Goal: Task Accomplishment & Management: Use online tool/utility

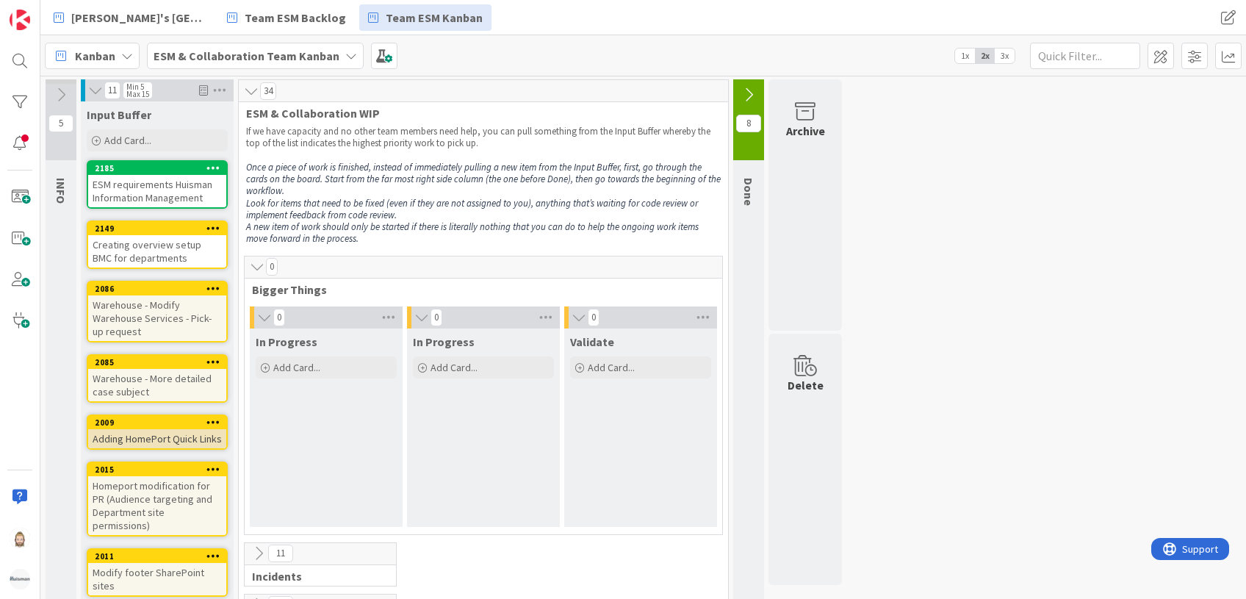
click at [240, 59] on b "ESM & Collaboration Team Kanban" at bounding box center [247, 55] width 186 height 15
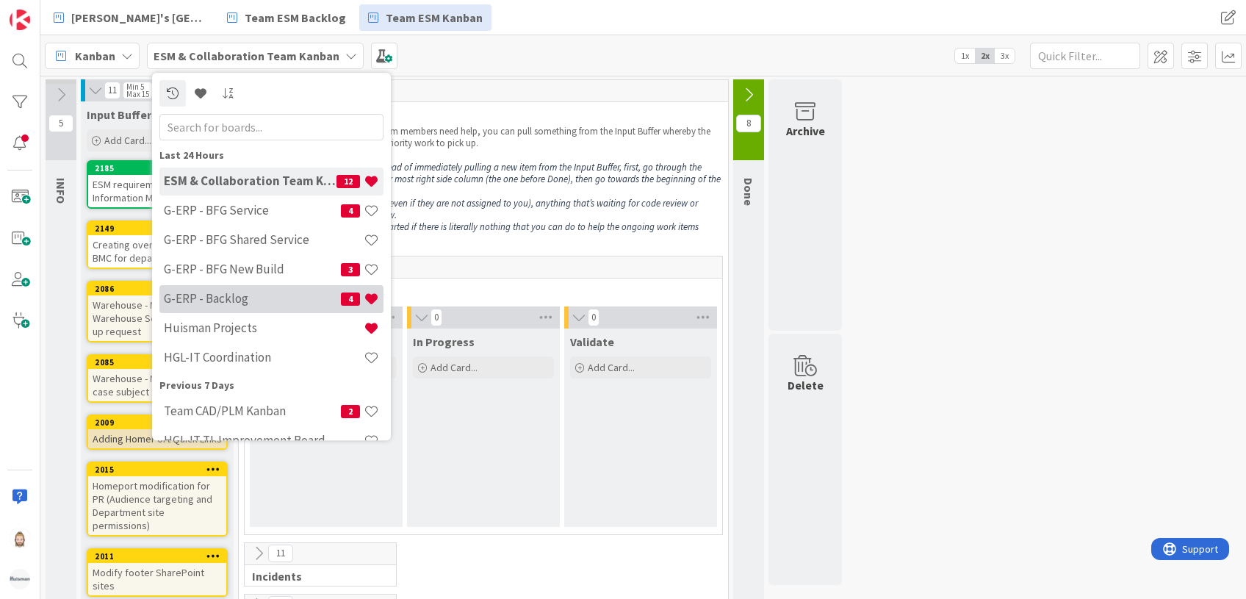
click at [255, 294] on h4 "G-ERP - Backlog" at bounding box center [252, 299] width 177 height 15
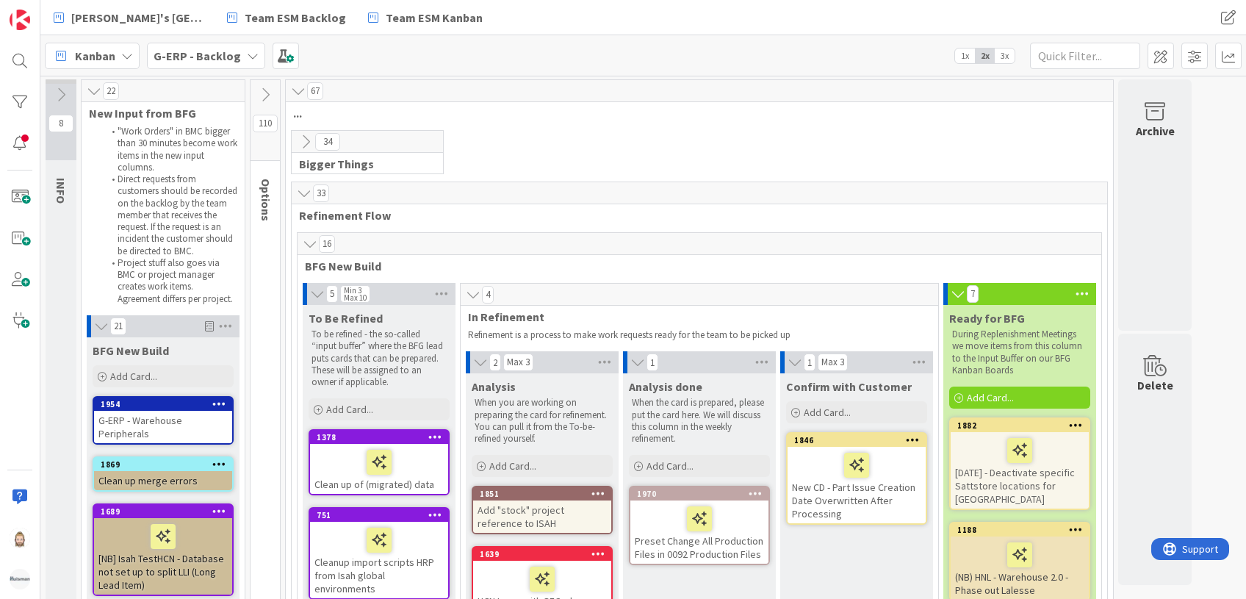
click at [267, 91] on icon at bounding box center [265, 95] width 16 height 16
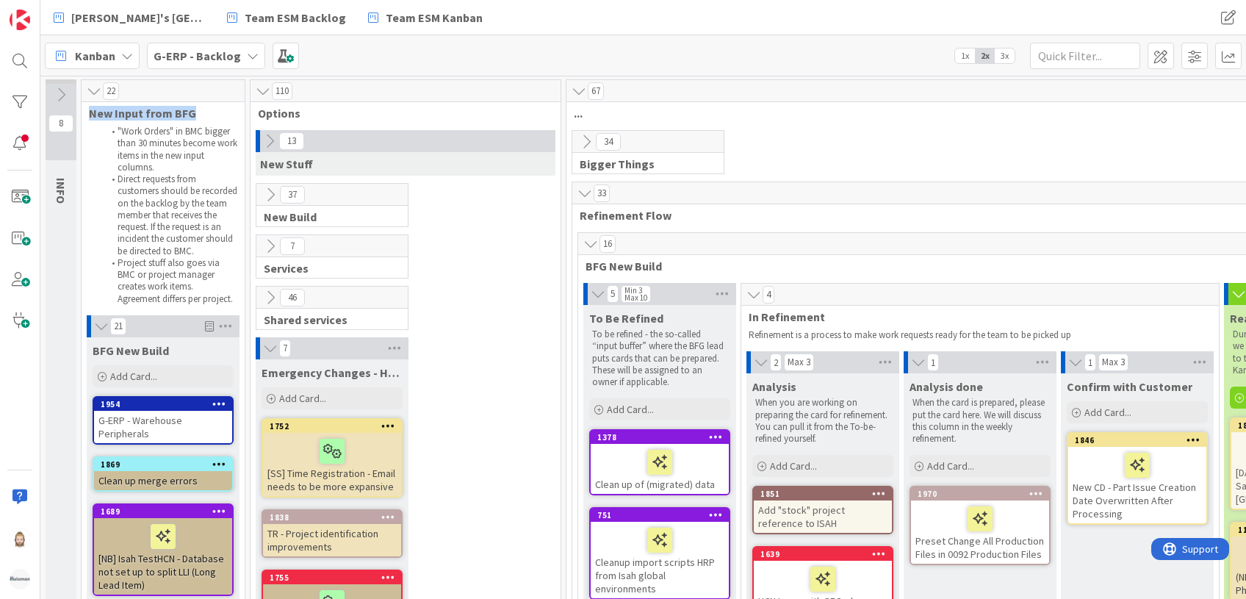
drag, startPoint x: 88, startPoint y: 116, endPoint x: 194, endPoint y: 117, distance: 105.8
click at [194, 117] on div "New Input from BFG" at bounding box center [163, 113] width 163 height 15
drag, startPoint x: 194, startPoint y: 117, endPoint x: 169, endPoint y: 161, distance: 50.7
click at [169, 161] on li ""Work Orders" in BMC bigger than 30 minutes become work items in the new input …" at bounding box center [171, 150] width 134 height 48
drag, startPoint x: 169, startPoint y: 161, endPoint x: 143, endPoint y: 209, distance: 54.9
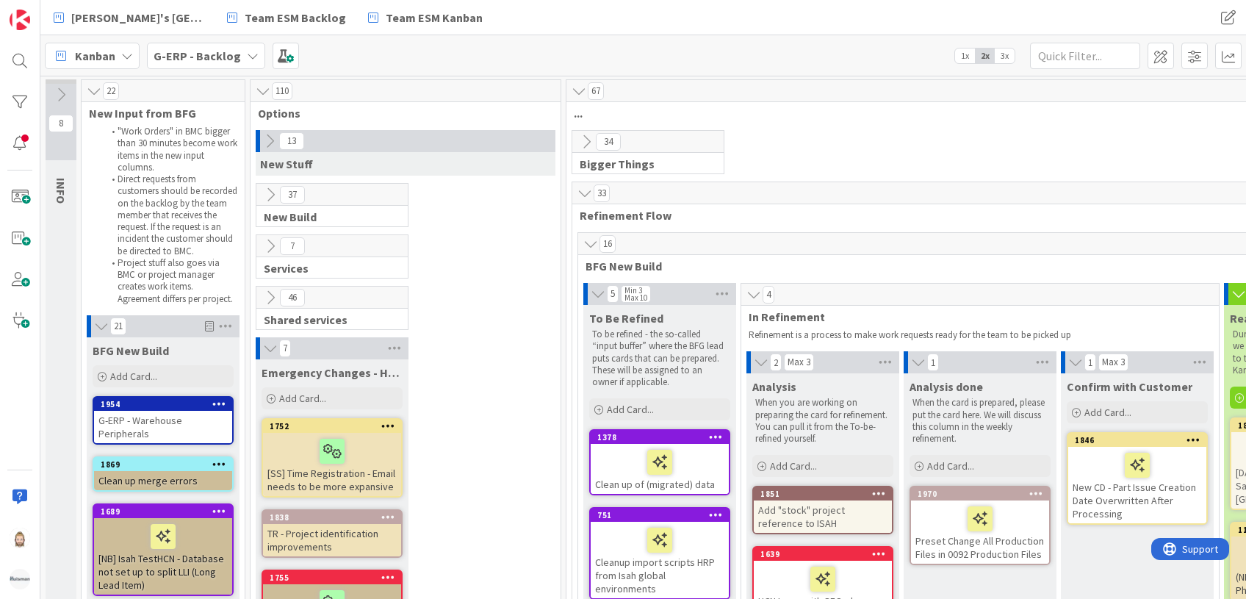
click at [143, 209] on li "Direct requests from customers should be recorded on the backlog by the team me…" at bounding box center [171, 215] width 134 height 84
click at [98, 89] on icon at bounding box center [94, 91] width 16 height 15
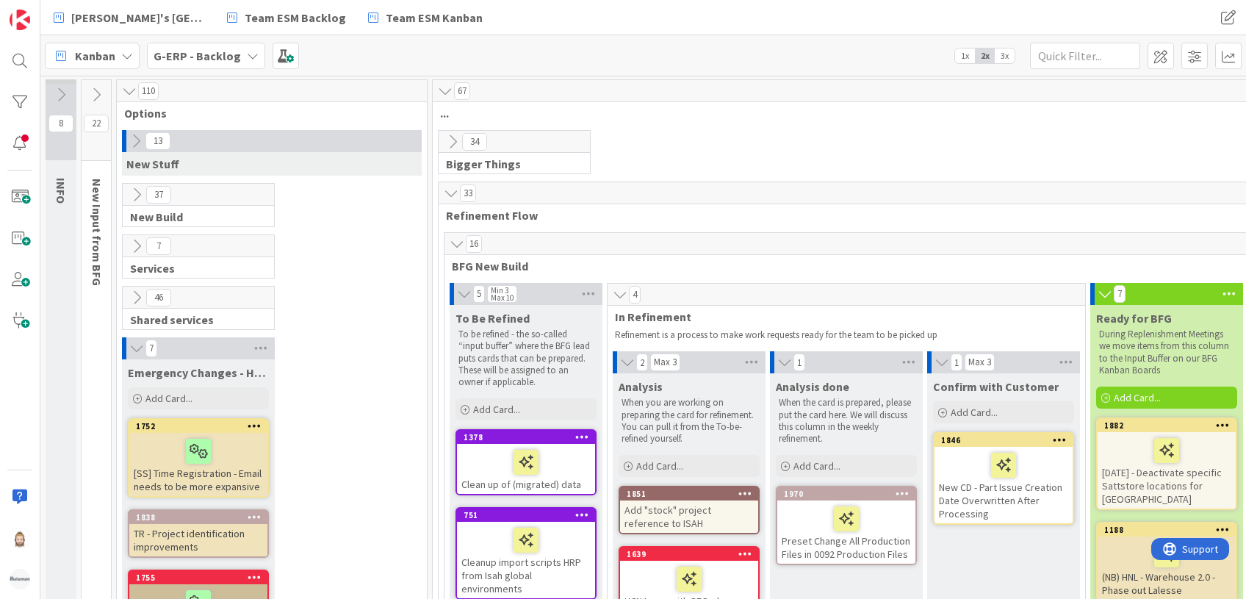
click at [129, 90] on icon at bounding box center [129, 91] width 16 height 15
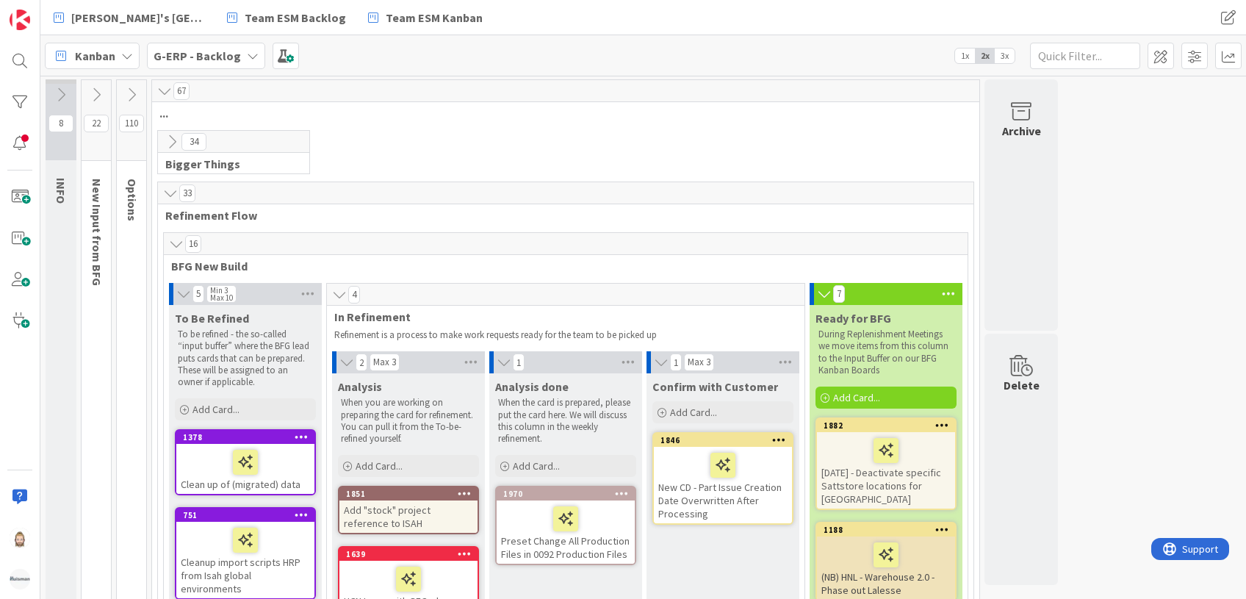
click at [176, 145] on icon at bounding box center [172, 142] width 16 height 16
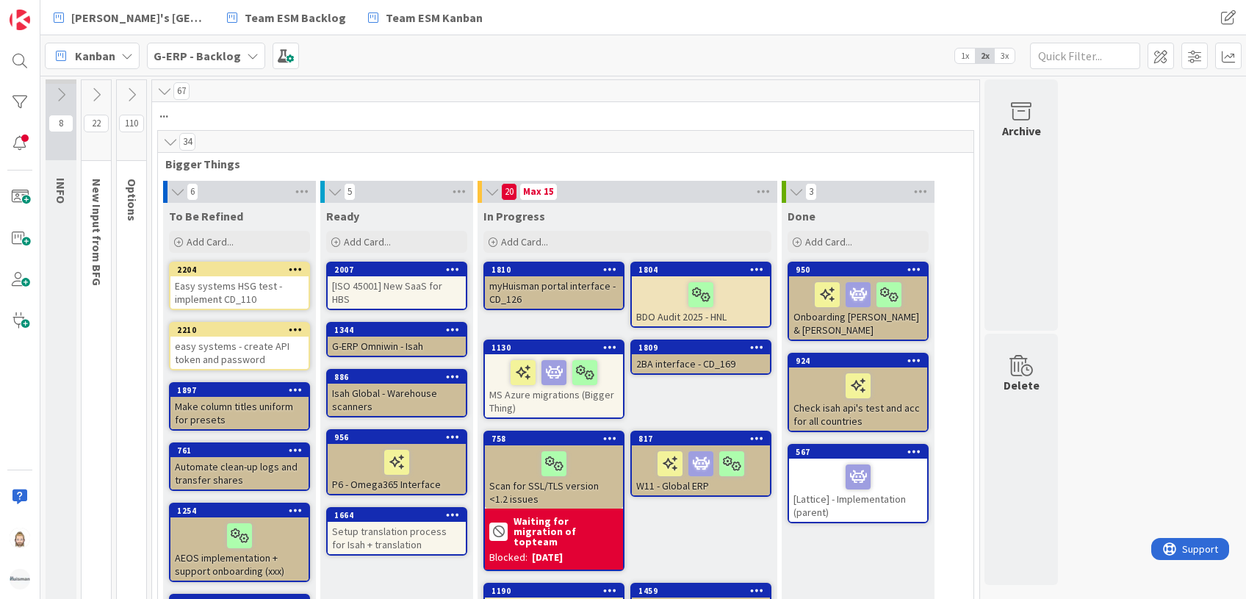
click at [1008, 54] on span "3x" at bounding box center [1004, 55] width 20 height 15
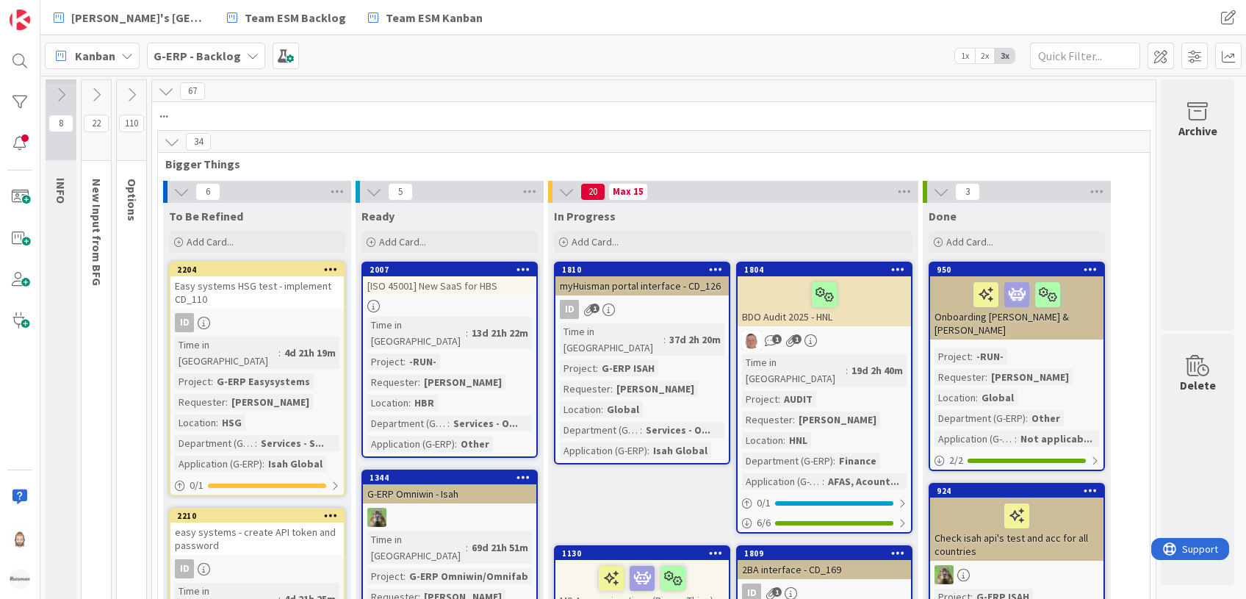
scroll to position [195, 0]
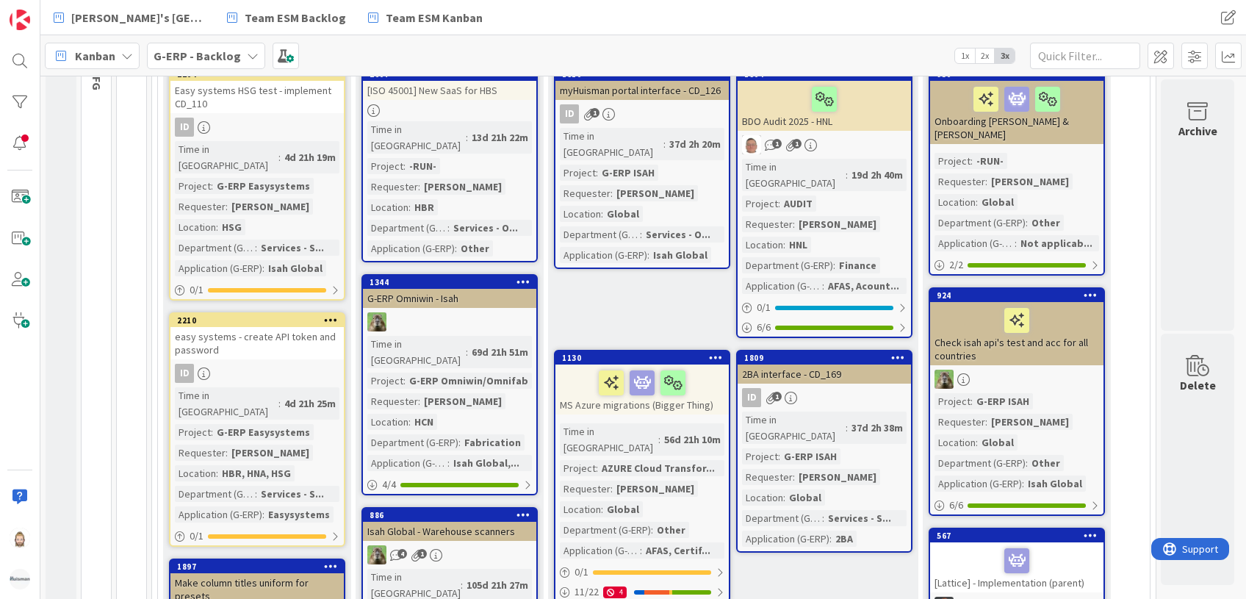
click at [686, 465] on div "Time in Column : 56d 21h 10m Project : AZURE Cloud Transfor... Requester : [PER…" at bounding box center [642, 490] width 165 height 135
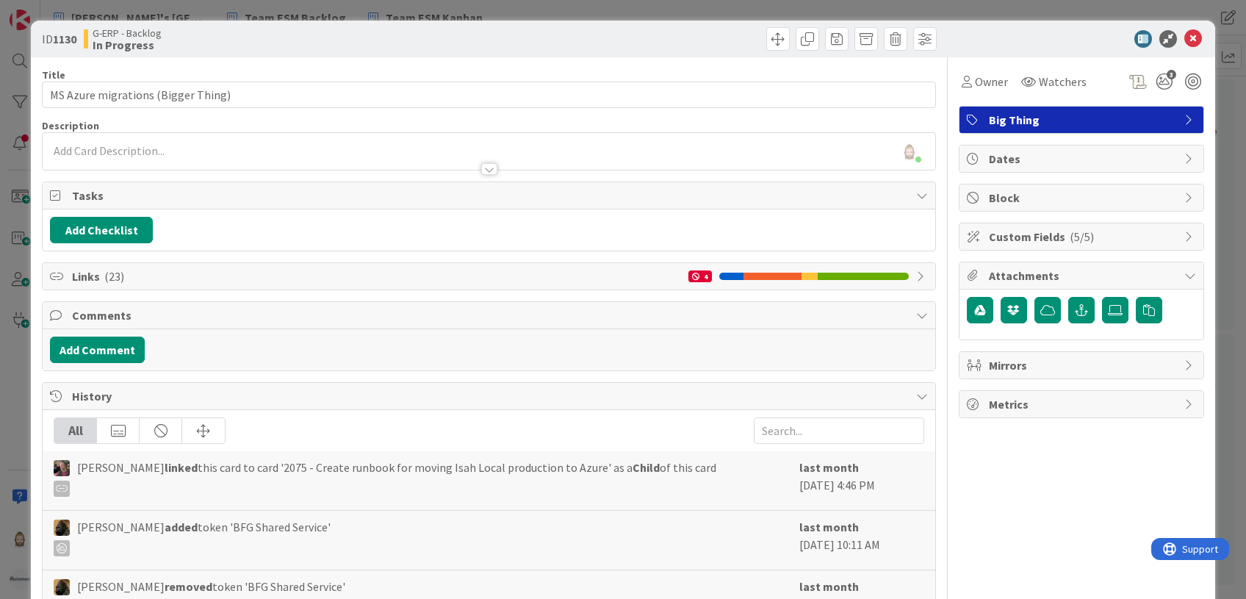
click at [93, 272] on span "Links ( 23 )" at bounding box center [376, 276] width 608 height 18
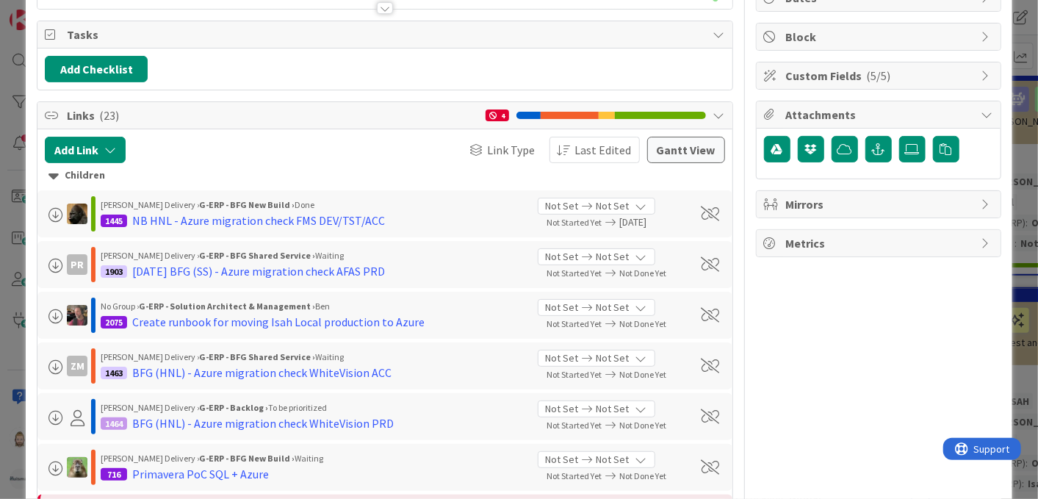
scroll to position [261, 0]
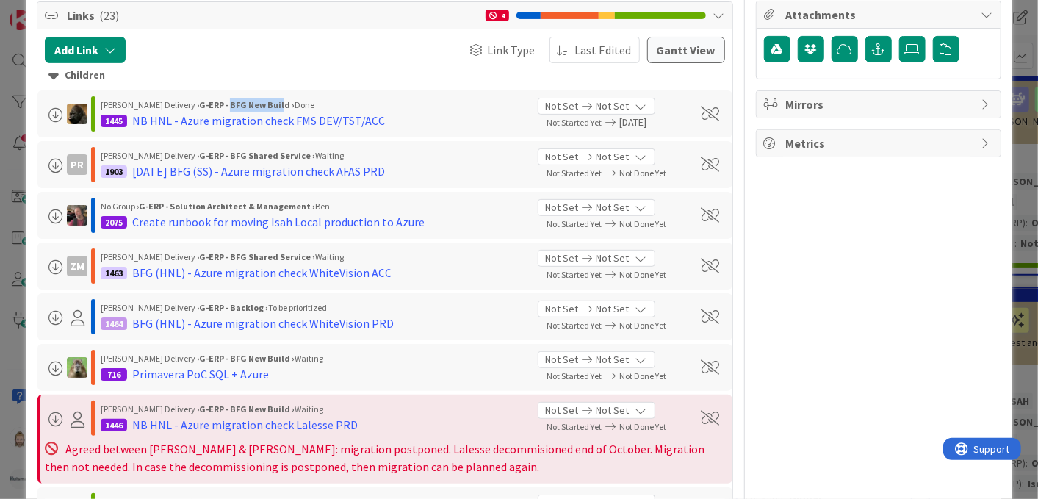
drag, startPoint x: 203, startPoint y: 101, endPoint x: 255, endPoint y: 101, distance: 52.1
click at [255, 101] on b "G-ERP - BFG New Build ›" at bounding box center [246, 104] width 95 height 11
drag, startPoint x: 255, startPoint y: 101, endPoint x: 268, endPoint y: 152, distance: 53.1
click at [268, 152] on b "G-ERP - BFG Shared Service ›" at bounding box center [257, 155] width 116 height 11
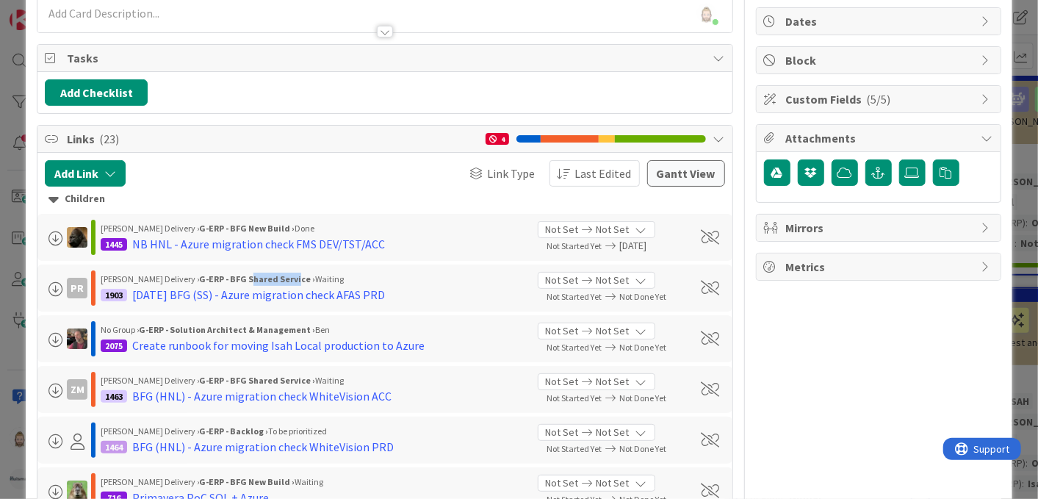
scroll to position [0, 0]
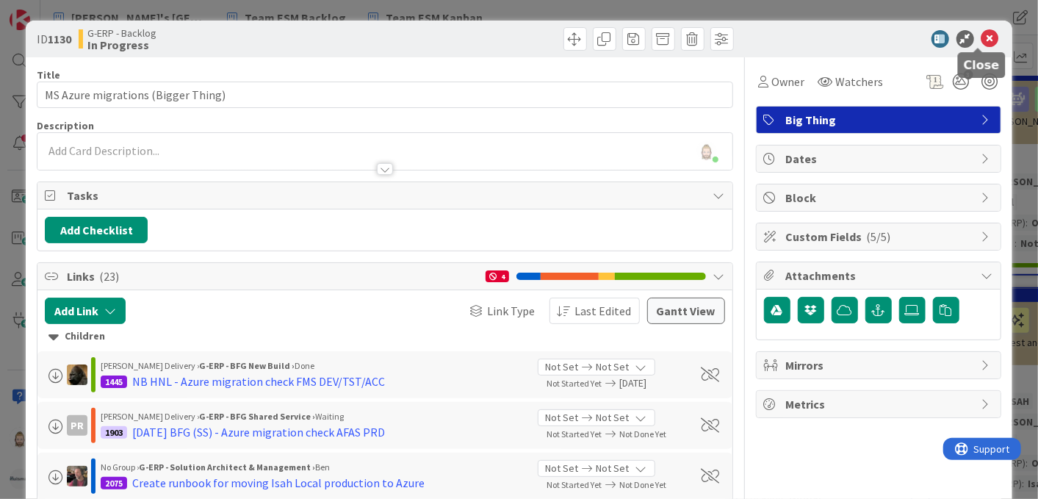
click at [981, 37] on icon at bounding box center [990, 39] width 18 height 18
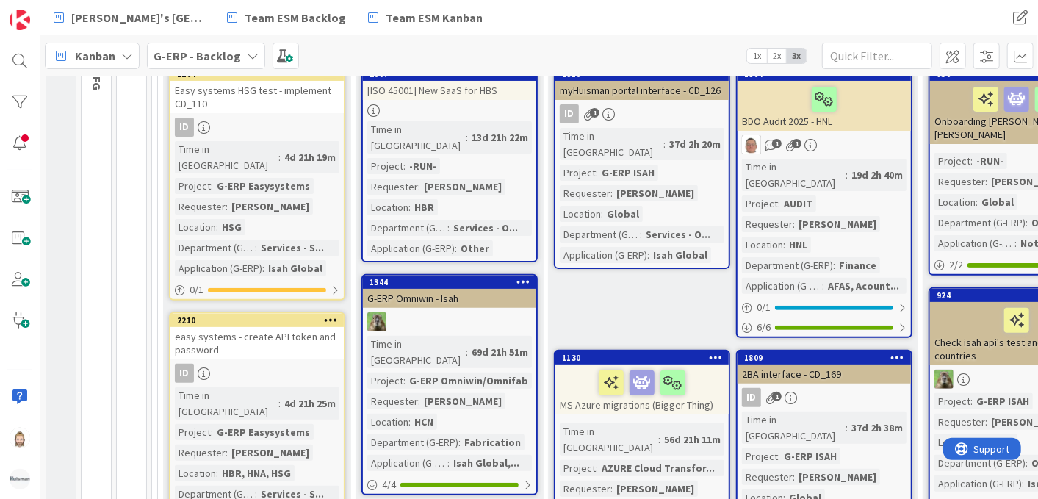
click at [231, 52] on b "G-ERP - Backlog" at bounding box center [197, 55] width 87 height 15
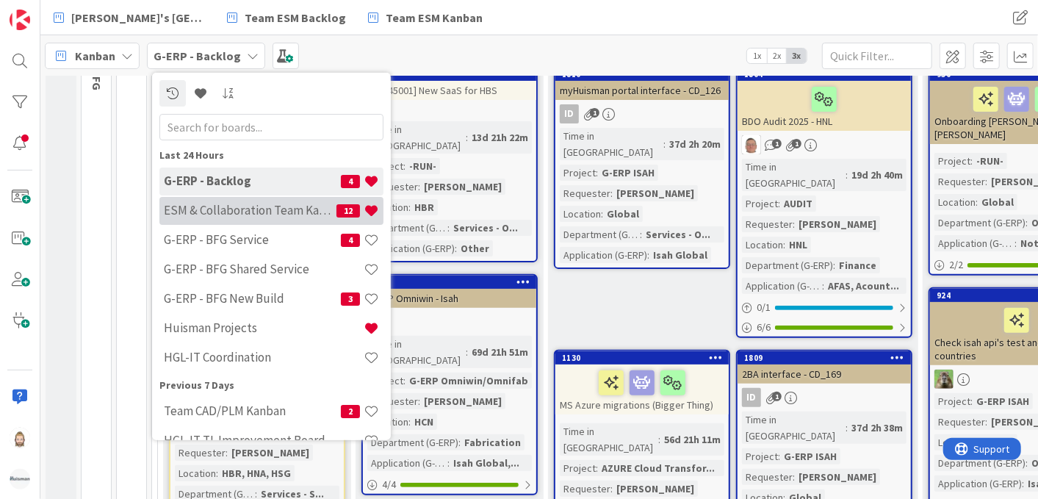
click at [256, 216] on h4 "ESM & Collaboration Team Kanban" at bounding box center [250, 210] width 173 height 15
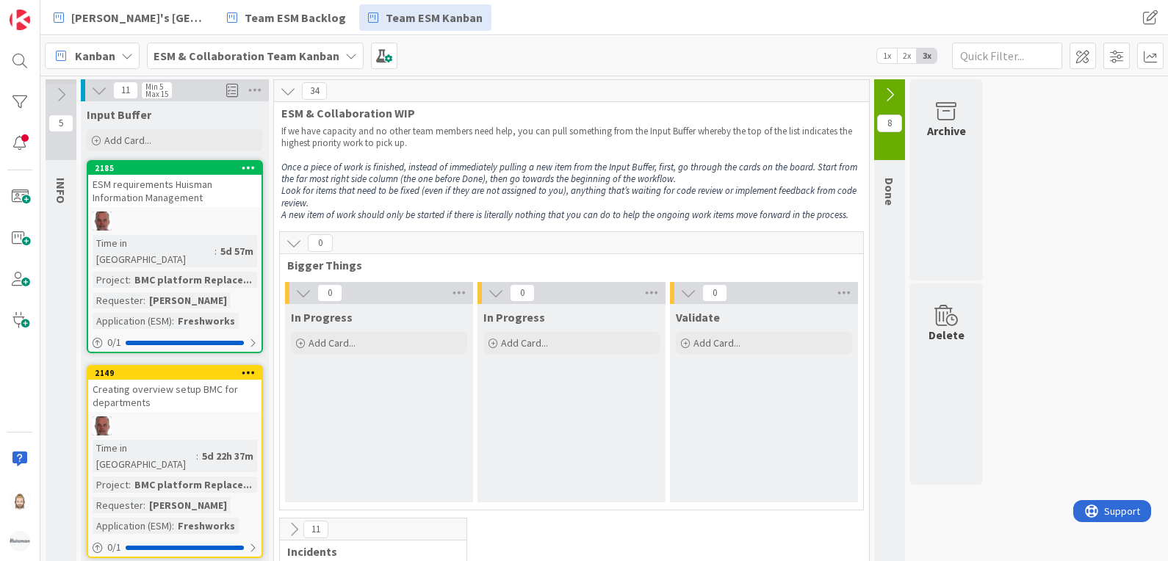
click at [294, 239] on icon at bounding box center [294, 243] width 16 height 16
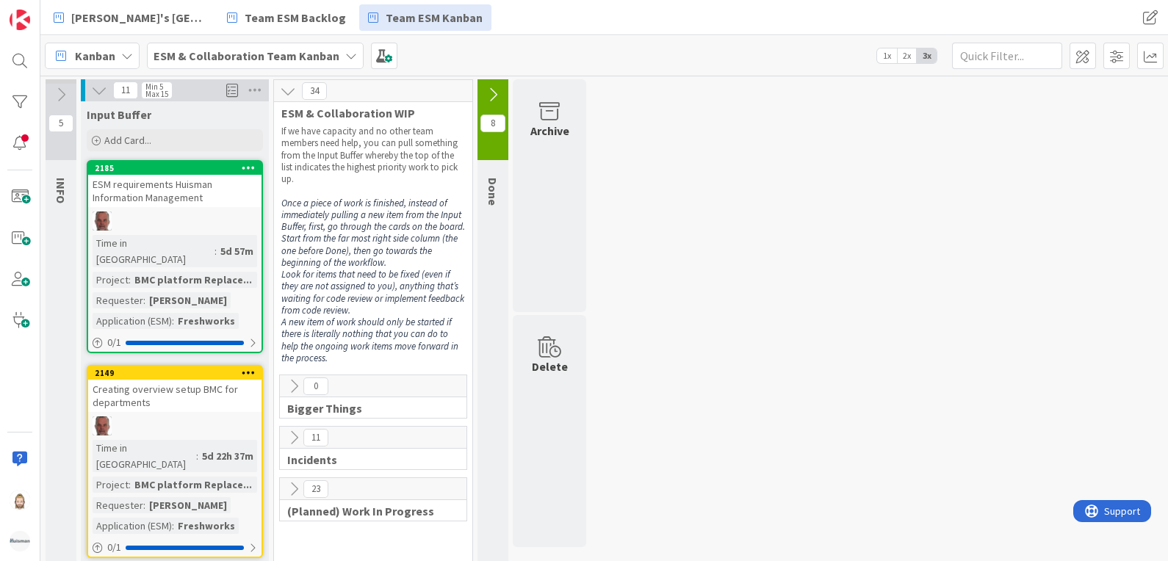
click at [296, 437] on icon at bounding box center [294, 438] width 16 height 16
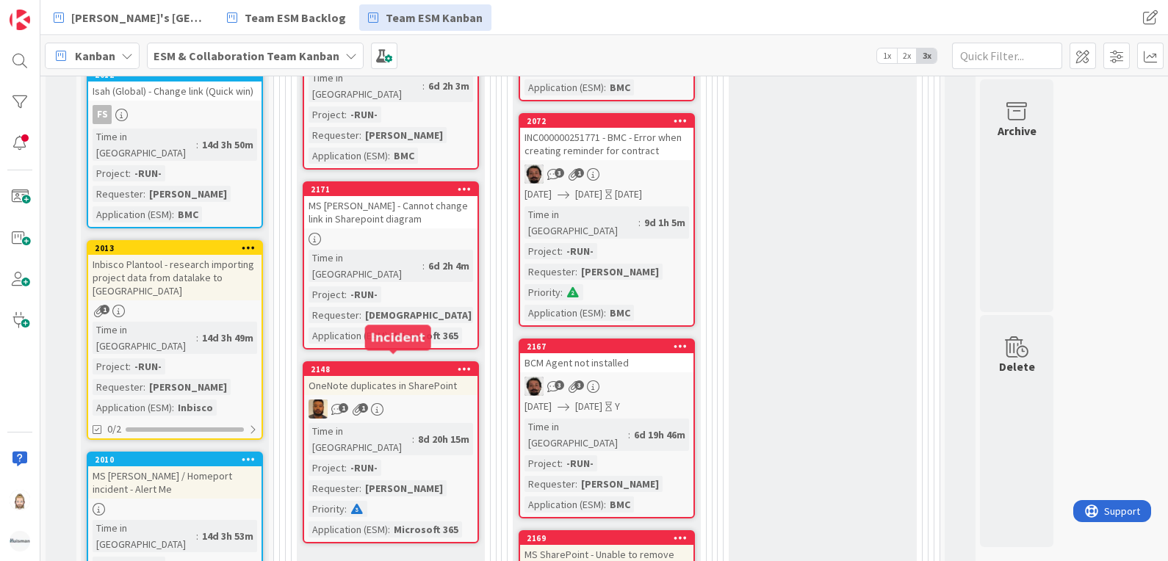
scroll to position [1413, 0]
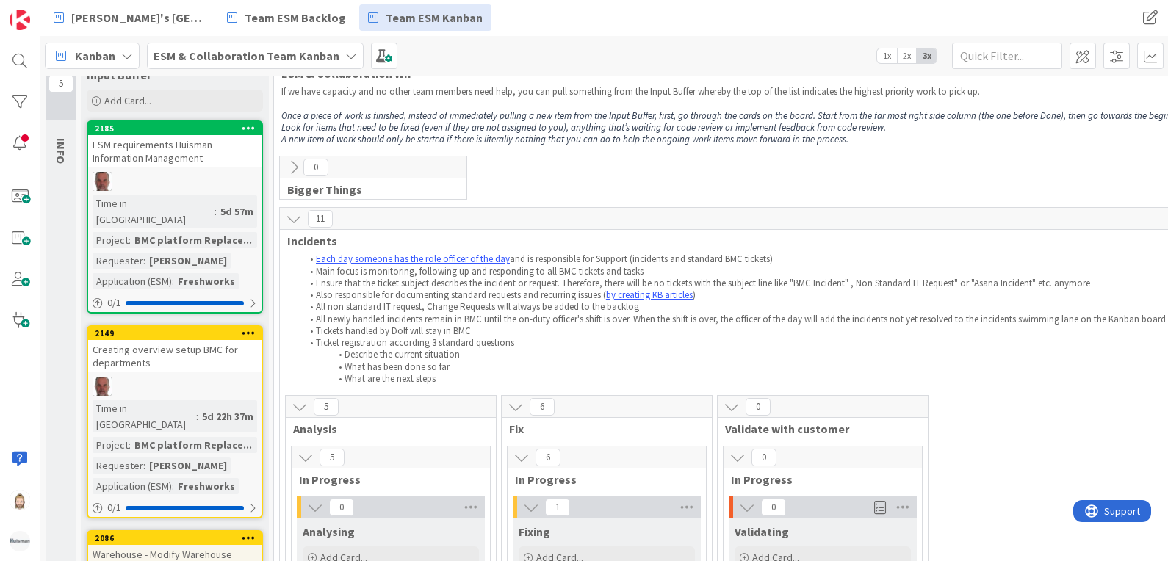
scroll to position [36, 0]
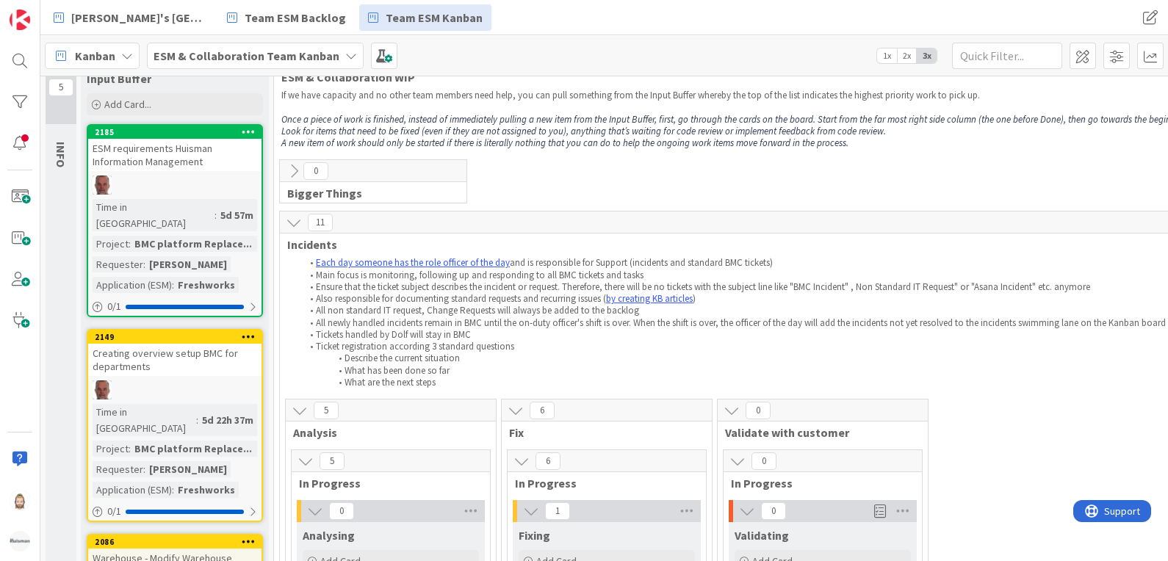
click at [294, 166] on icon at bounding box center [294, 171] width 16 height 16
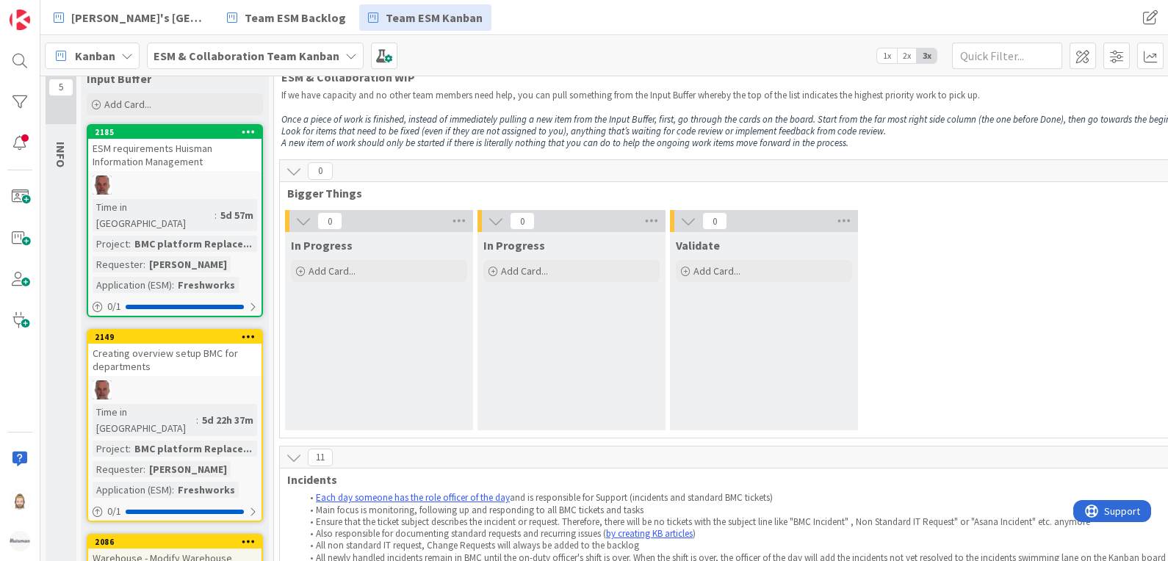
click at [324, 246] on span "In Progress" at bounding box center [322, 245] width 62 height 15
drag, startPoint x: 324, startPoint y: 246, endPoint x: 400, endPoint y: 318, distance: 105.0
click at [400, 318] on div "In Progress Add Card..." at bounding box center [379, 331] width 188 height 198
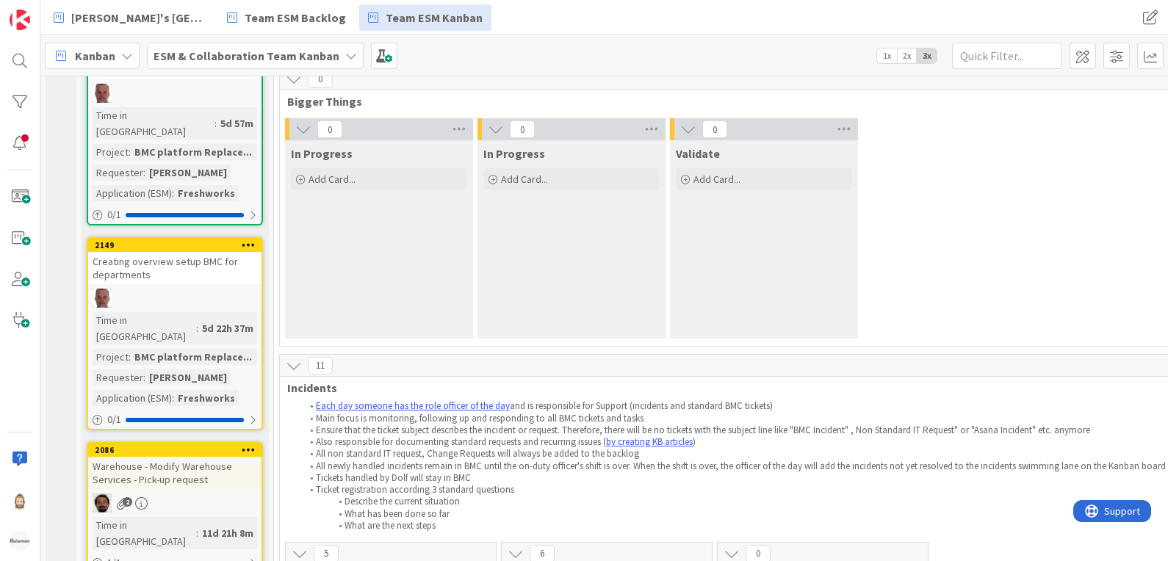
click at [297, 367] on icon at bounding box center [294, 366] width 16 height 16
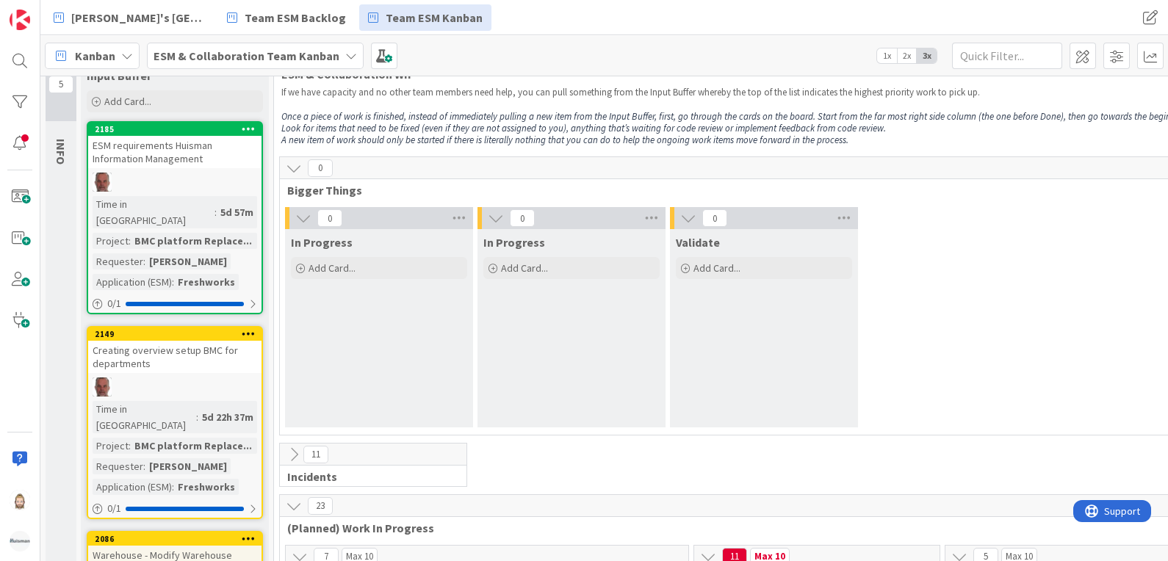
scroll to position [36, 0]
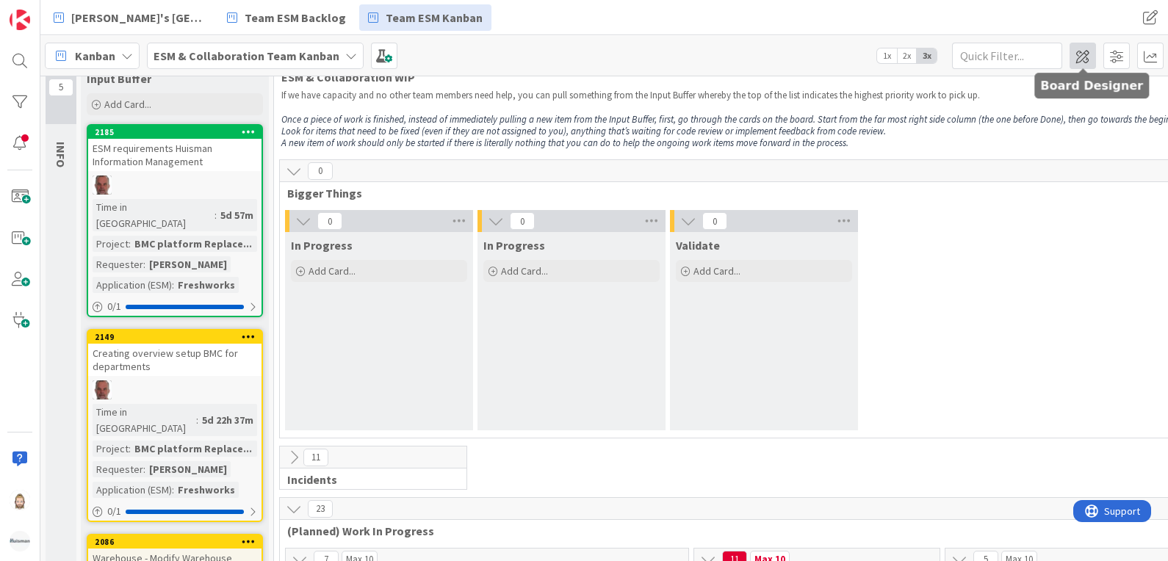
click at [1083, 56] on span at bounding box center [1082, 56] width 26 height 26
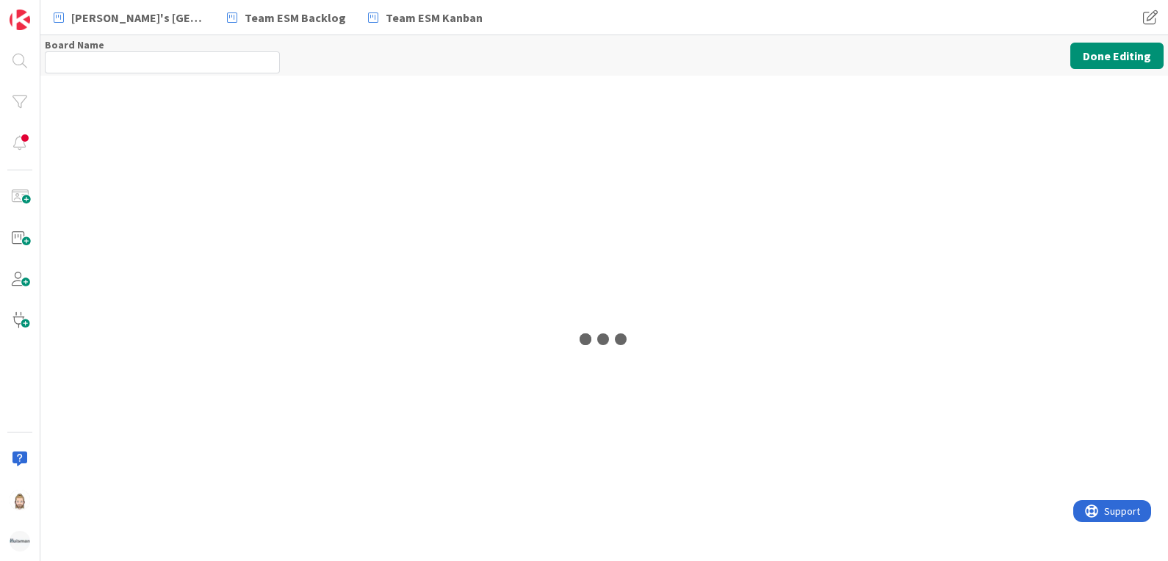
type input "ESM & Collaboration Team Kanban"
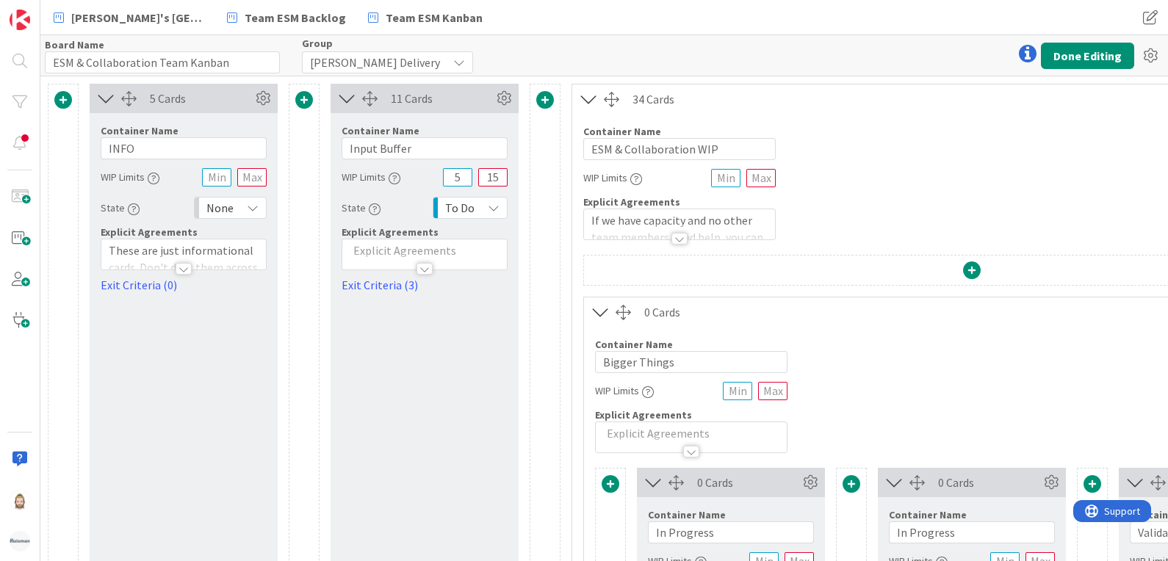
scroll to position [183, 0]
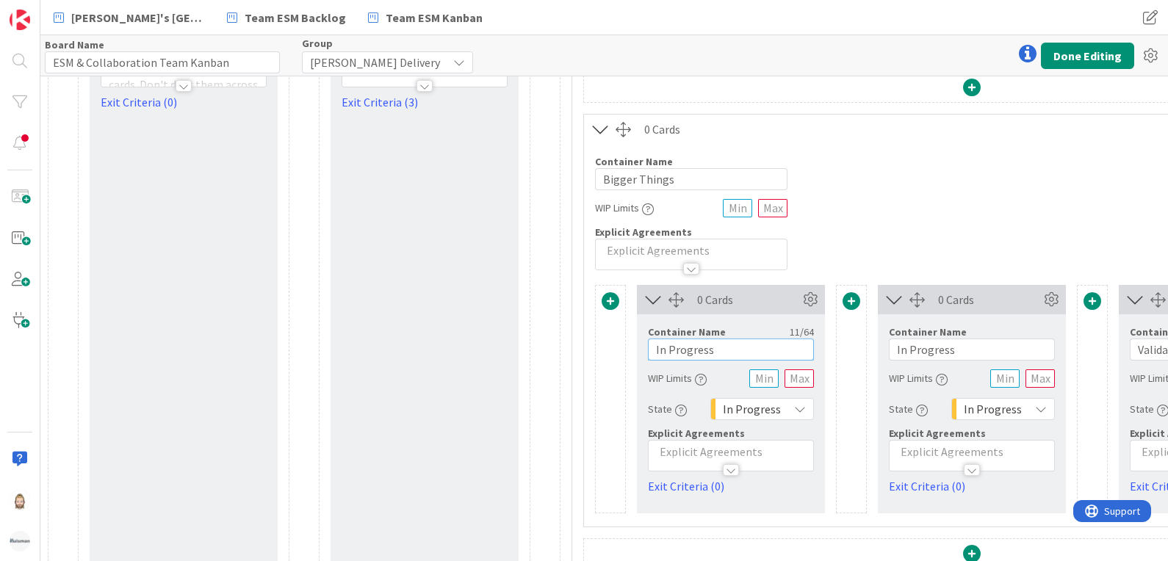
drag, startPoint x: 723, startPoint y: 342, endPoint x: 579, endPoint y: 361, distance: 146.0
click at [579, 361] on div "0 Cards Container Name 13 / 64 Bigger Things WIP Limits Explicit Agreements 0 C…" at bounding box center [971, 403] width 799 height 662
type input "Ready to start"
click at [1059, 52] on button "Done Editing" at bounding box center [1087, 56] width 93 height 26
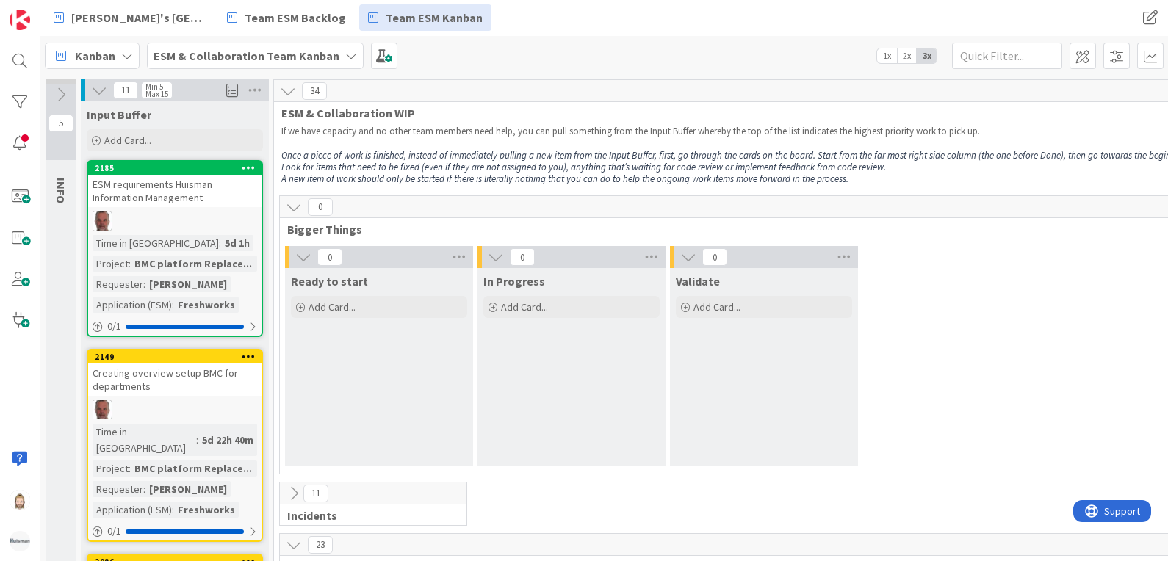
click at [55, 96] on icon at bounding box center [61, 95] width 16 height 16
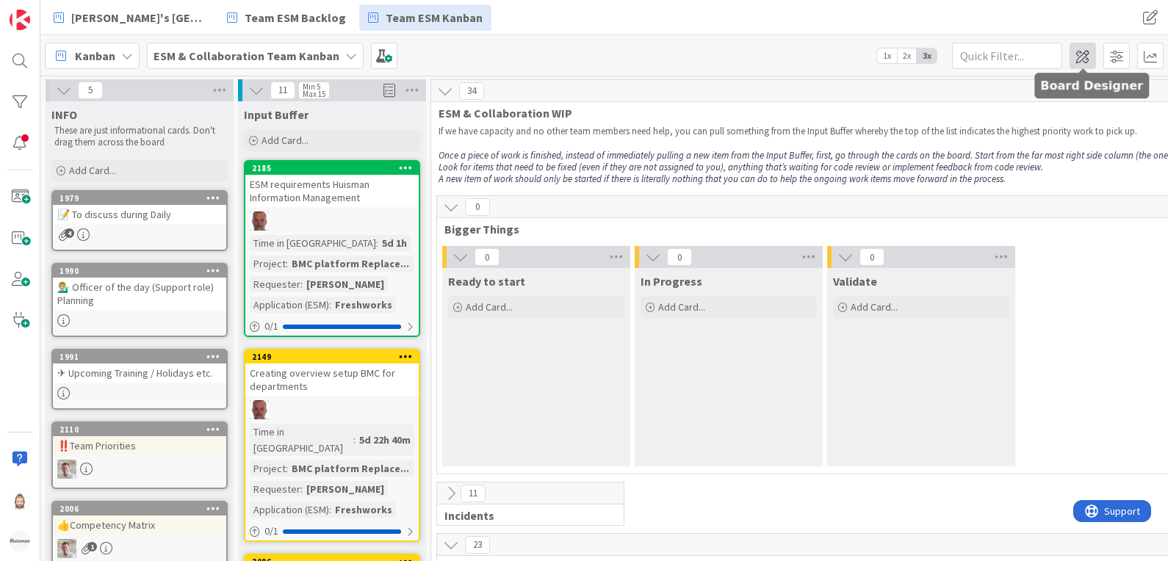
click at [1080, 55] on span at bounding box center [1082, 56] width 26 height 26
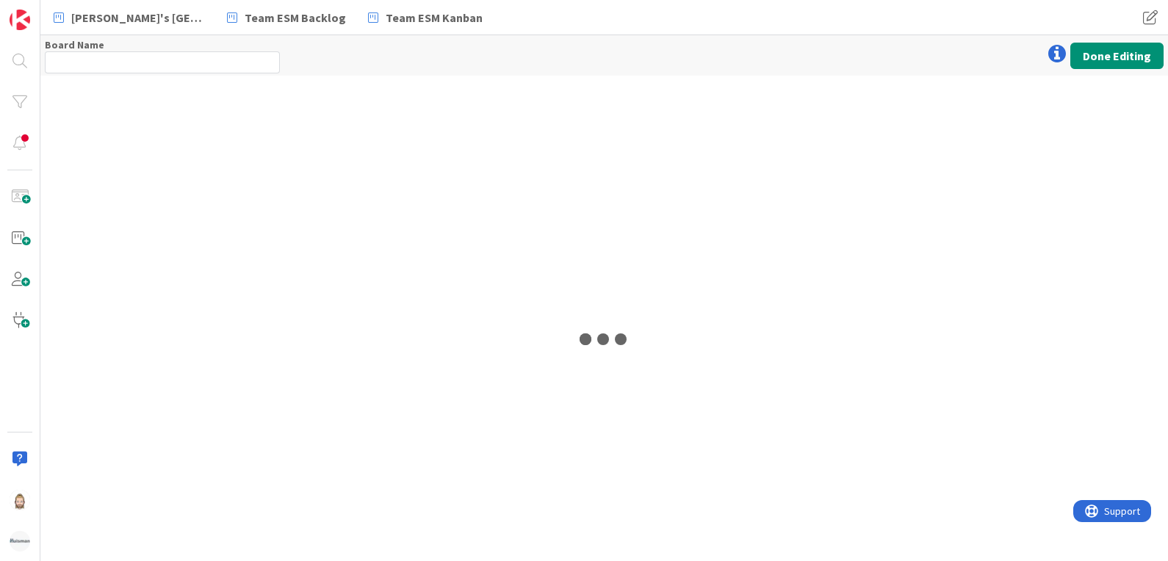
type input "ESM & Collaboration Team Kanban"
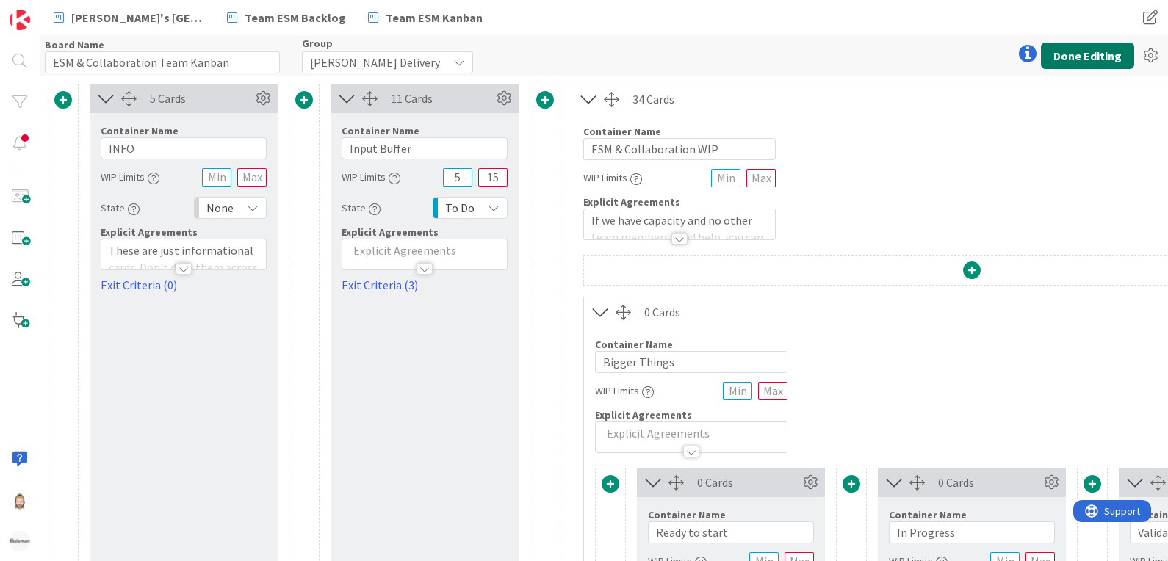
click at [1061, 44] on button "Done Editing" at bounding box center [1087, 56] width 93 height 26
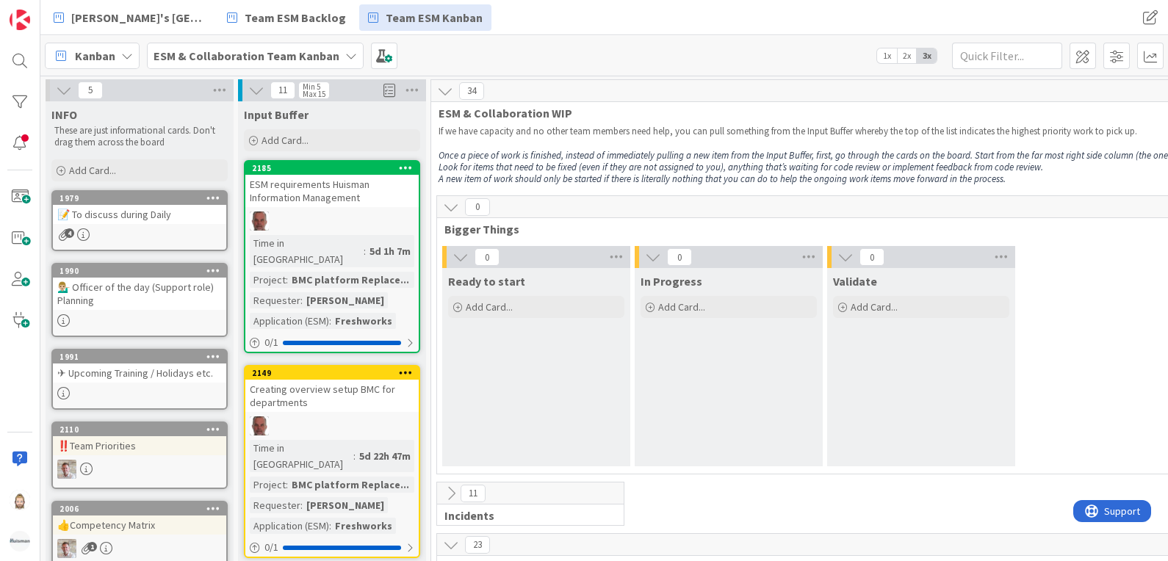
click at [118, 57] on div "Kanban" at bounding box center [92, 56] width 95 height 26
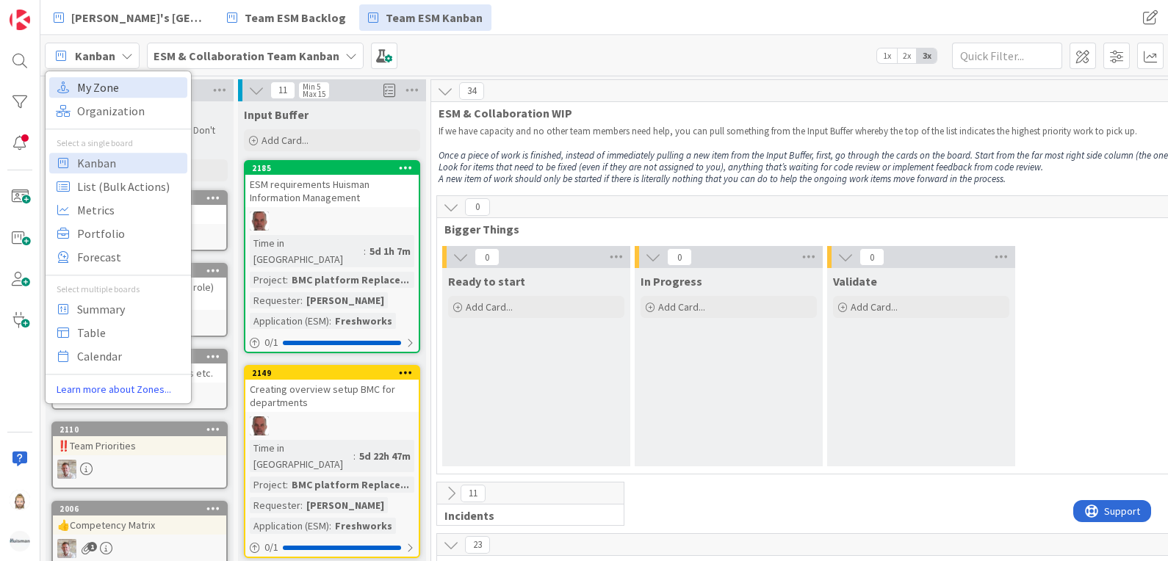
click at [129, 89] on span "My Zone" at bounding box center [130, 87] width 106 height 22
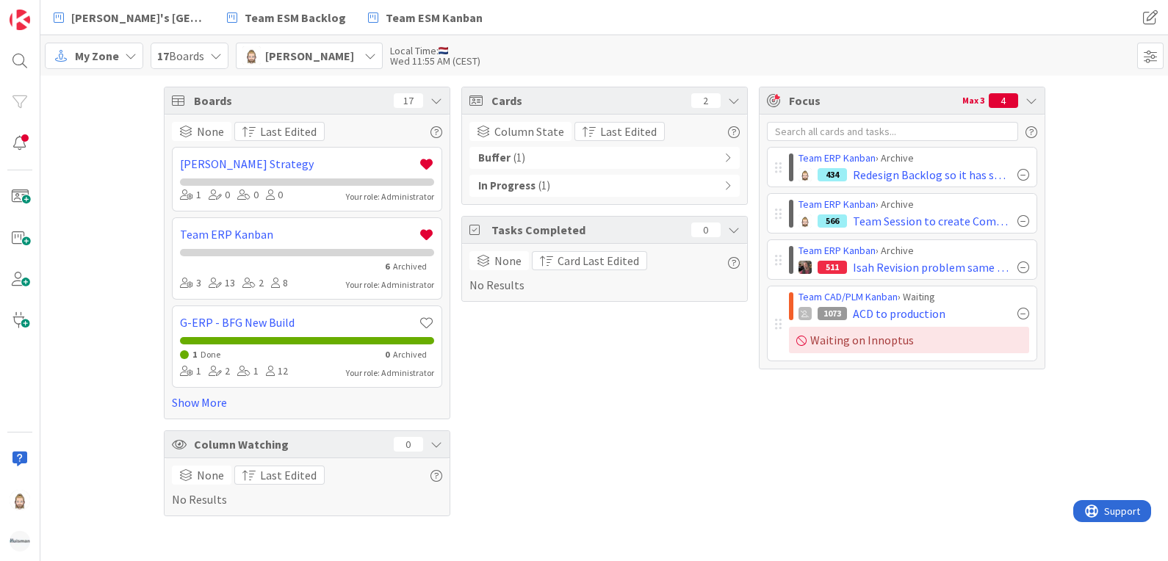
click at [105, 53] on span "My Zone" at bounding box center [97, 56] width 44 height 18
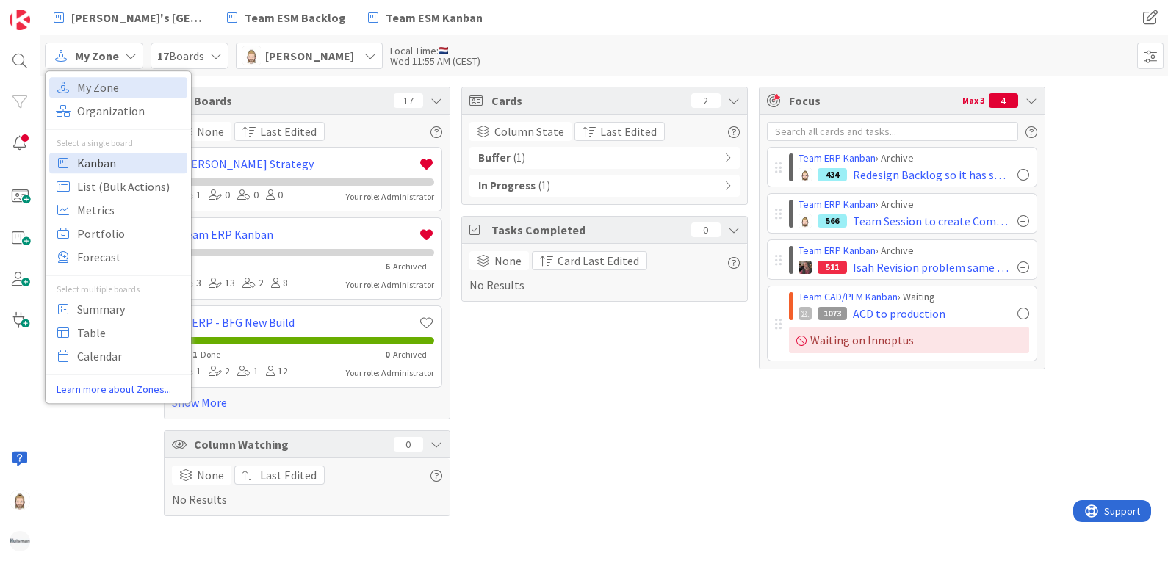
click at [114, 153] on span "Kanban" at bounding box center [130, 163] width 106 height 22
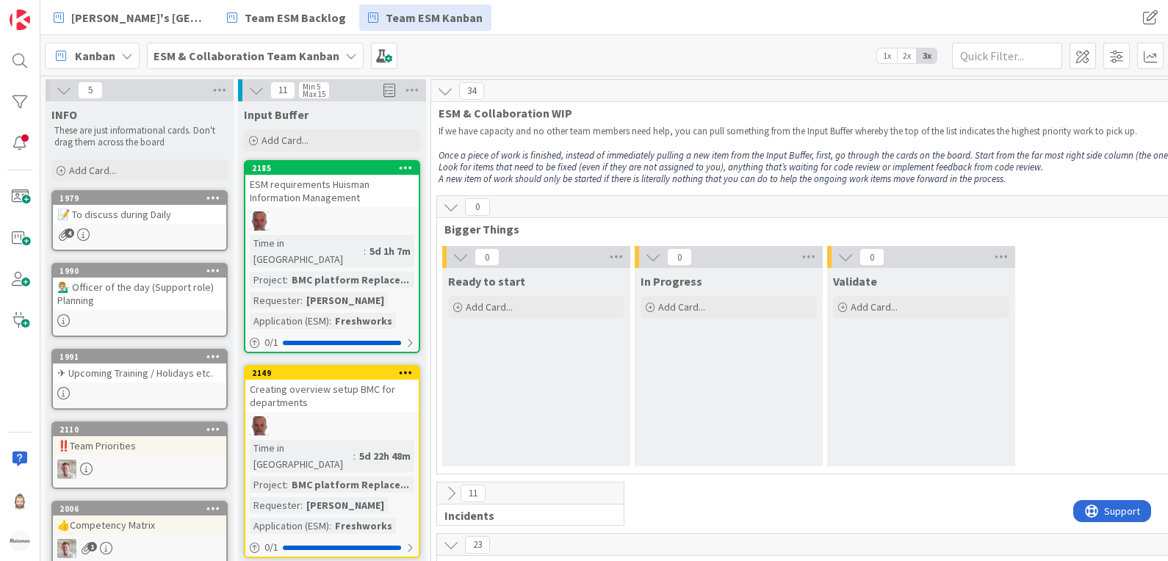
click at [273, 58] on b "ESM & Collaboration Team Kanban" at bounding box center [247, 55] width 186 height 15
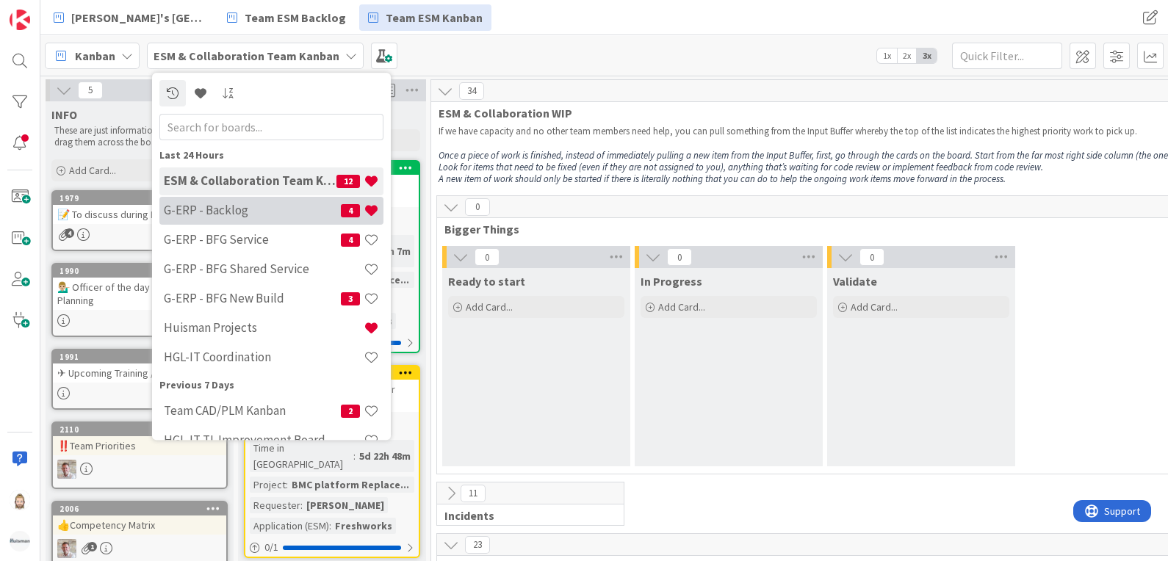
click at [284, 209] on h4 "G-ERP - Backlog" at bounding box center [252, 210] width 177 height 15
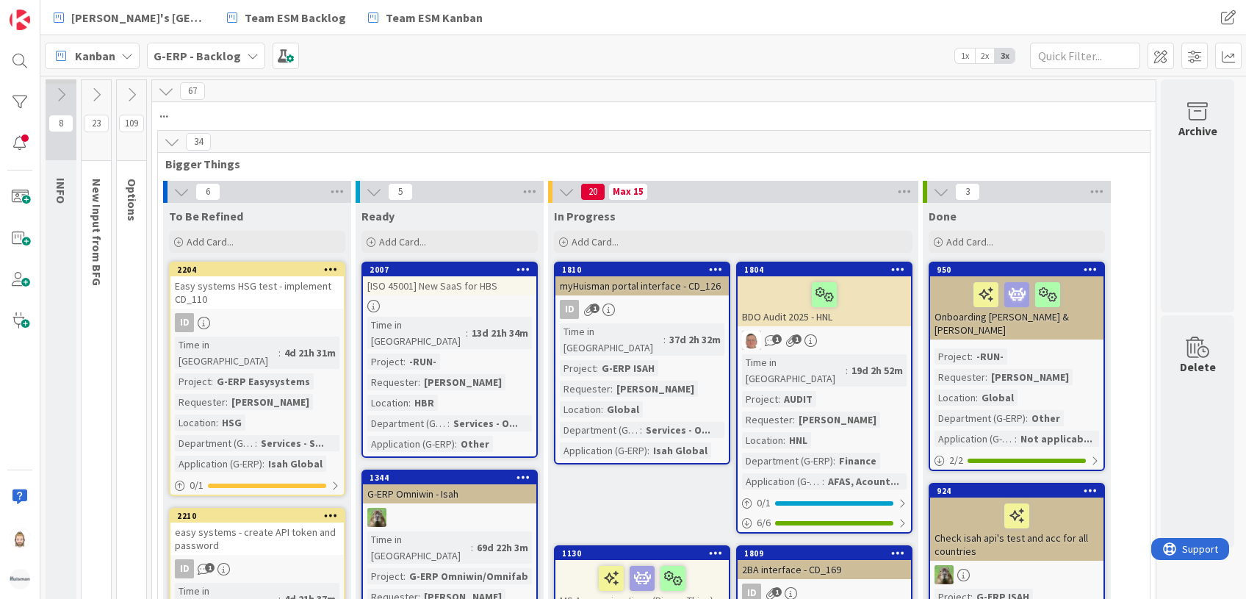
click at [990, 54] on span "2x" at bounding box center [985, 55] width 20 height 15
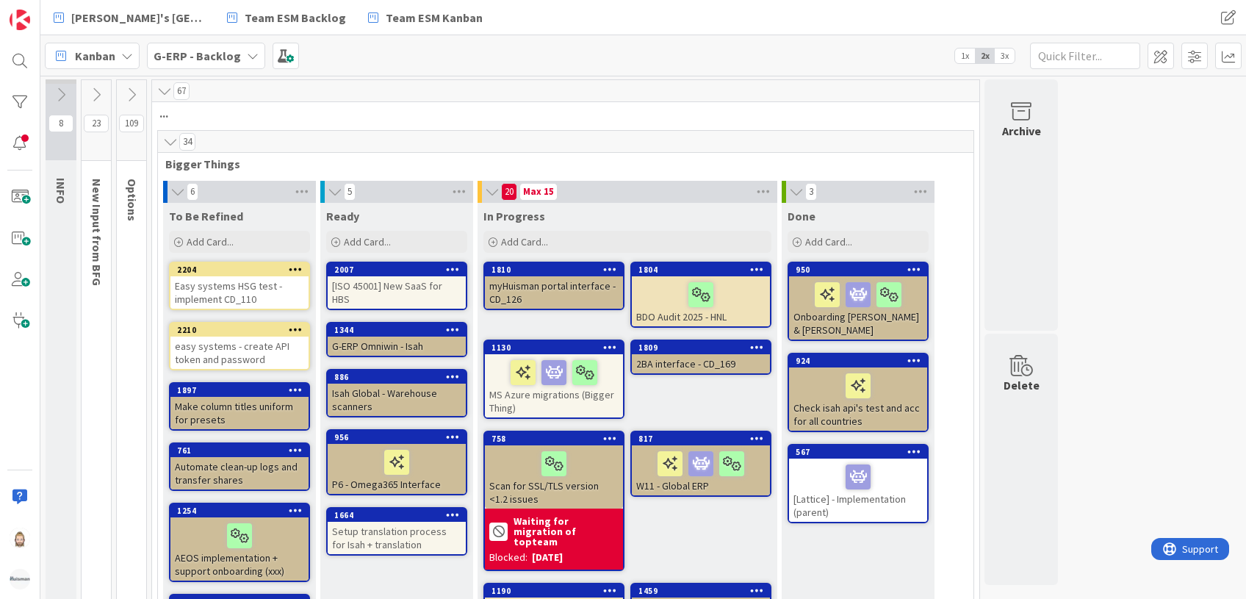
click at [172, 141] on icon at bounding box center [170, 141] width 16 height 15
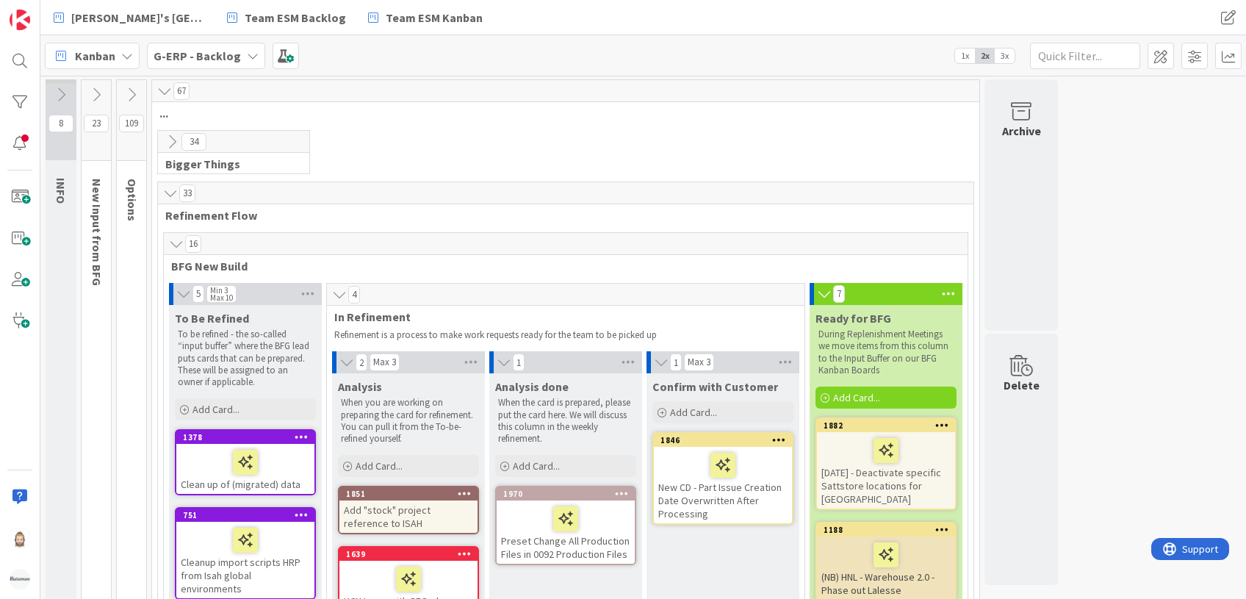
click at [165, 189] on icon at bounding box center [170, 193] width 16 height 15
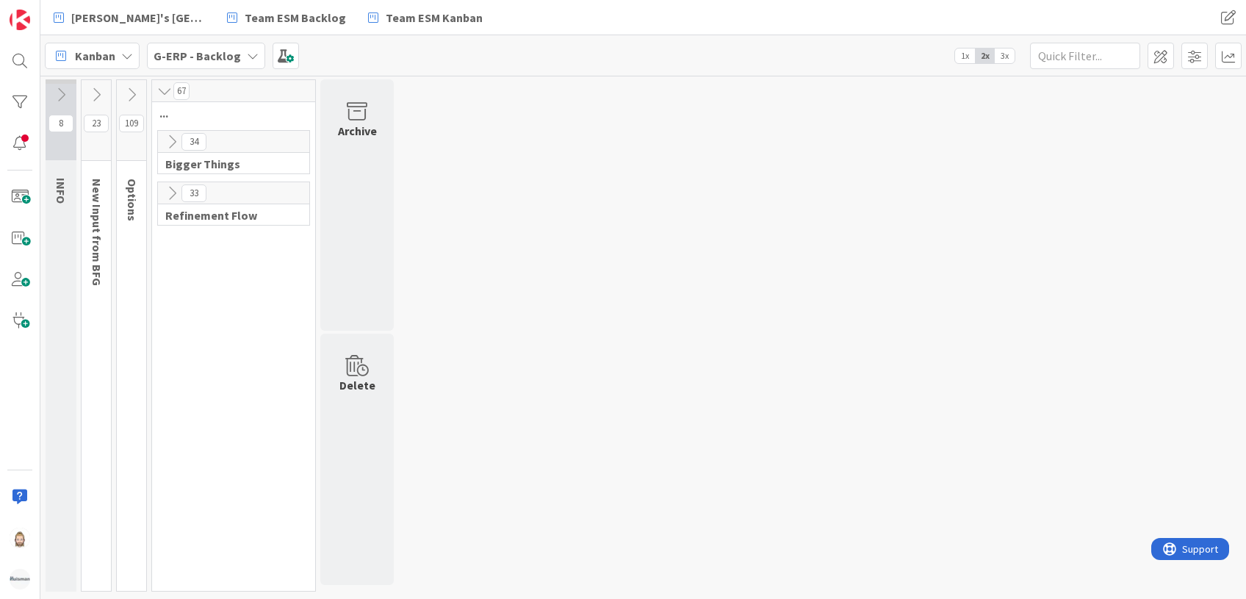
click at [172, 146] on icon at bounding box center [172, 142] width 16 height 16
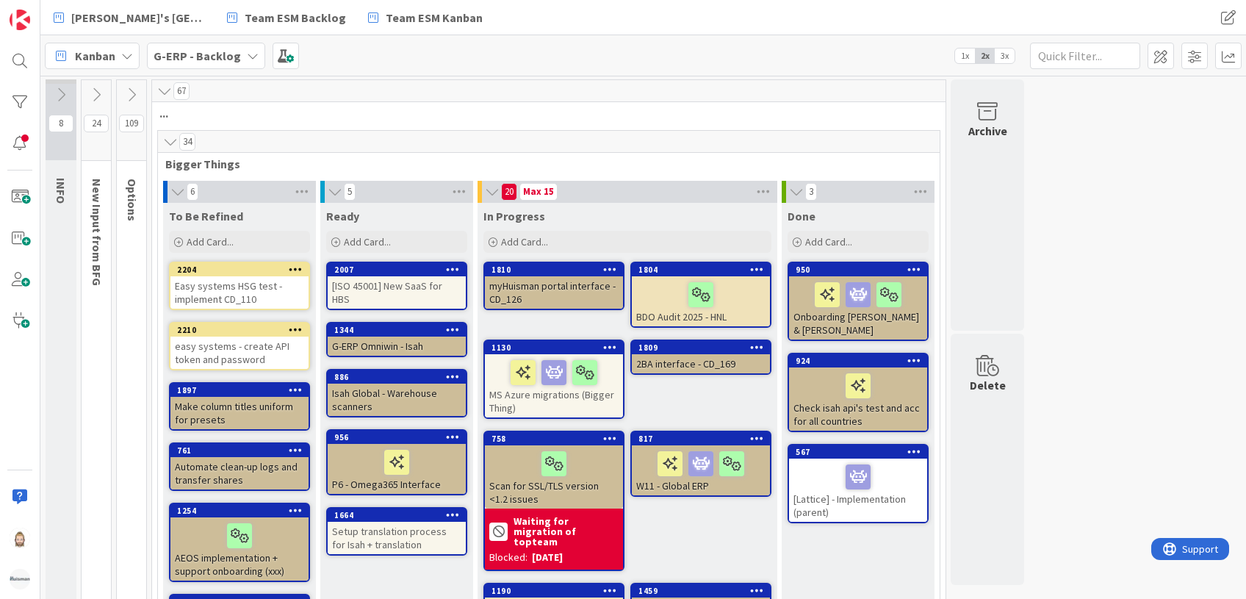
click at [538, 194] on div "Max 15" at bounding box center [538, 191] width 31 height 7
click at [511, 190] on span "20" at bounding box center [509, 192] width 16 height 18
click at [1230, 54] on span at bounding box center [1228, 56] width 26 height 26
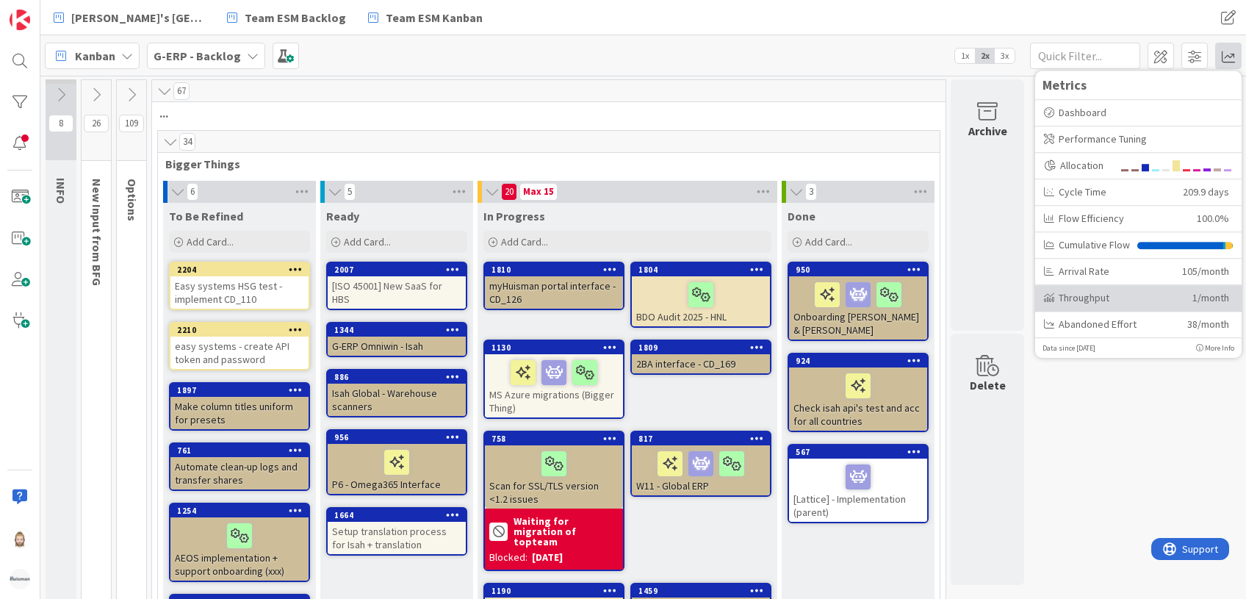
click at [1098, 302] on div "Throughput" at bounding box center [1112, 297] width 137 height 15
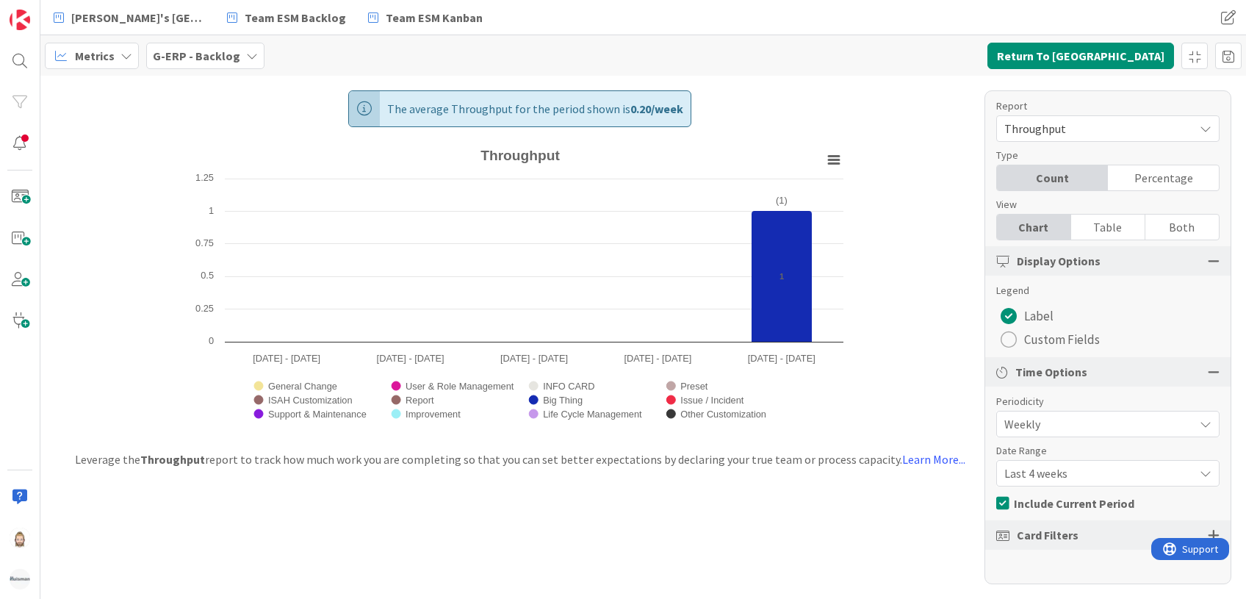
click at [1078, 533] on div "Card Filters" at bounding box center [1107, 534] width 245 height 29
click at [1216, 530] on div at bounding box center [1213, 534] width 12 height 13
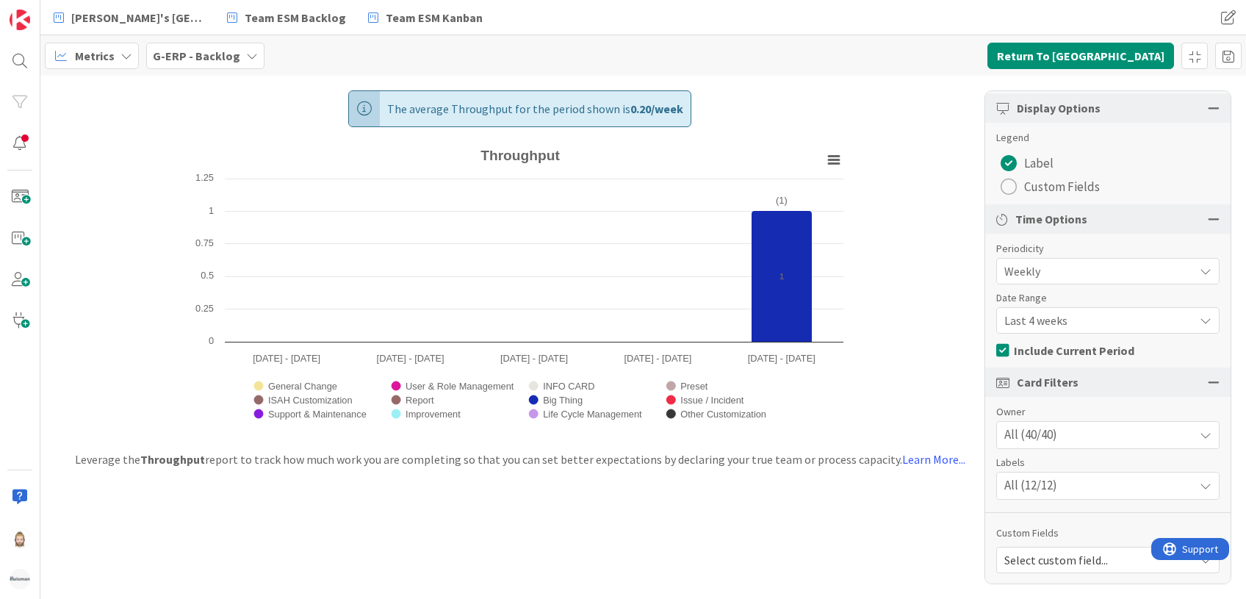
scroll to position [154, 0]
click at [1116, 486] on div "All (12/12)" at bounding box center [1108, 484] width 222 height 26
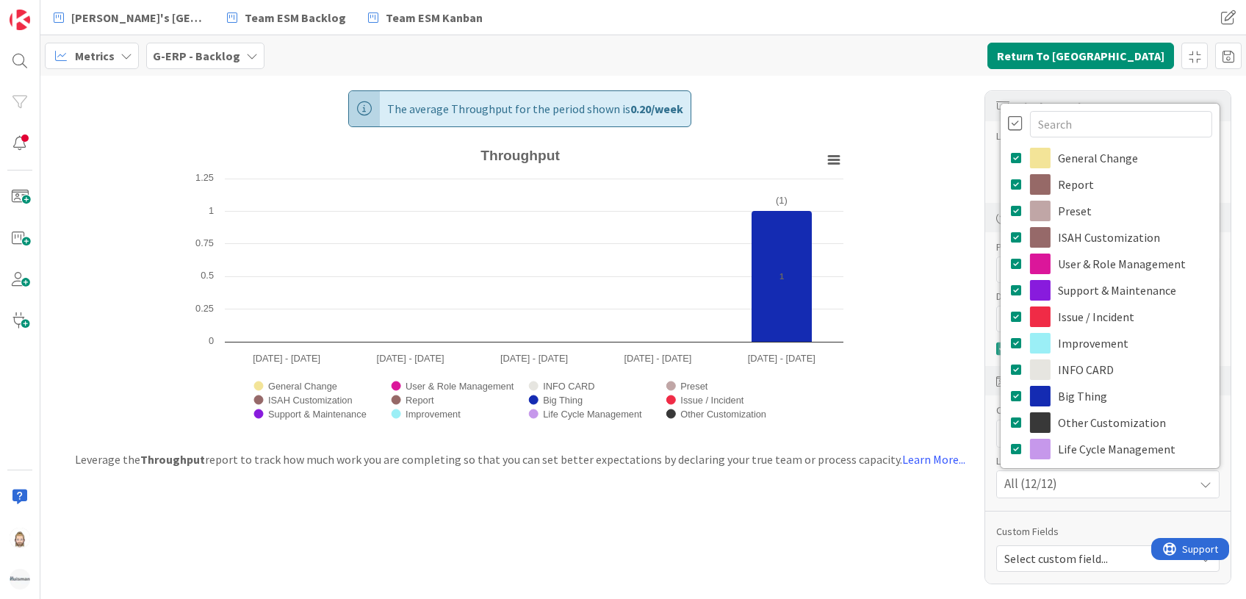
click at [955, 278] on div "The average Throughput for the period shown is 0.20 / week Created with Highcha…" at bounding box center [642, 337] width 1205 height 523
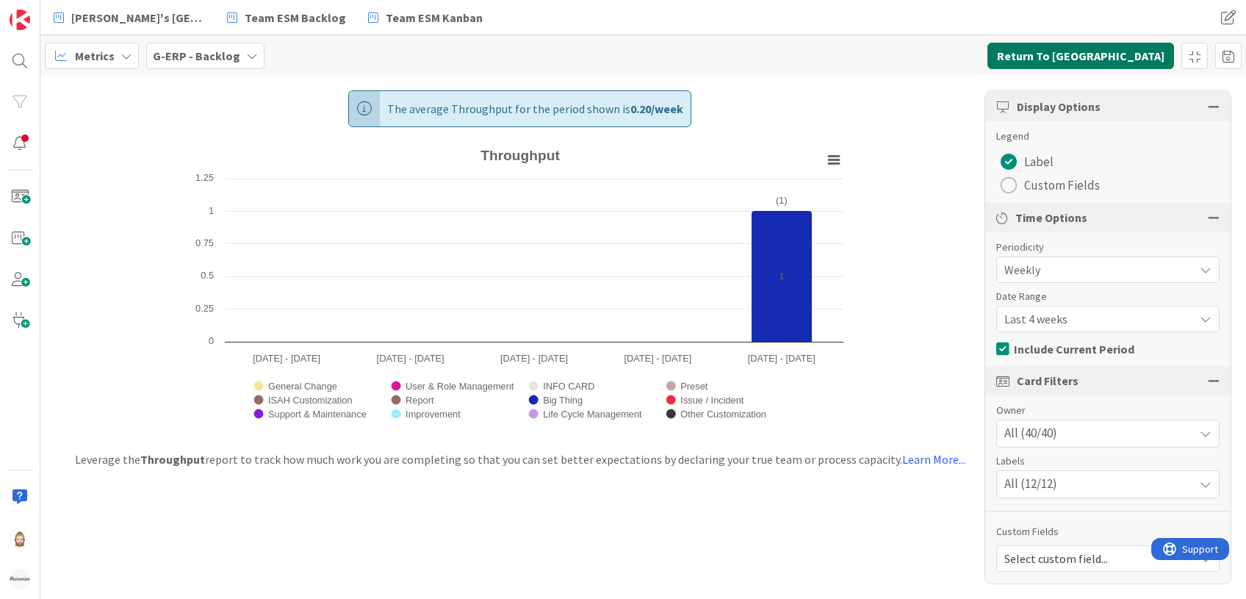
click at [1130, 48] on button "Return To [GEOGRAPHIC_DATA]" at bounding box center [1080, 56] width 187 height 26
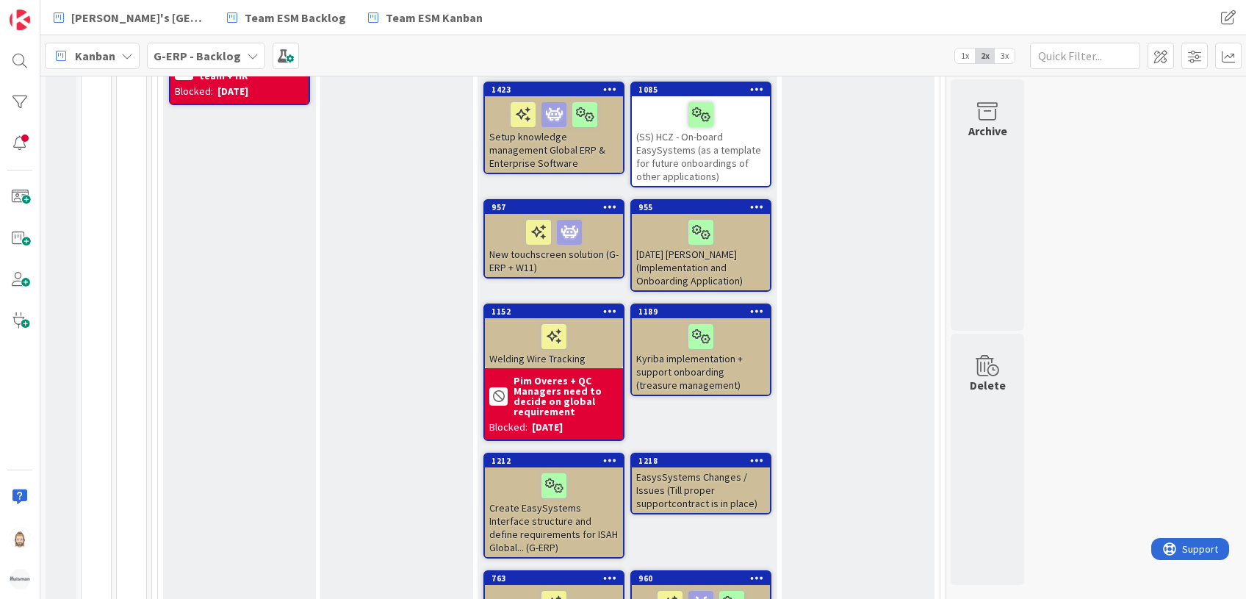
scroll to position [806, 0]
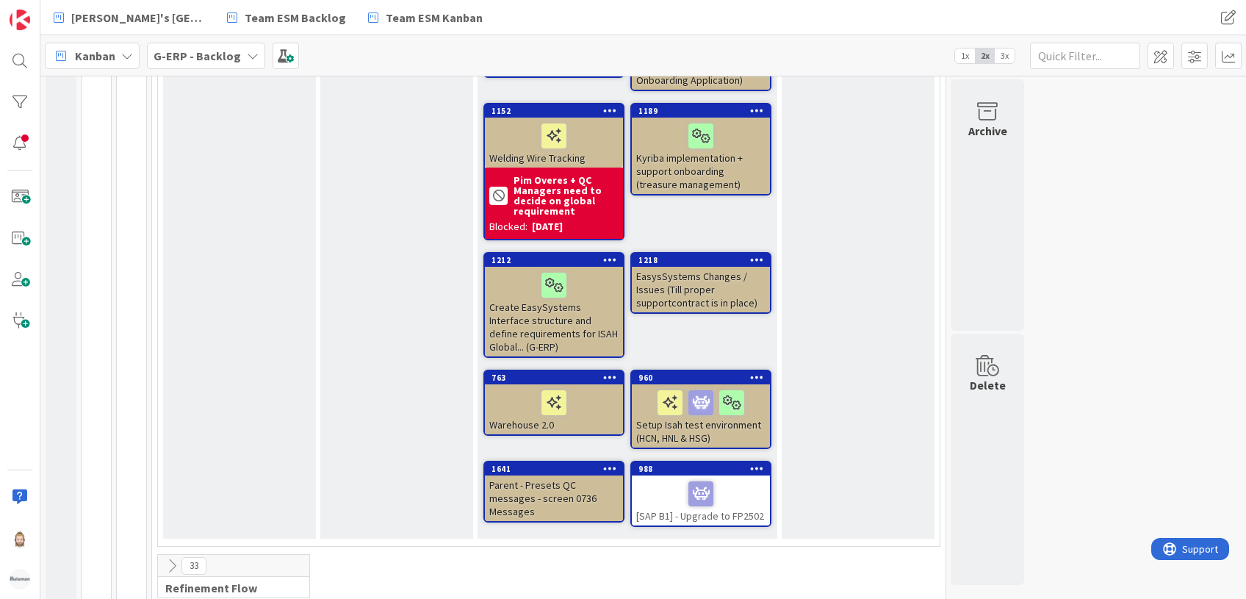
drag, startPoint x: 173, startPoint y: 549, endPoint x: 253, endPoint y: 455, distance: 124.0
click at [171, 557] on icon at bounding box center [172, 565] width 16 height 16
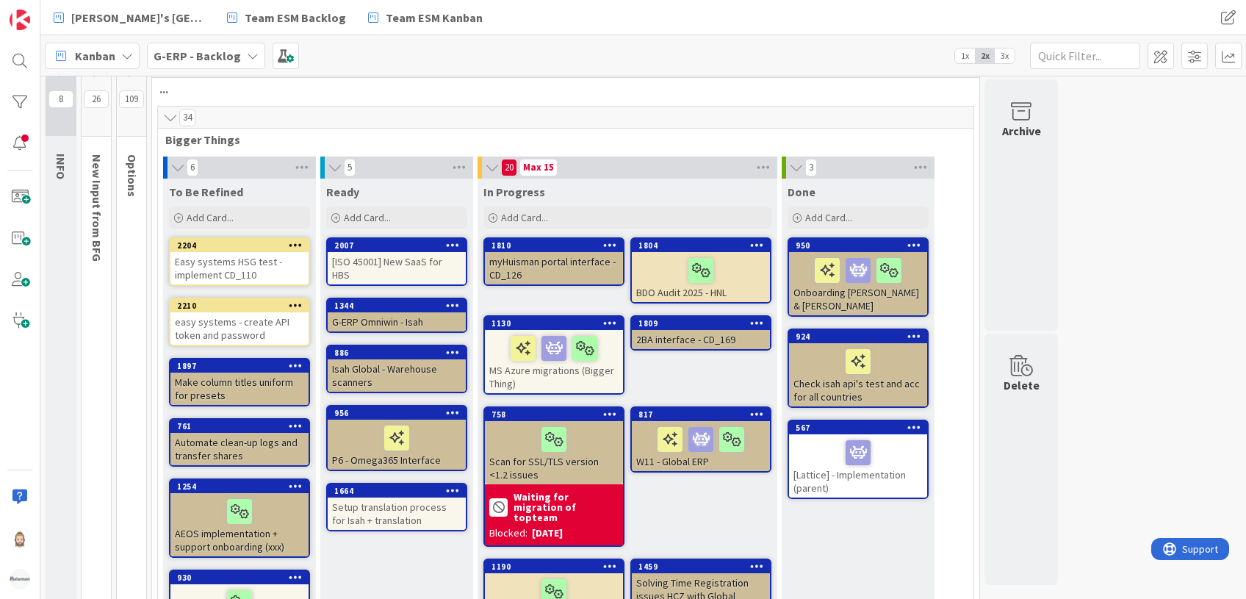
scroll to position [23, 0]
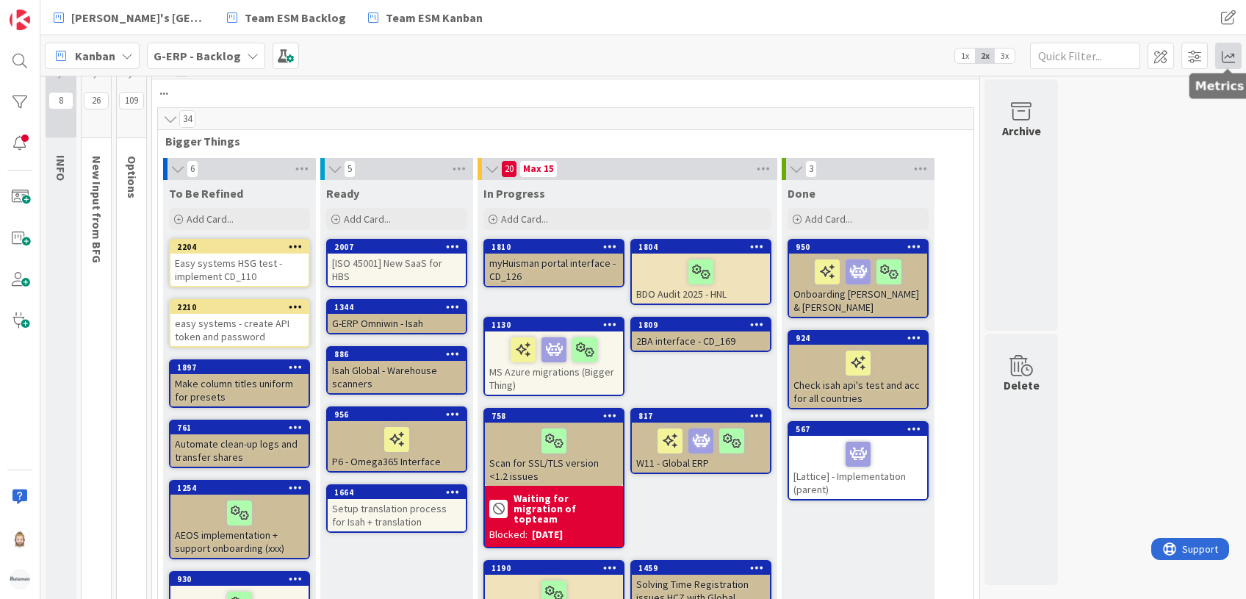
click at [1227, 64] on span at bounding box center [1228, 56] width 26 height 26
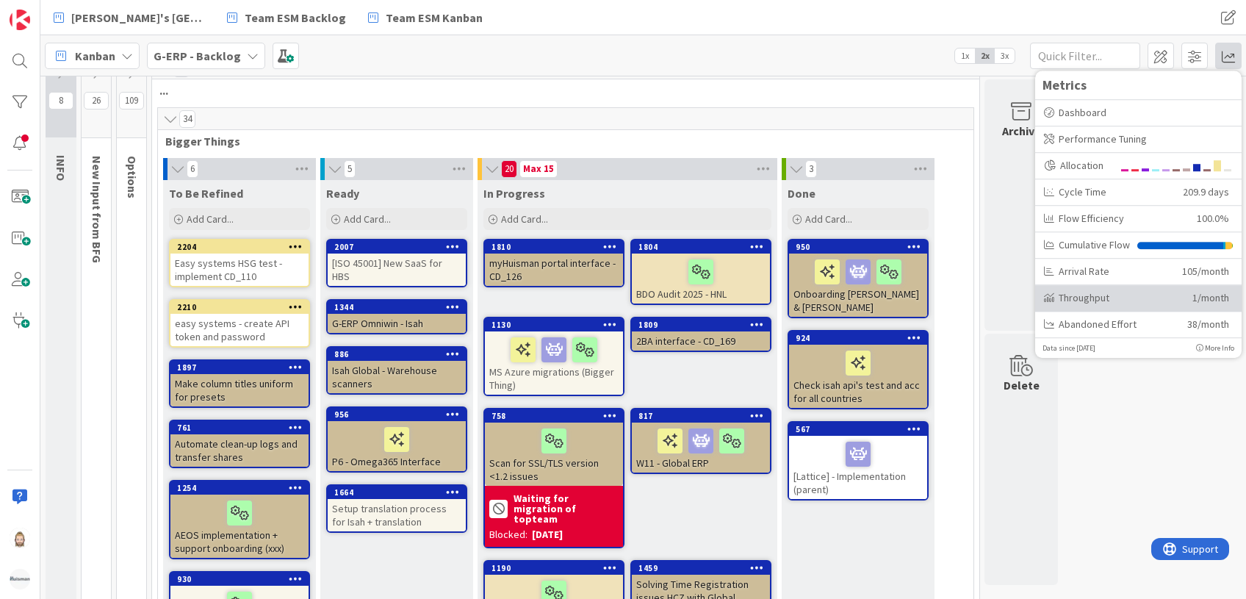
click at [1141, 289] on div "Throughput 1/month" at bounding box center [1138, 298] width 206 height 26
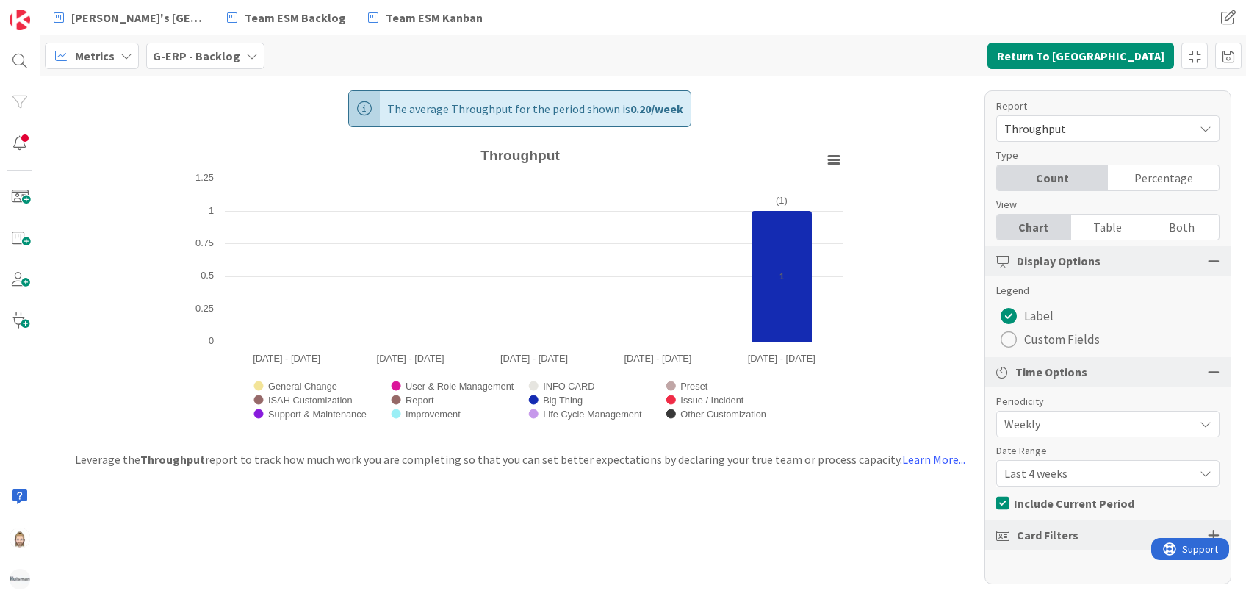
click at [1042, 427] on span "Weekly" at bounding box center [1095, 424] width 182 height 21
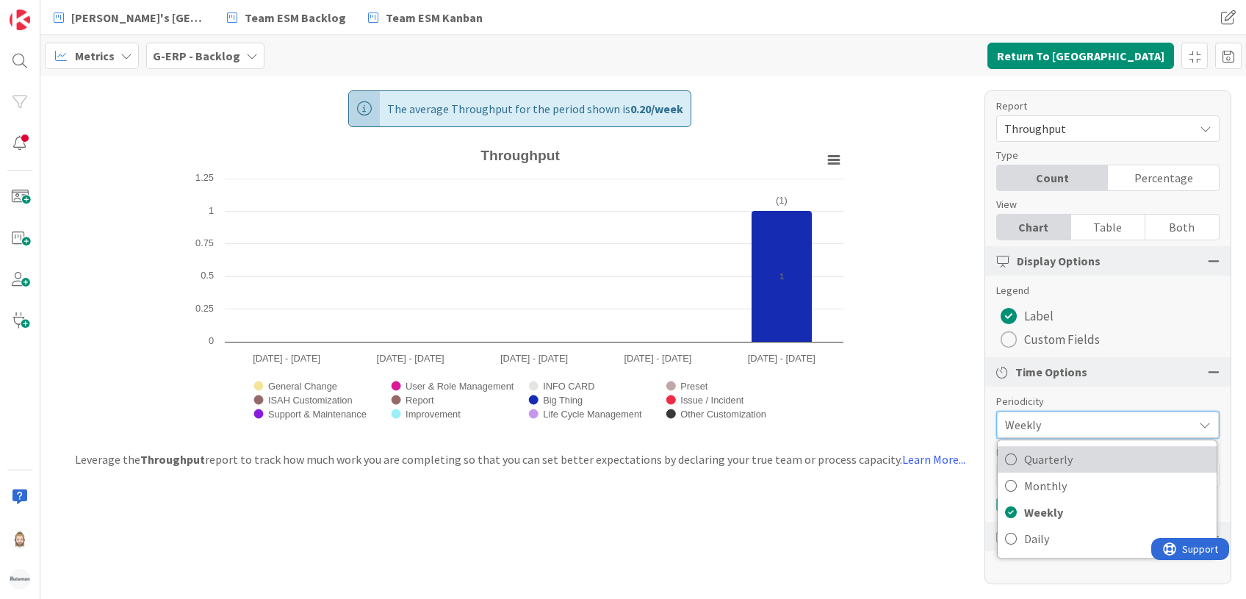
click at [1057, 458] on span "Quarterly" at bounding box center [1116, 459] width 185 height 22
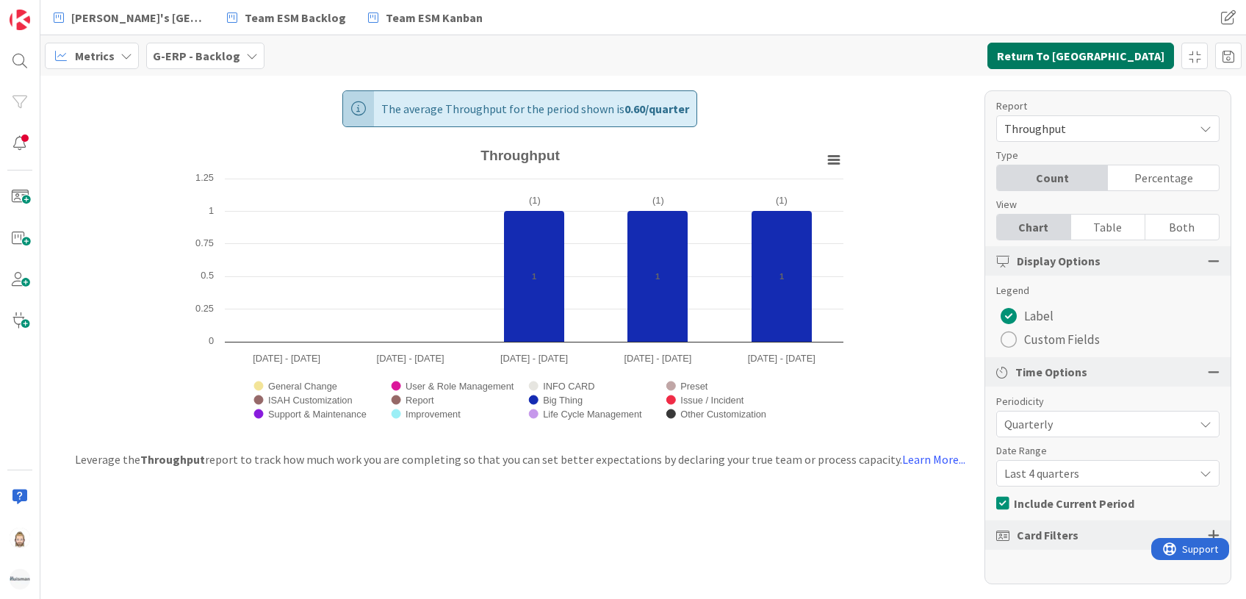
click at [1094, 50] on button "Return To [GEOGRAPHIC_DATA]" at bounding box center [1080, 56] width 187 height 26
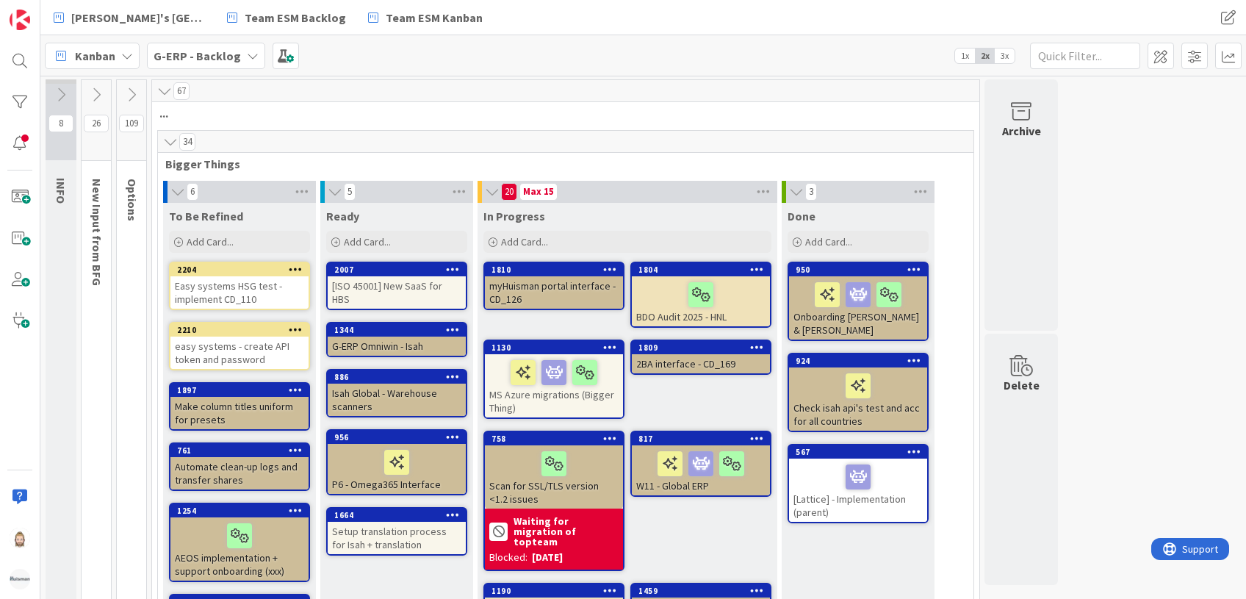
click at [231, 55] on b "G-ERP - Backlog" at bounding box center [197, 55] width 87 height 15
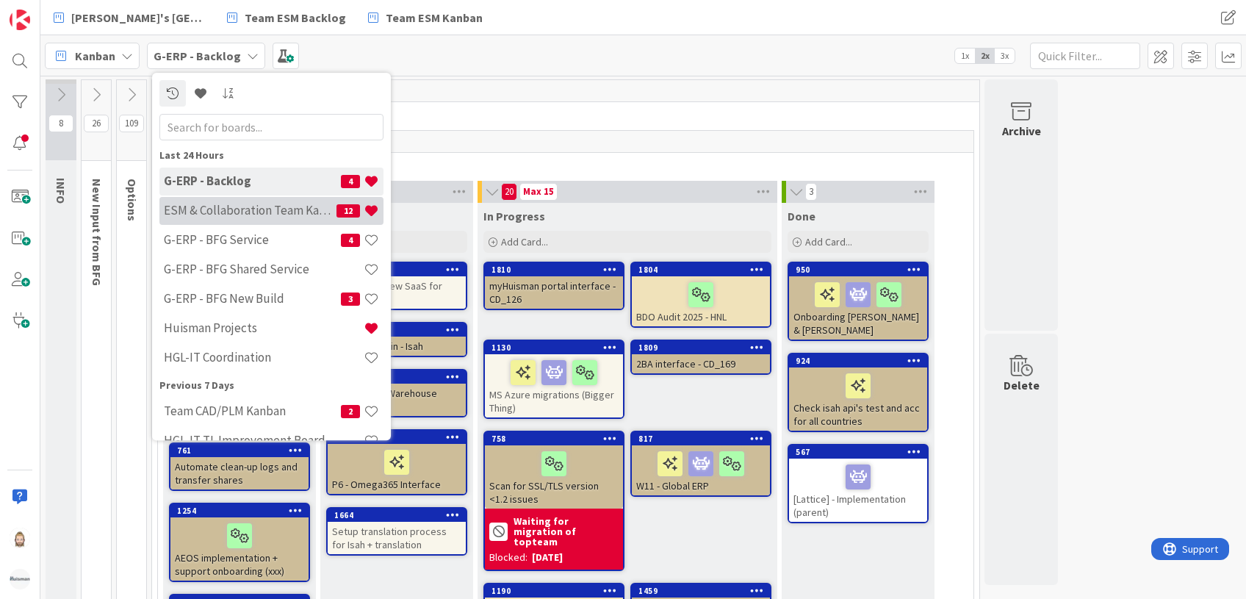
click at [251, 210] on h4 "ESM & Collaboration Team Kanban" at bounding box center [250, 210] width 173 height 15
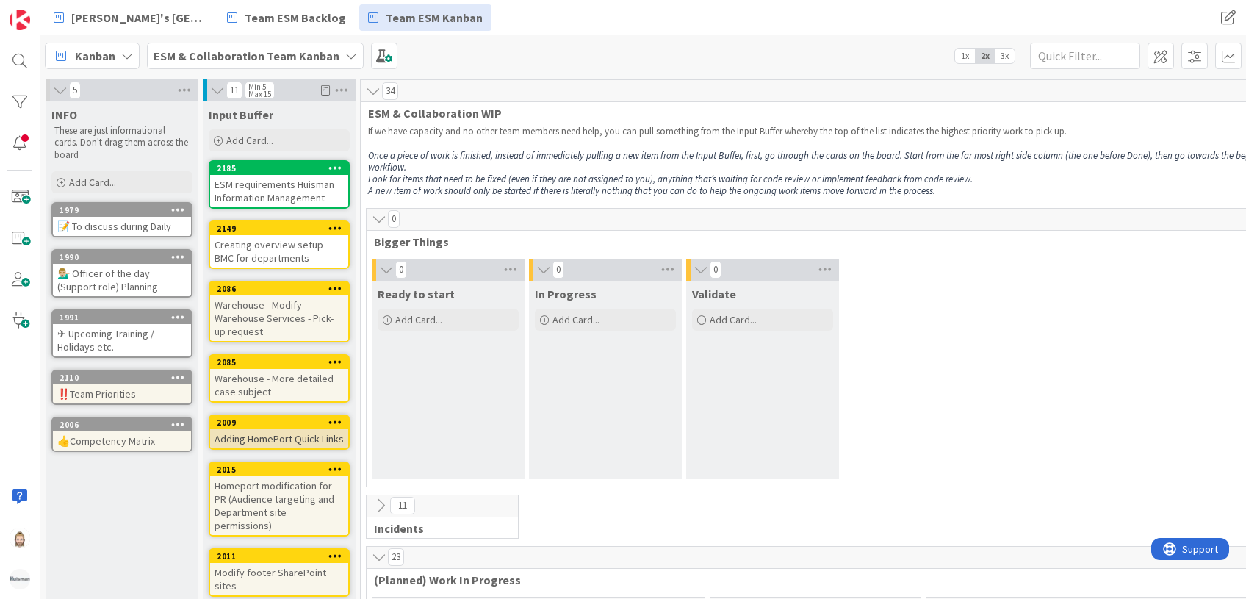
click at [217, 93] on icon at bounding box center [217, 90] width 16 height 15
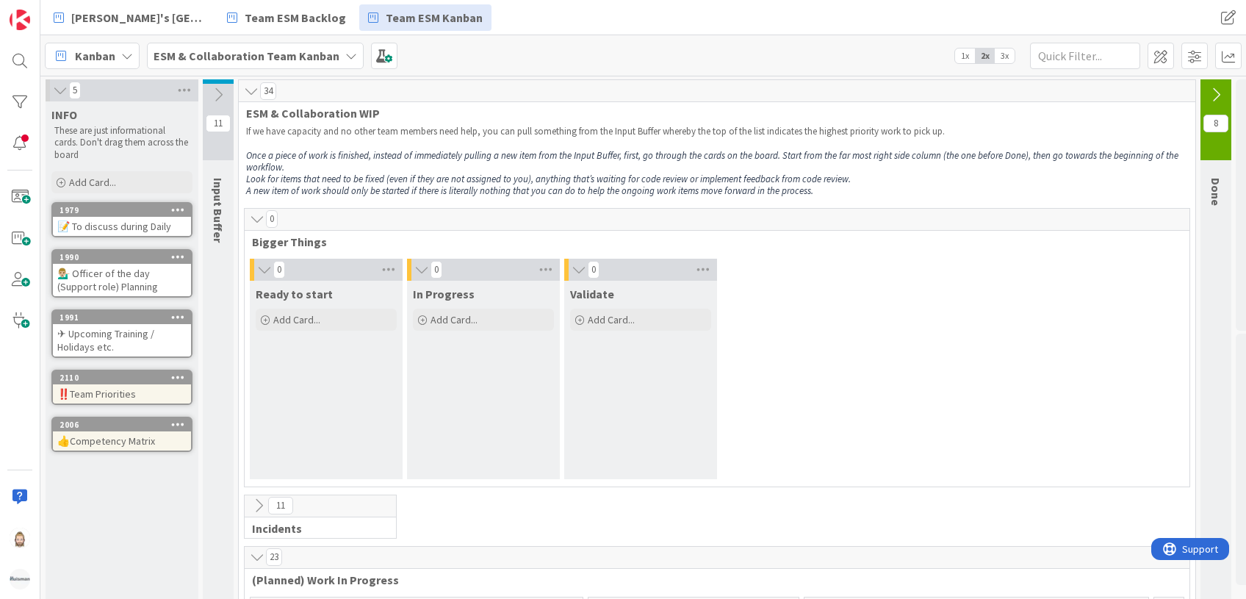
click at [60, 87] on icon at bounding box center [60, 90] width 16 height 15
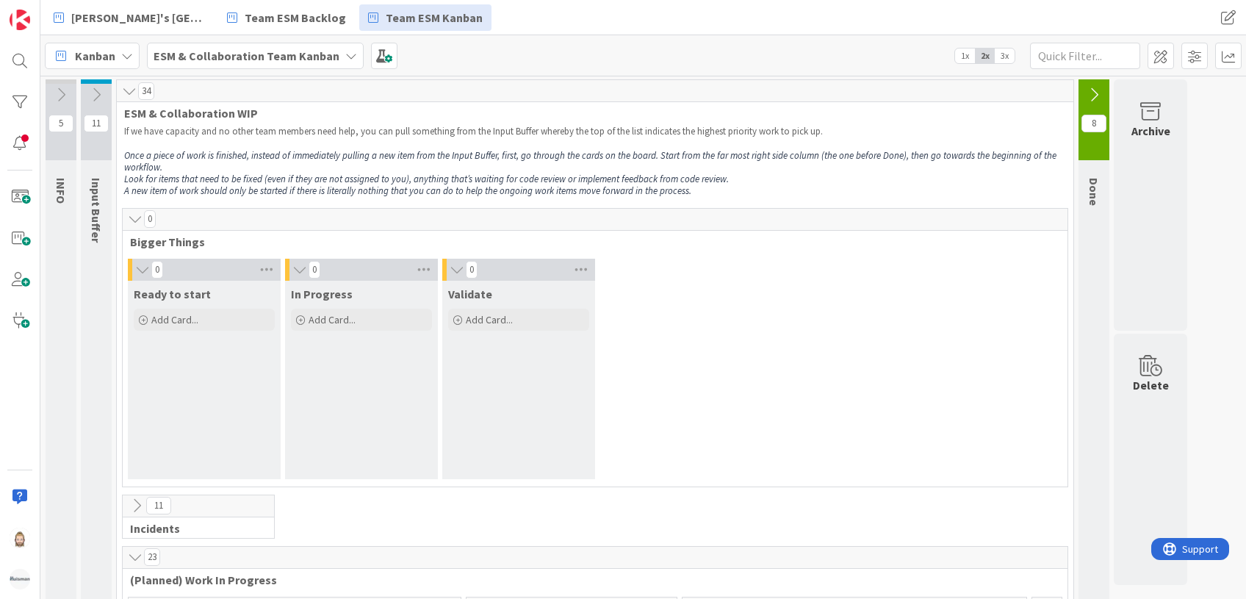
click at [104, 59] on span "Kanban" at bounding box center [95, 56] width 40 height 18
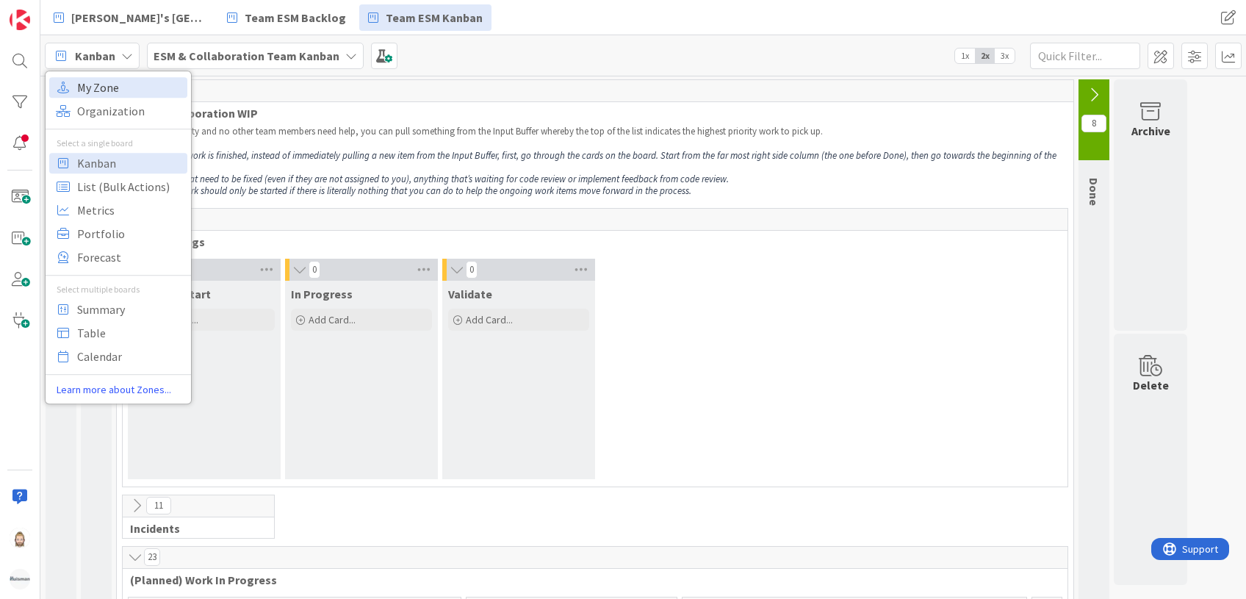
click at [120, 89] on span "My Zone" at bounding box center [130, 87] width 106 height 22
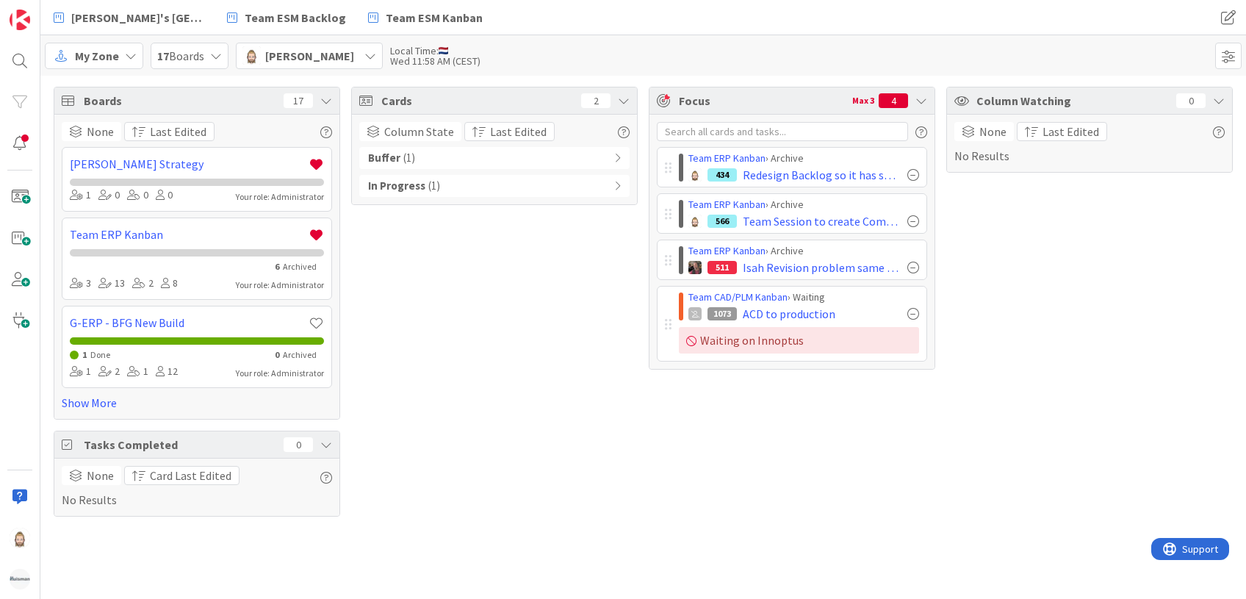
click at [325, 100] on icon at bounding box center [326, 101] width 12 height 12
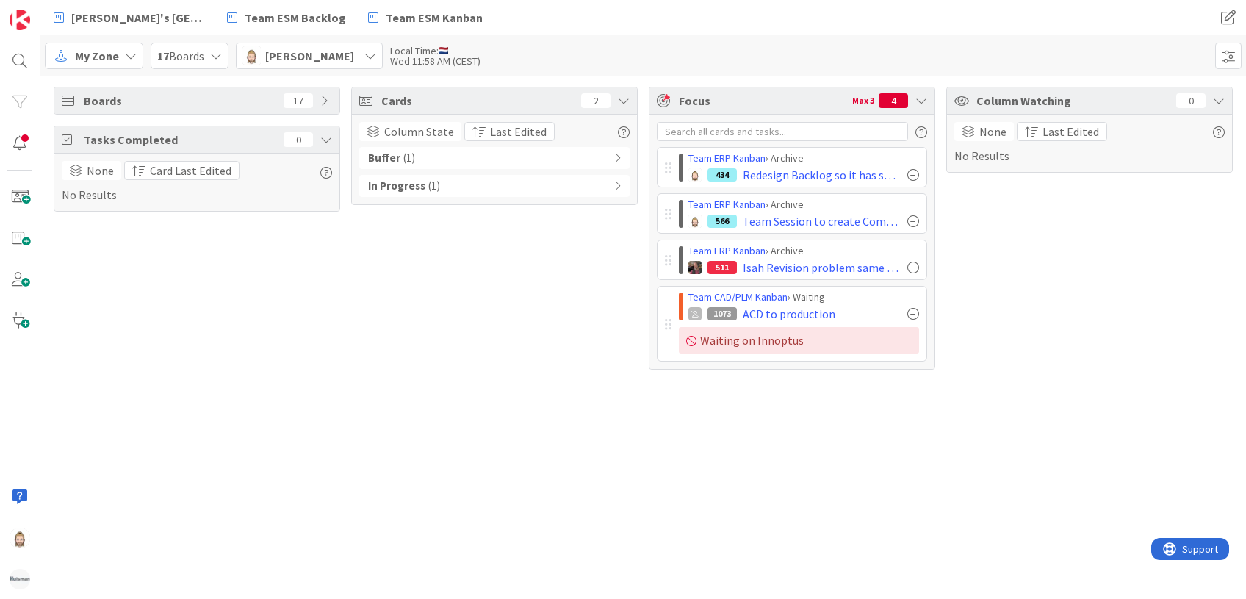
click at [328, 138] on icon at bounding box center [326, 140] width 12 height 12
click at [1232, 57] on span at bounding box center [1228, 56] width 26 height 26
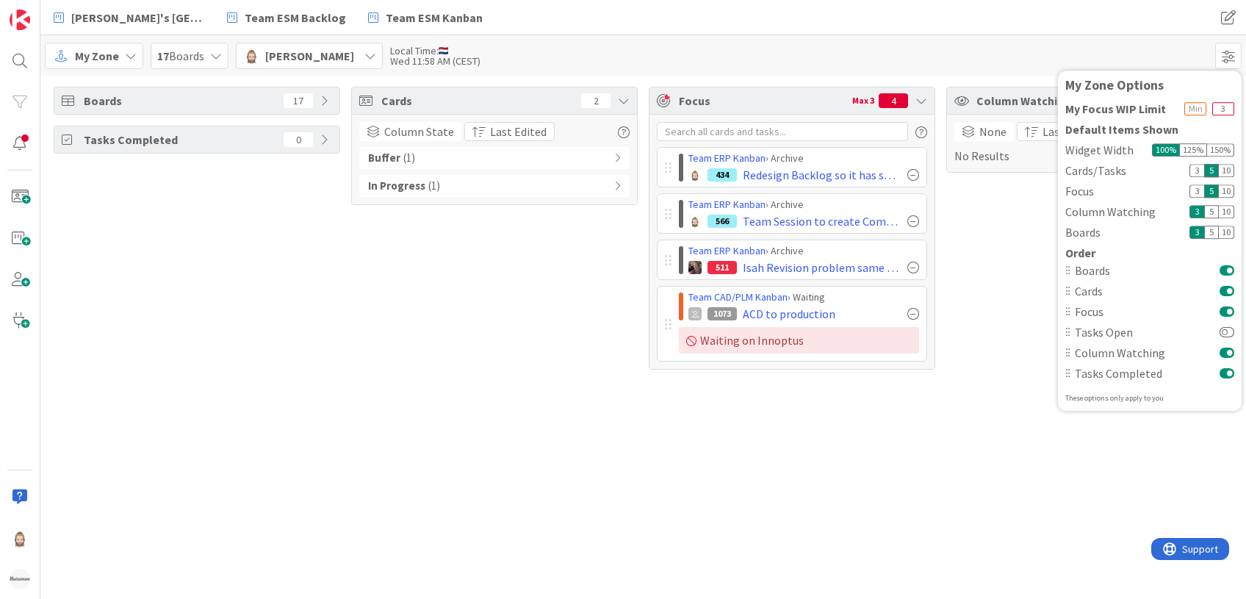
click at [1228, 268] on button at bounding box center [1226, 270] width 15 height 12
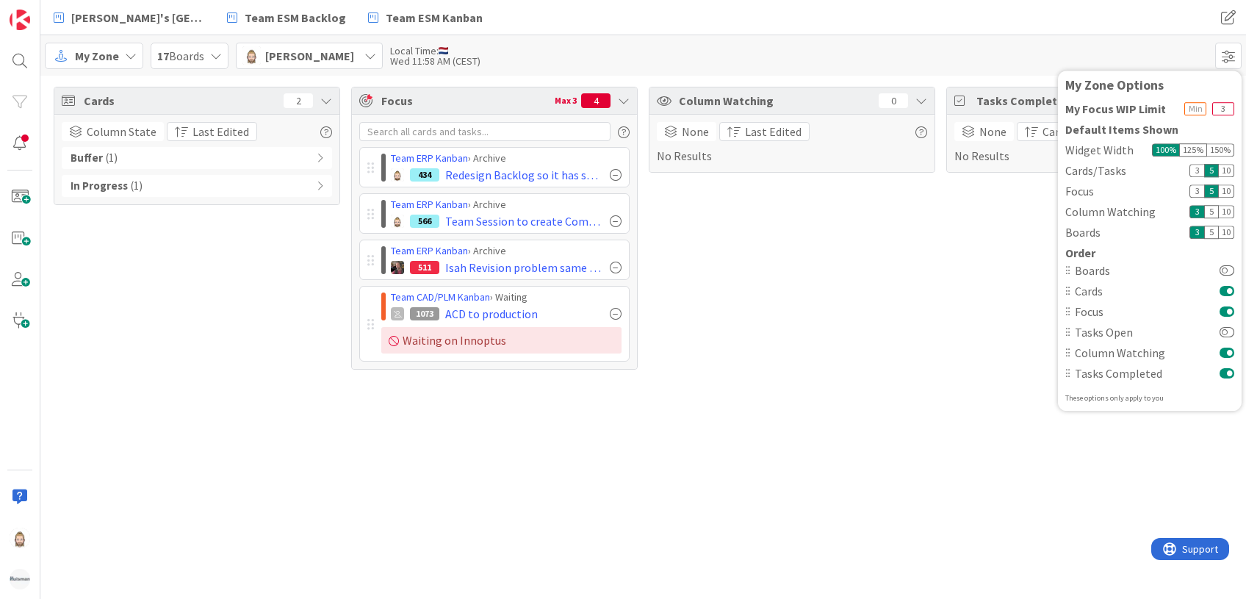
click at [1226, 371] on button at bounding box center [1226, 373] width 15 height 12
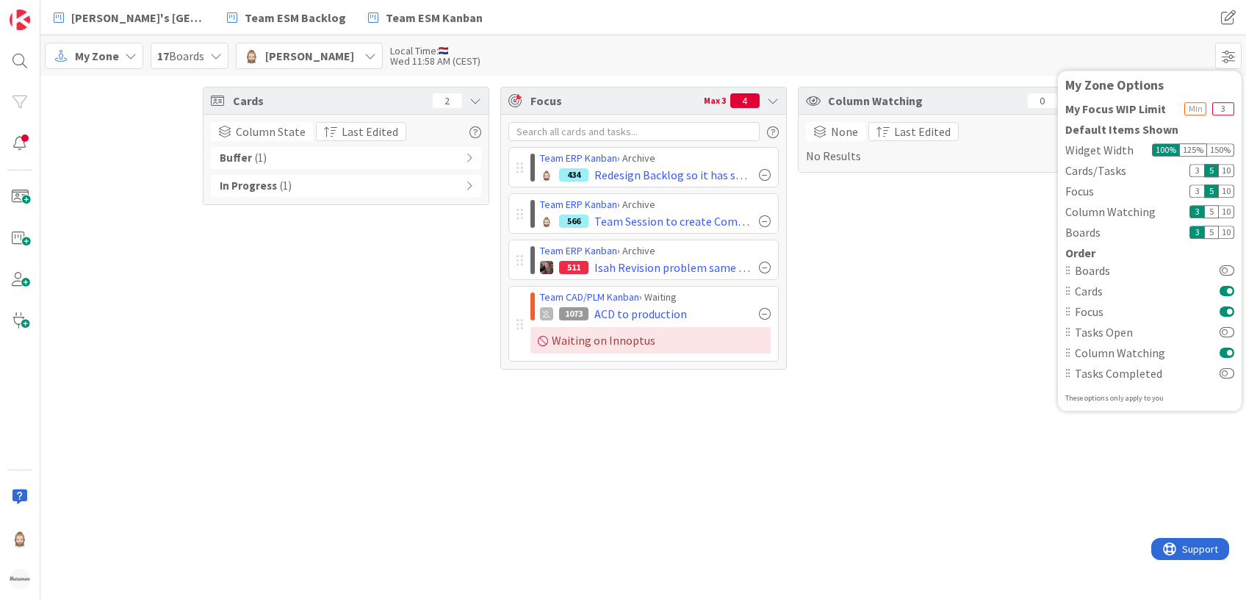
click at [919, 333] on div "Column Watching 0 None Last Edited No Results" at bounding box center [941, 228] width 286 height 283
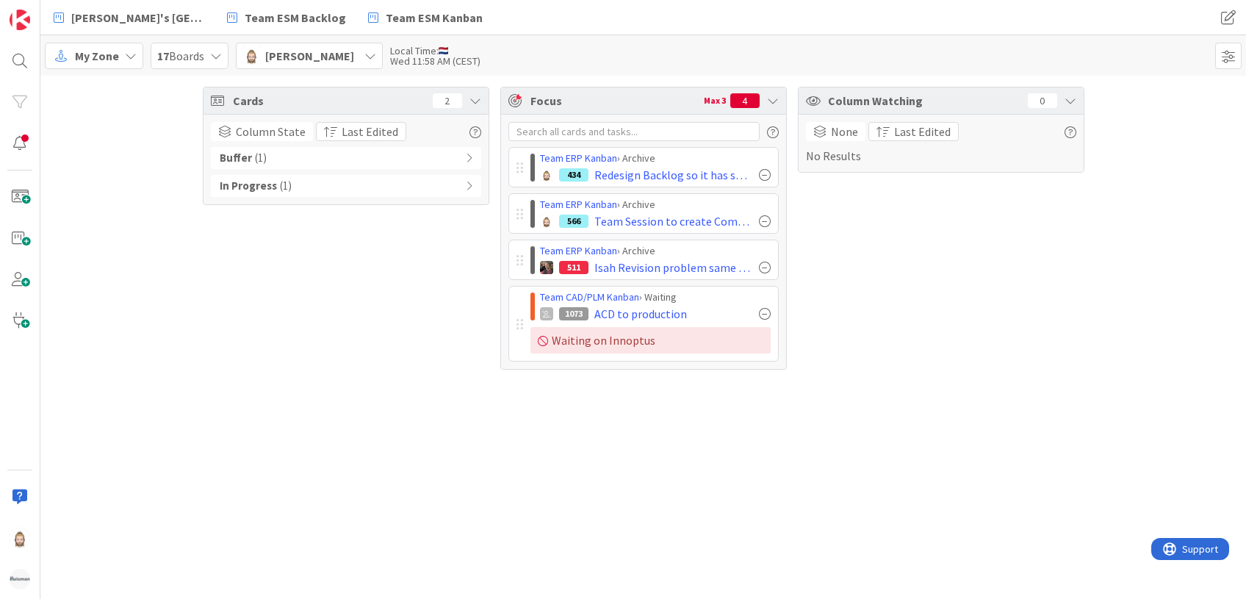
click at [463, 155] on div "Buffer ( 1 )" at bounding box center [346, 158] width 270 height 22
click at [469, 217] on icon at bounding box center [469, 217] width 7 height 10
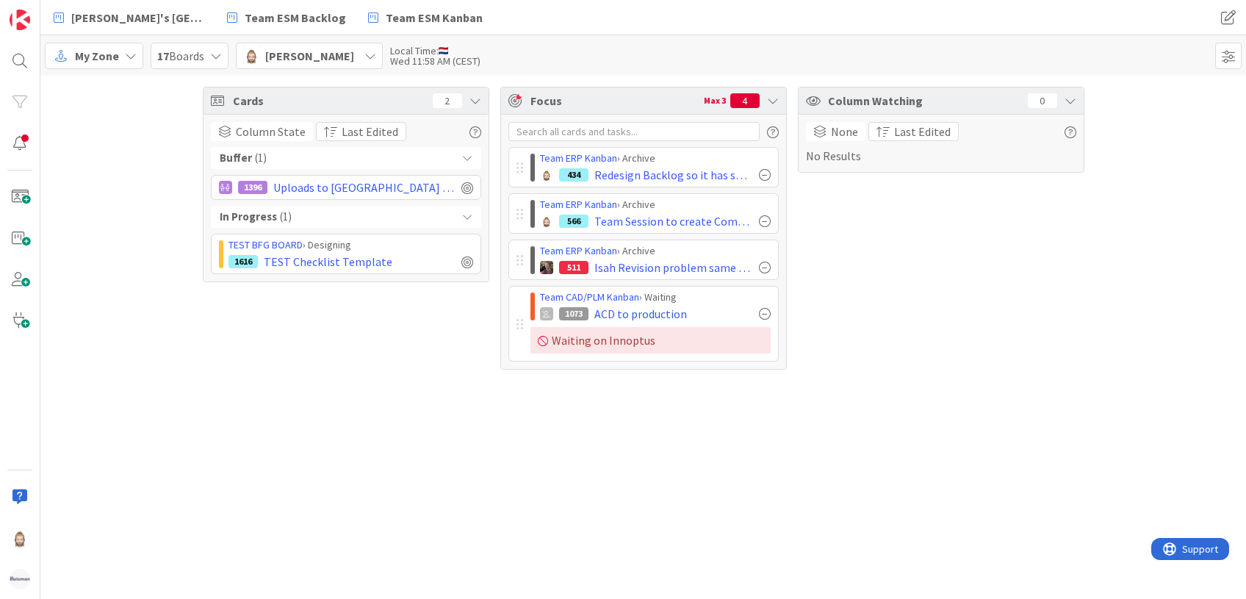
click at [1071, 104] on icon at bounding box center [1070, 101] width 12 height 12
click at [290, 55] on span "[PERSON_NAME]" at bounding box center [309, 56] width 89 height 18
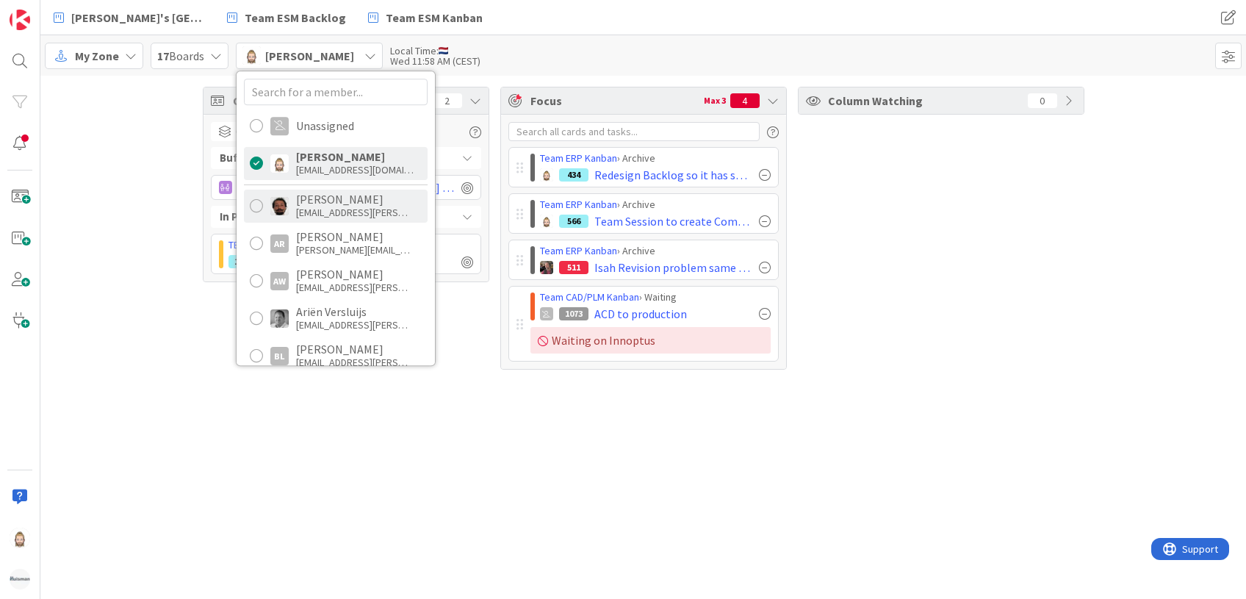
click at [331, 200] on div "[PERSON_NAME]" at bounding box center [355, 198] width 118 height 13
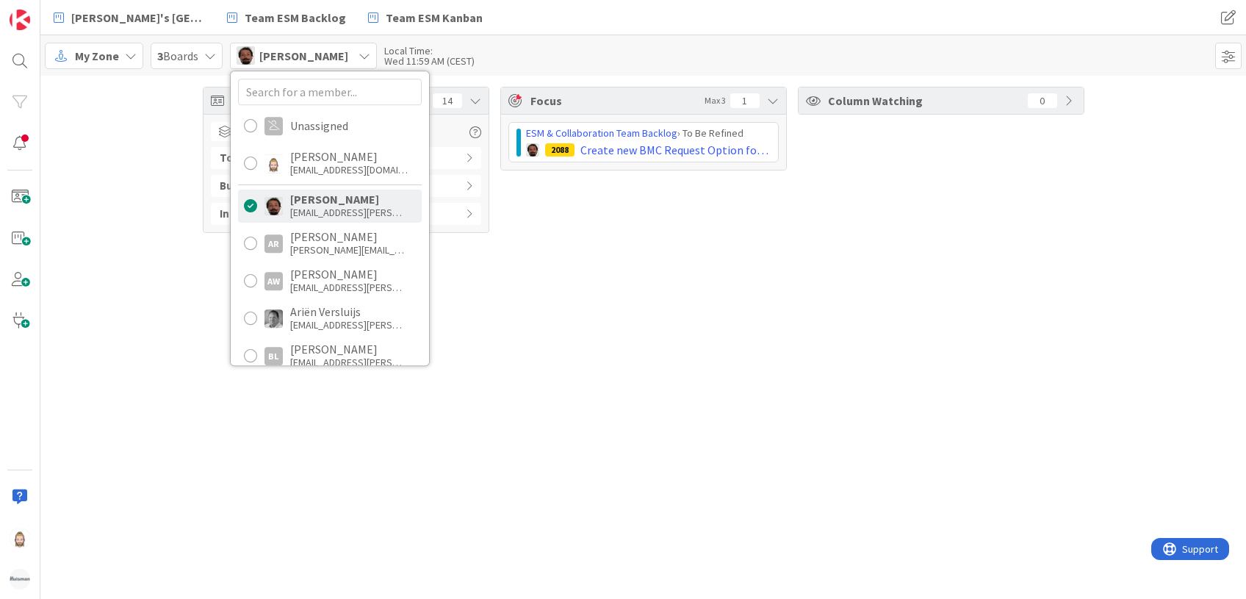
click at [164, 270] on div "Cards 14 Column State Last Edited To Do ( 3 ) Buffer ( 7 ) In Progress ( 4 ) Fo…" at bounding box center [642, 337] width 1205 height 523
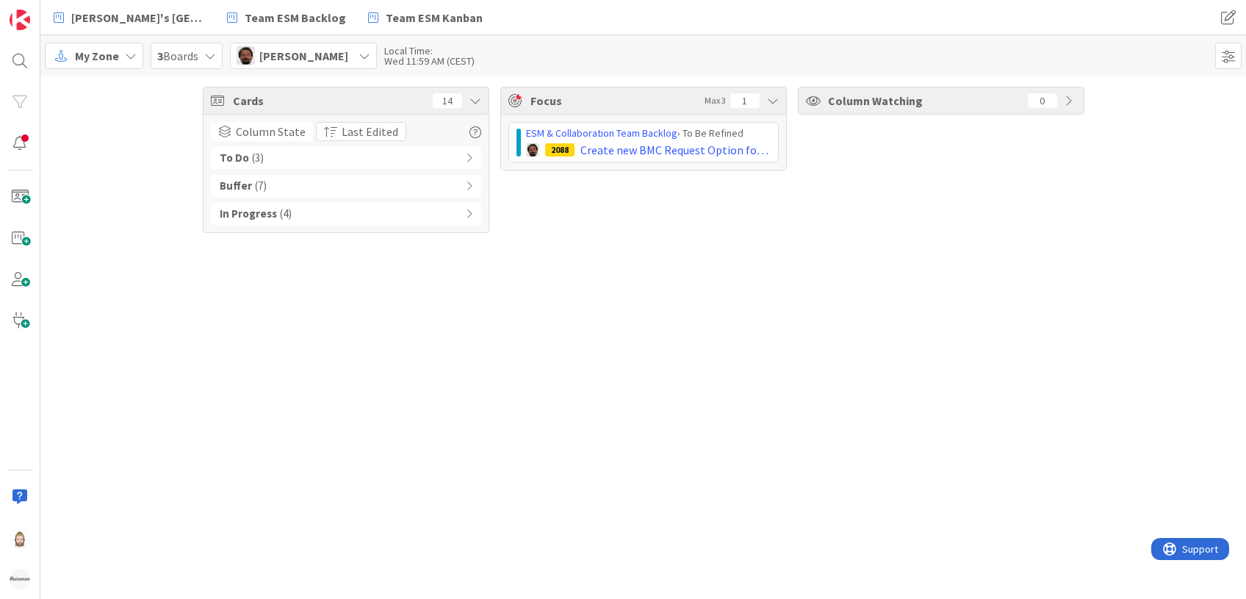
click at [121, 54] on div "My Zone" at bounding box center [94, 56] width 98 height 26
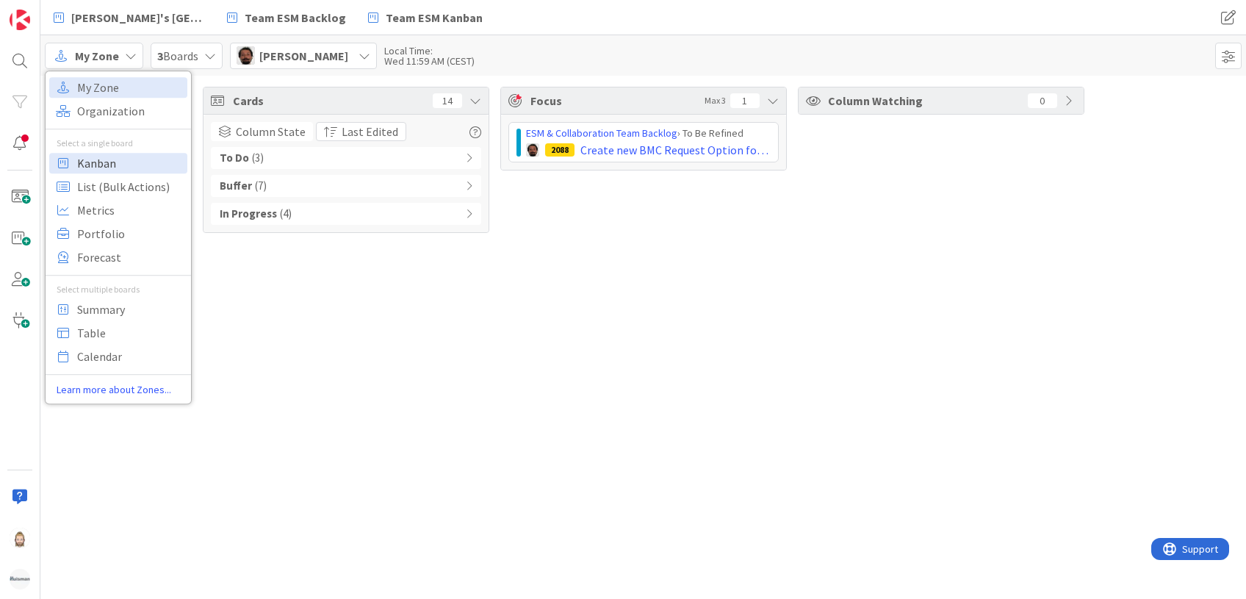
click at [134, 162] on span "Kanban" at bounding box center [130, 163] width 106 height 22
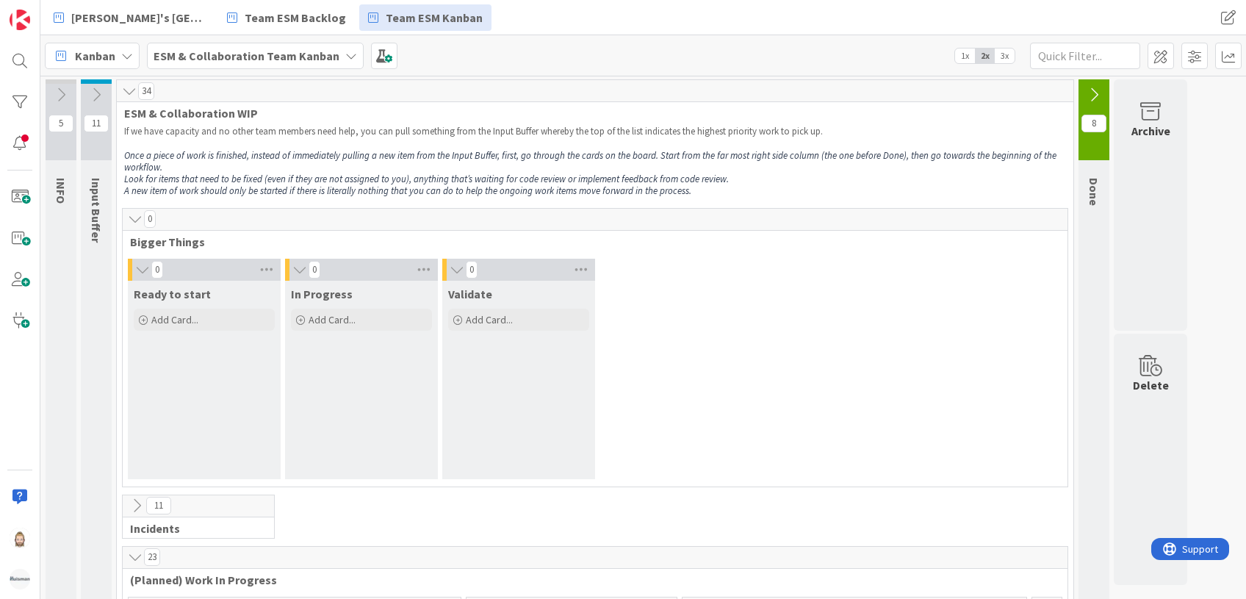
click at [137, 221] on icon at bounding box center [135, 219] width 16 height 15
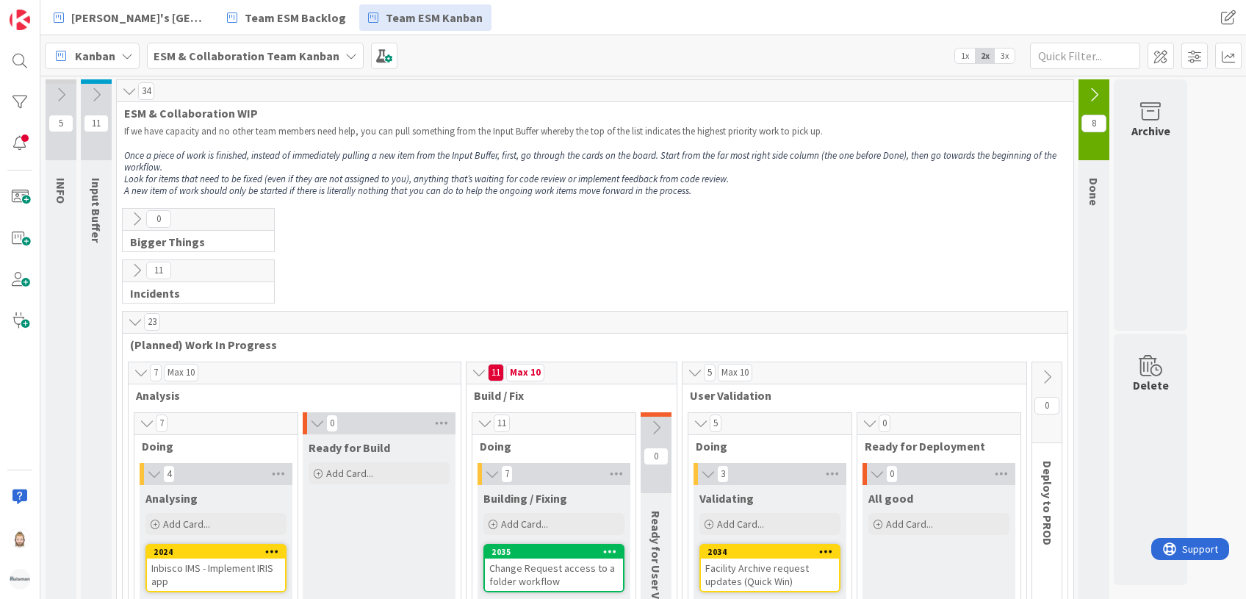
click at [122, 59] on icon at bounding box center [127, 56] width 12 height 12
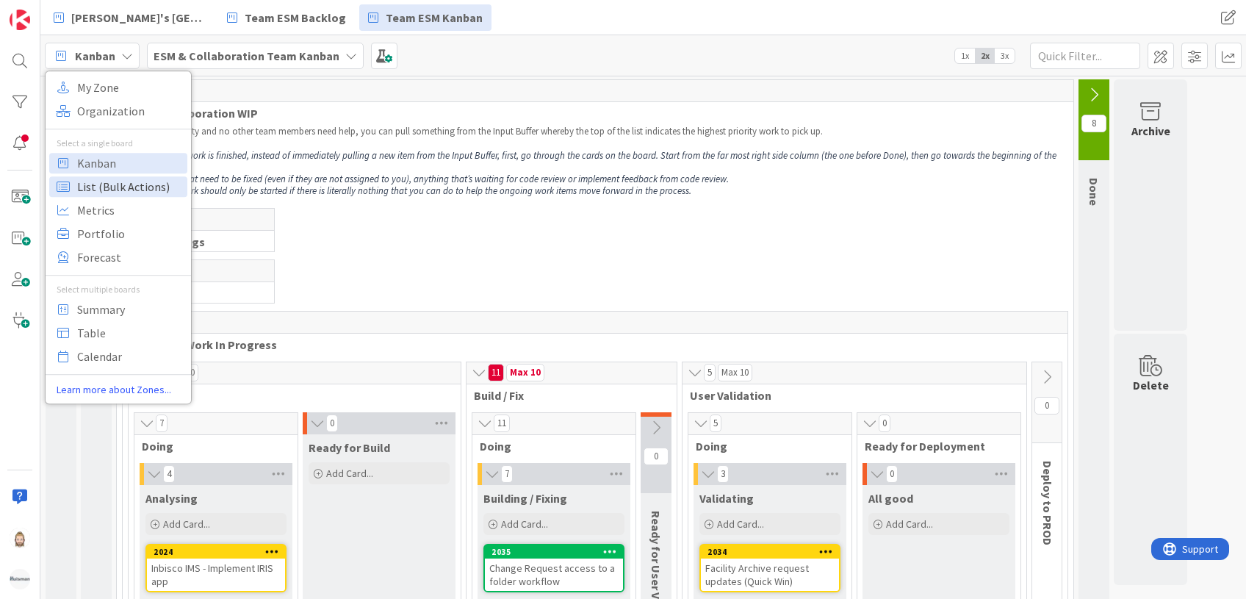
click at [132, 178] on span "List (Bulk Actions)" at bounding box center [130, 187] width 106 height 22
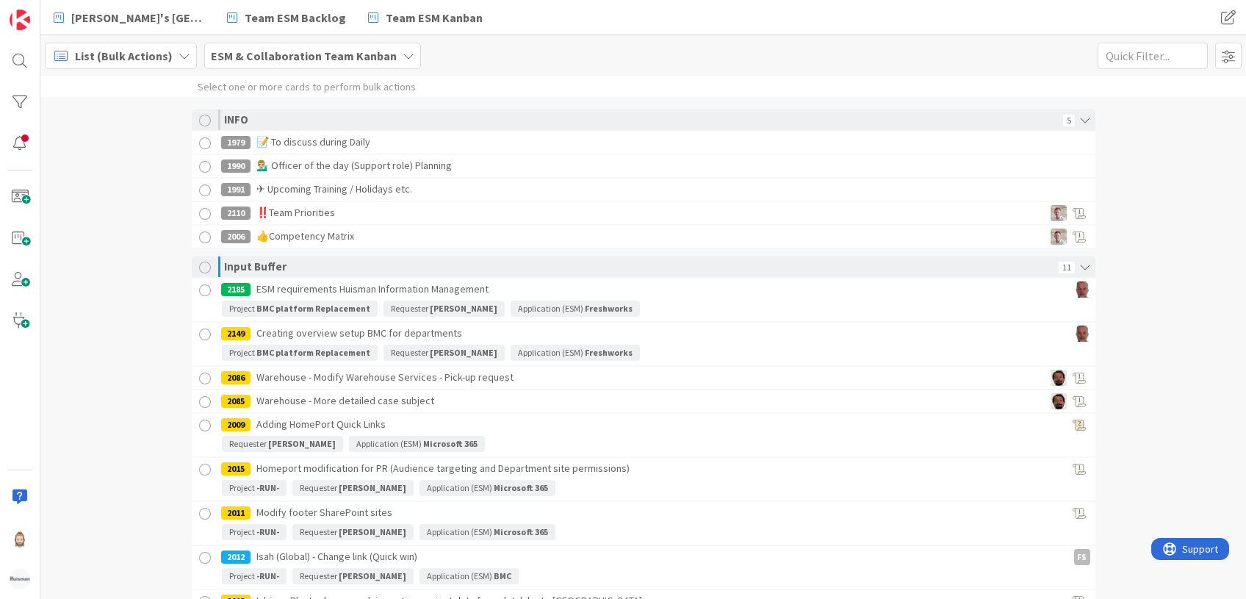
click at [167, 49] on span "List (Bulk Actions)" at bounding box center [124, 56] width 98 height 18
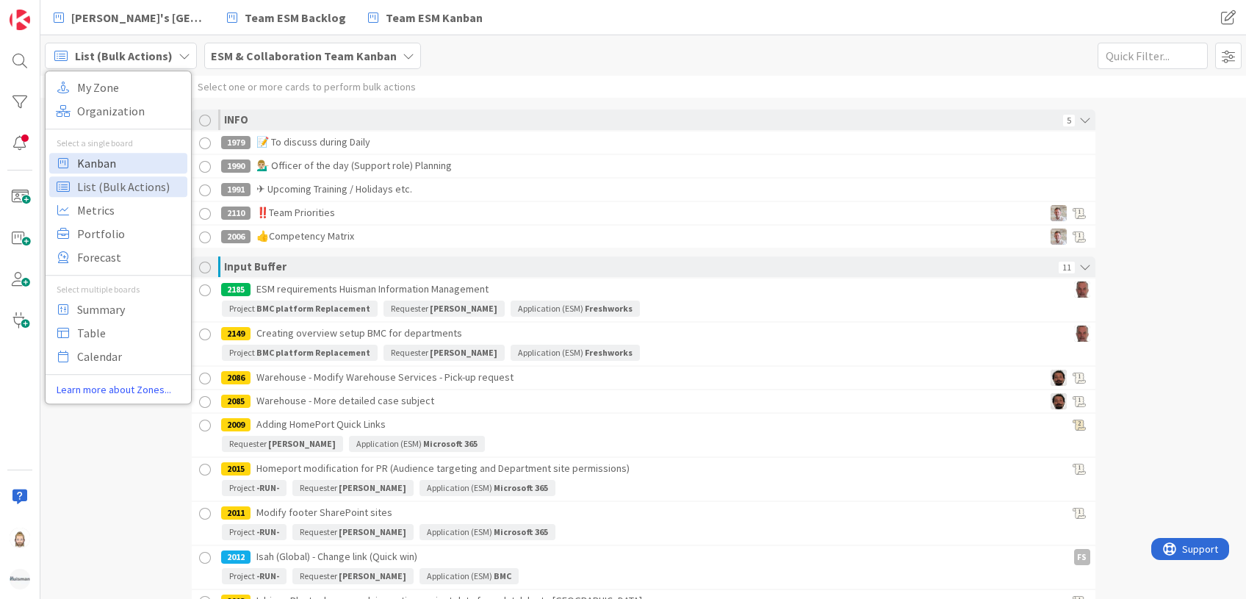
click at [140, 159] on span "Kanban" at bounding box center [130, 163] width 106 height 22
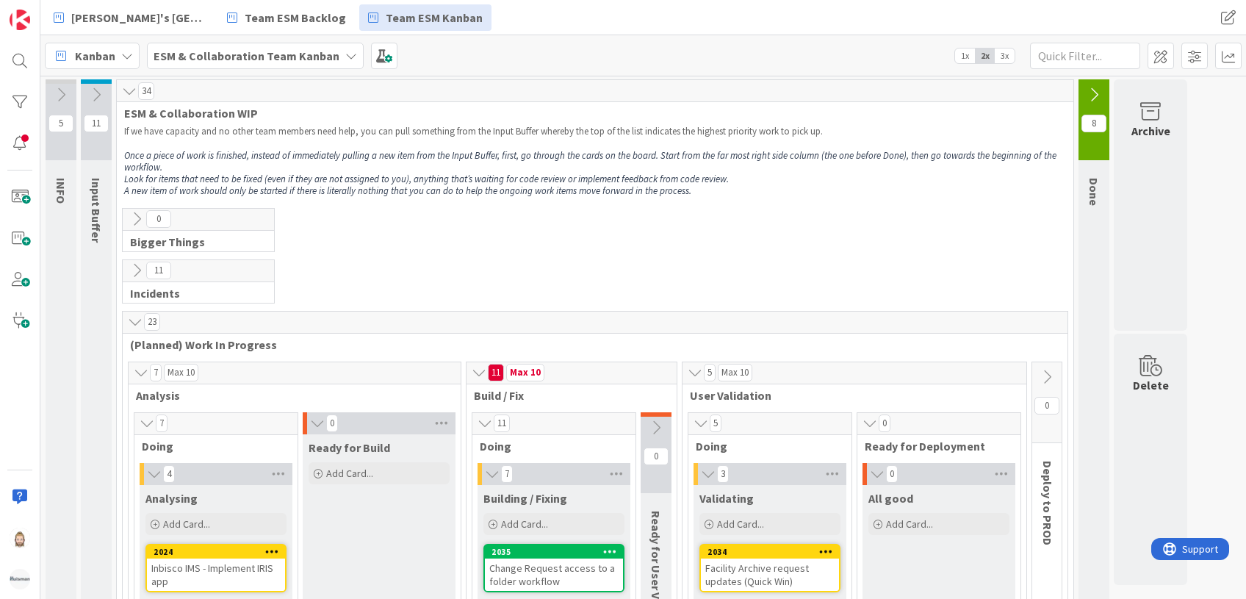
click at [132, 217] on icon at bounding box center [137, 219] width 16 height 16
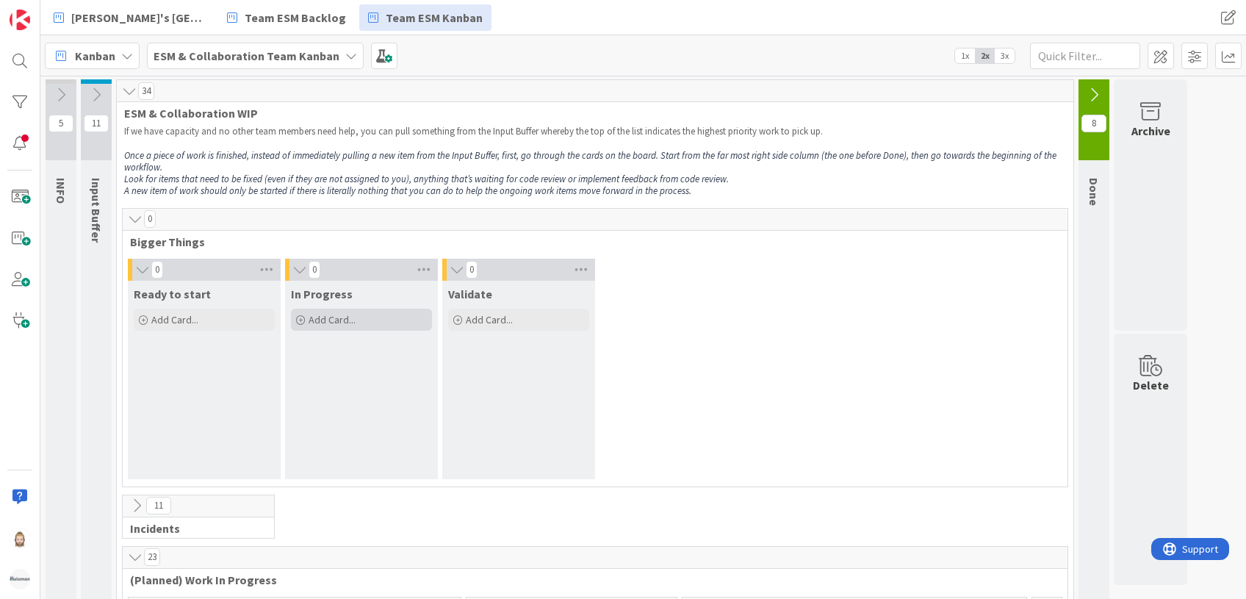
click at [339, 313] on span "Add Card..." at bounding box center [331, 319] width 47 height 13
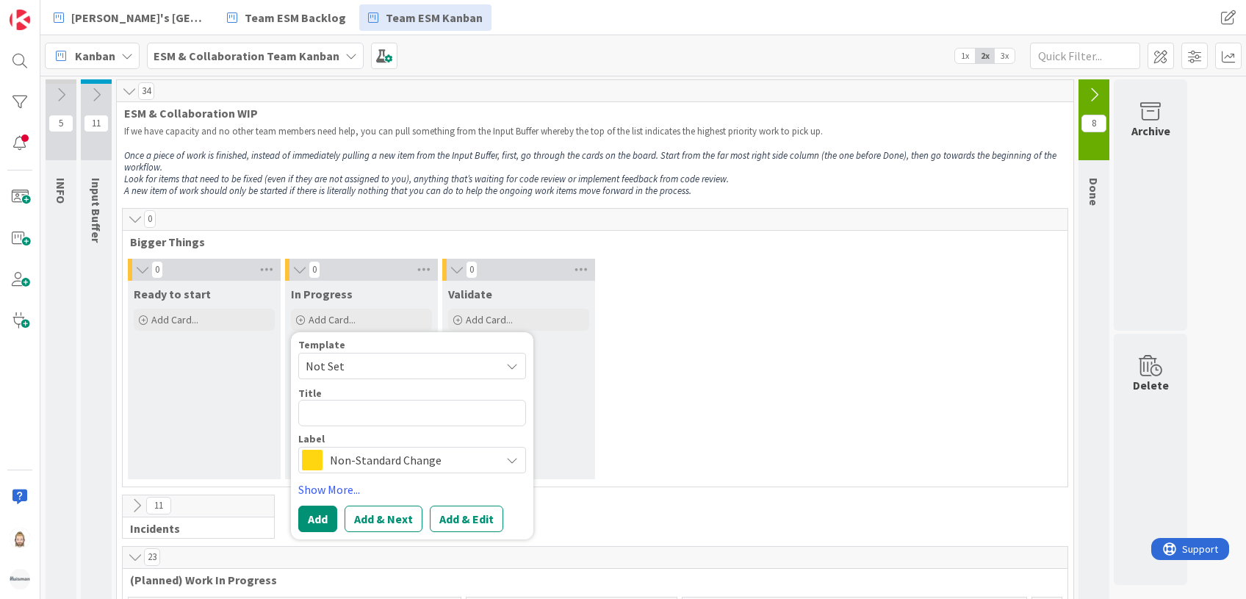
click at [405, 454] on span "Non-Standard Change" at bounding box center [411, 459] width 163 height 21
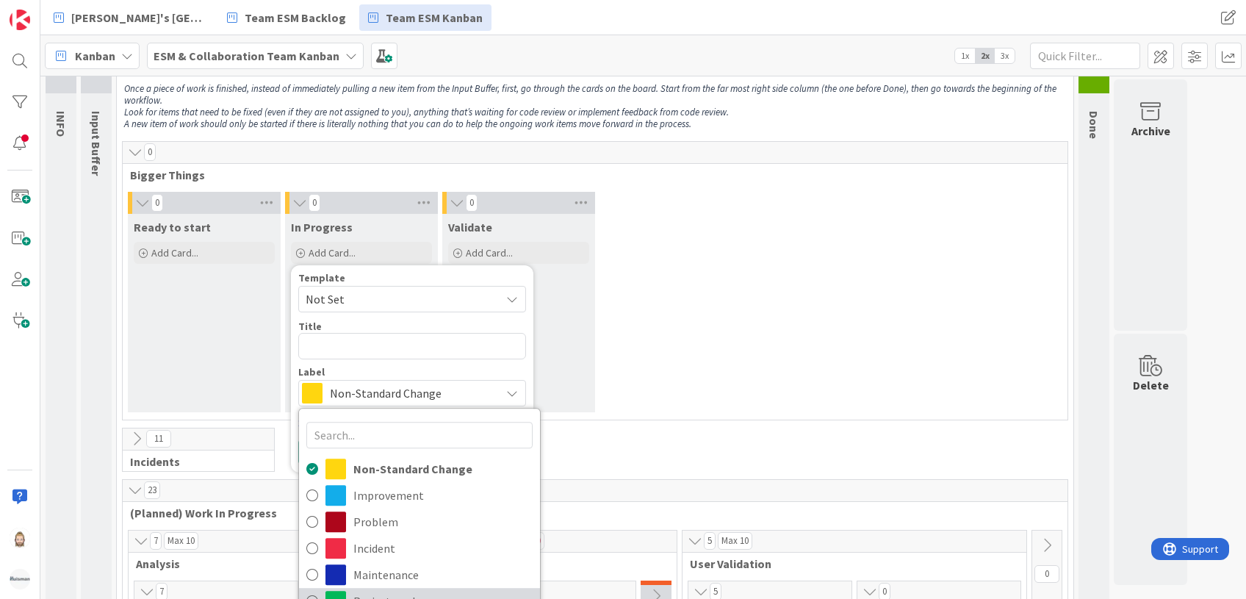
scroll to position [98, 0]
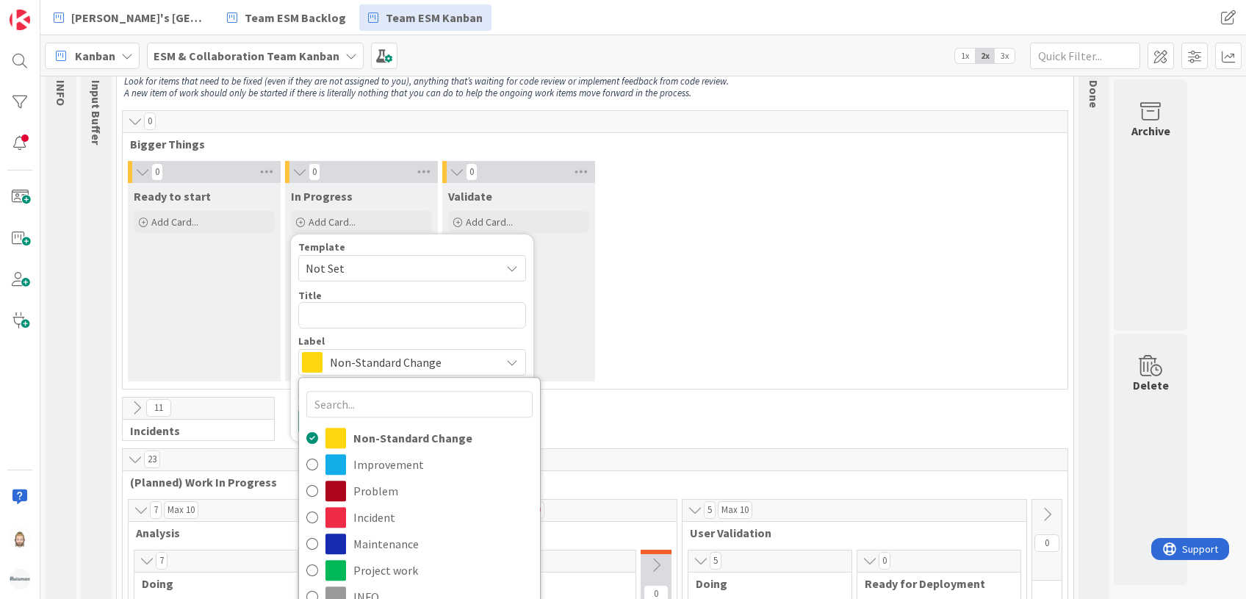
click at [658, 342] on div "0 Ready to start Add Card... 0 In Progress Add Card... Template Not Set Title 0…" at bounding box center [595, 275] width 939 height 228
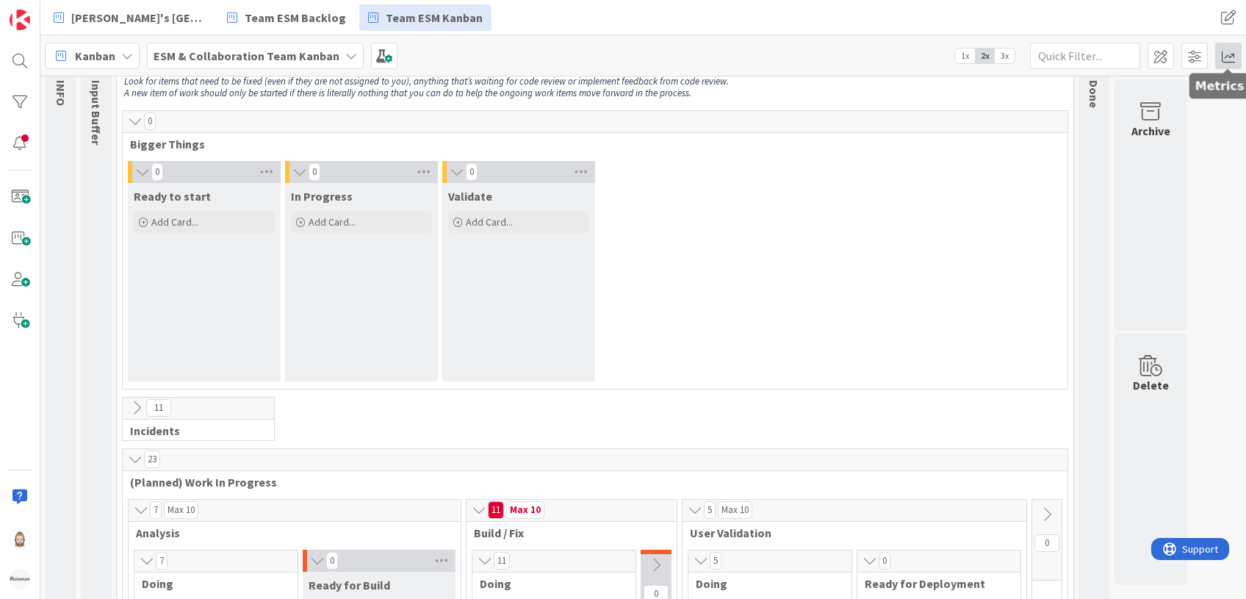
click at [1226, 57] on span at bounding box center [1228, 56] width 26 height 26
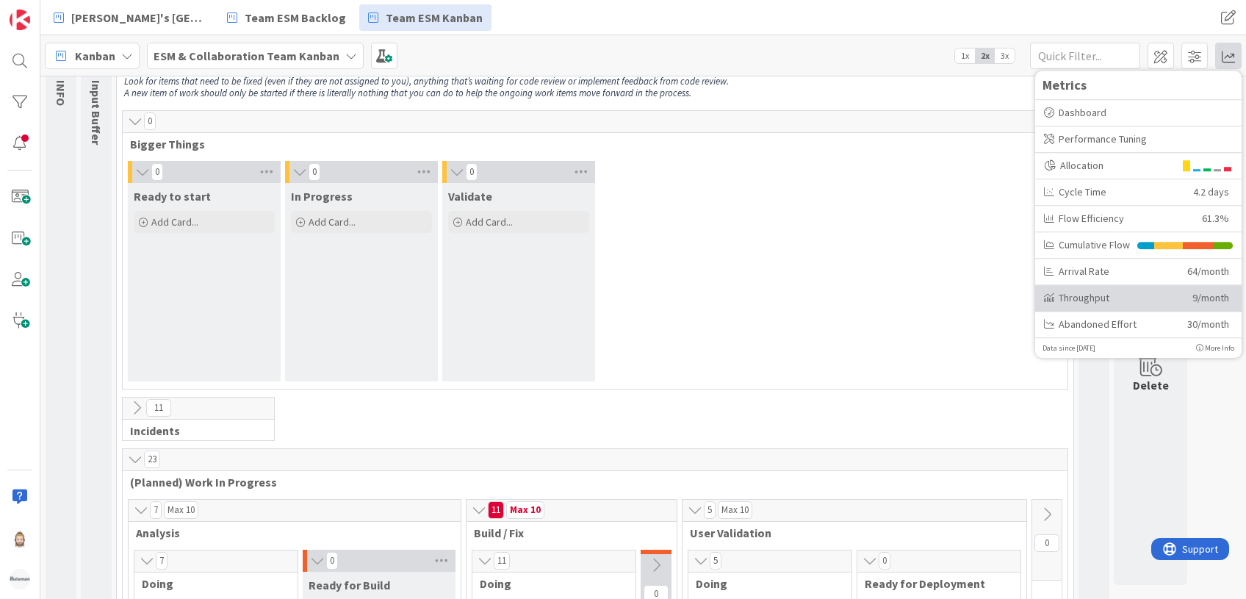
click at [1125, 295] on div "Throughput" at bounding box center [1112, 297] width 137 height 15
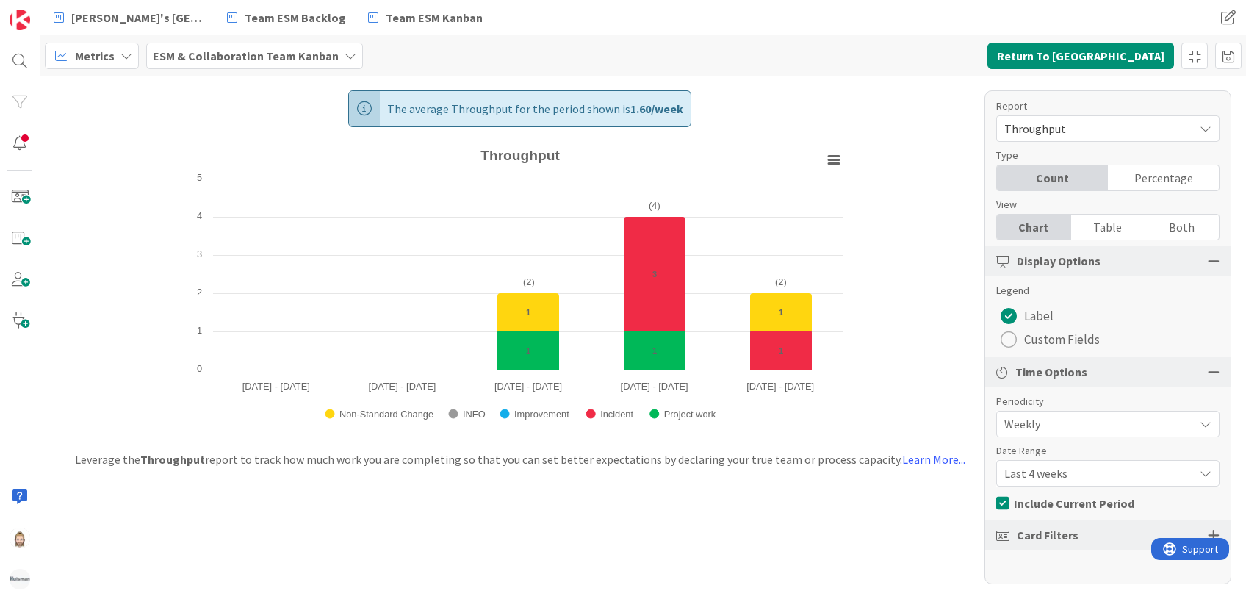
click at [1121, 123] on span "Throughput" at bounding box center [1095, 128] width 182 height 21
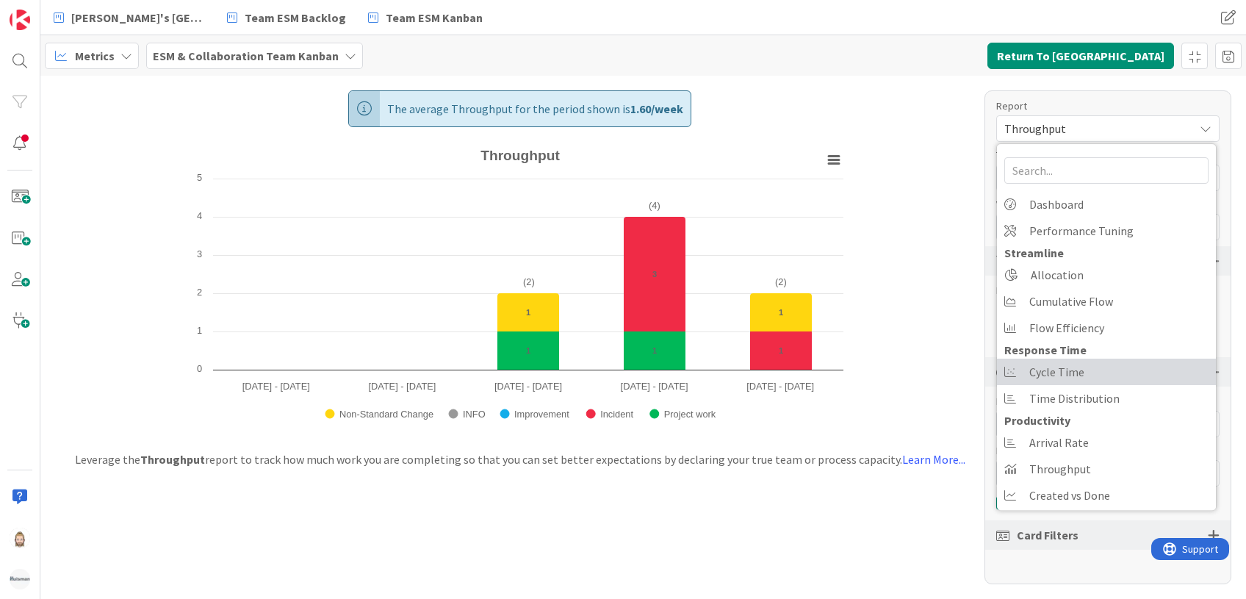
click at [1091, 383] on link "Cycle Time" at bounding box center [1106, 371] width 219 height 26
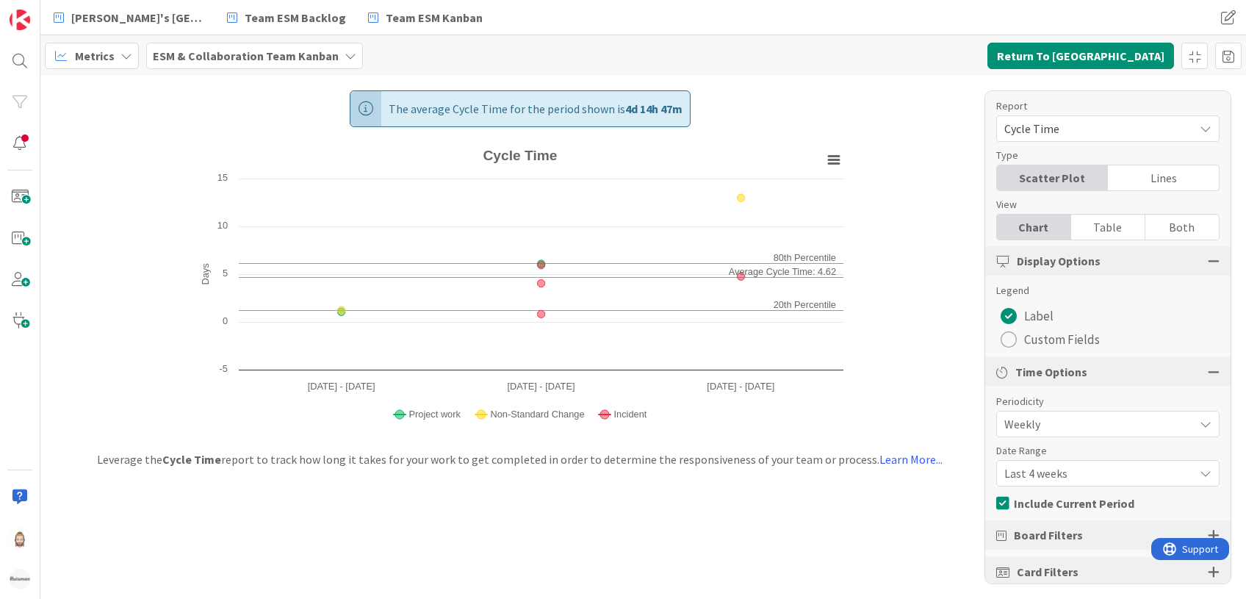
click at [1086, 127] on span "Cycle Time" at bounding box center [1095, 128] width 182 height 21
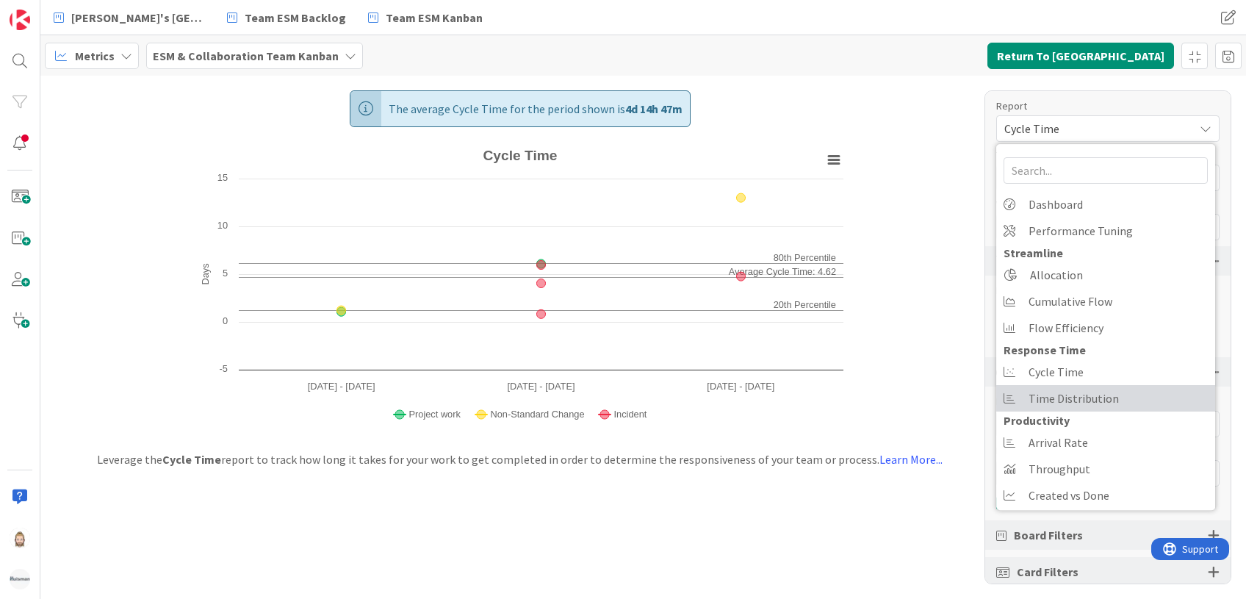
click at [1094, 399] on span "Time Distribution" at bounding box center [1073, 398] width 90 height 22
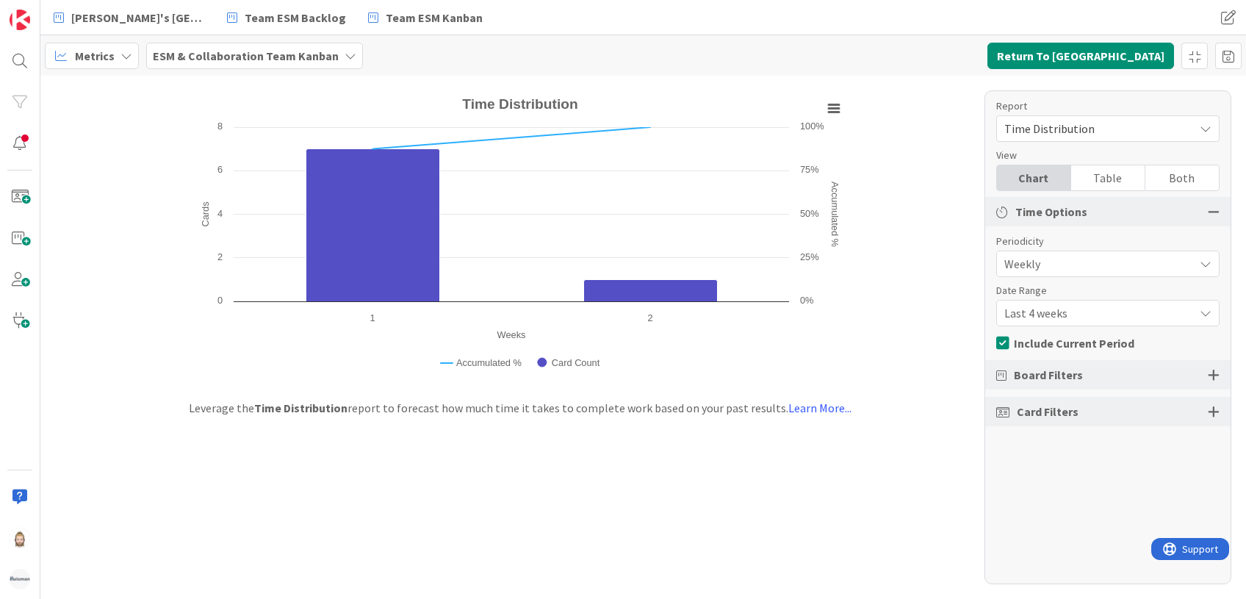
click at [1047, 309] on span "Last 4 weeks" at bounding box center [1095, 313] width 182 height 21
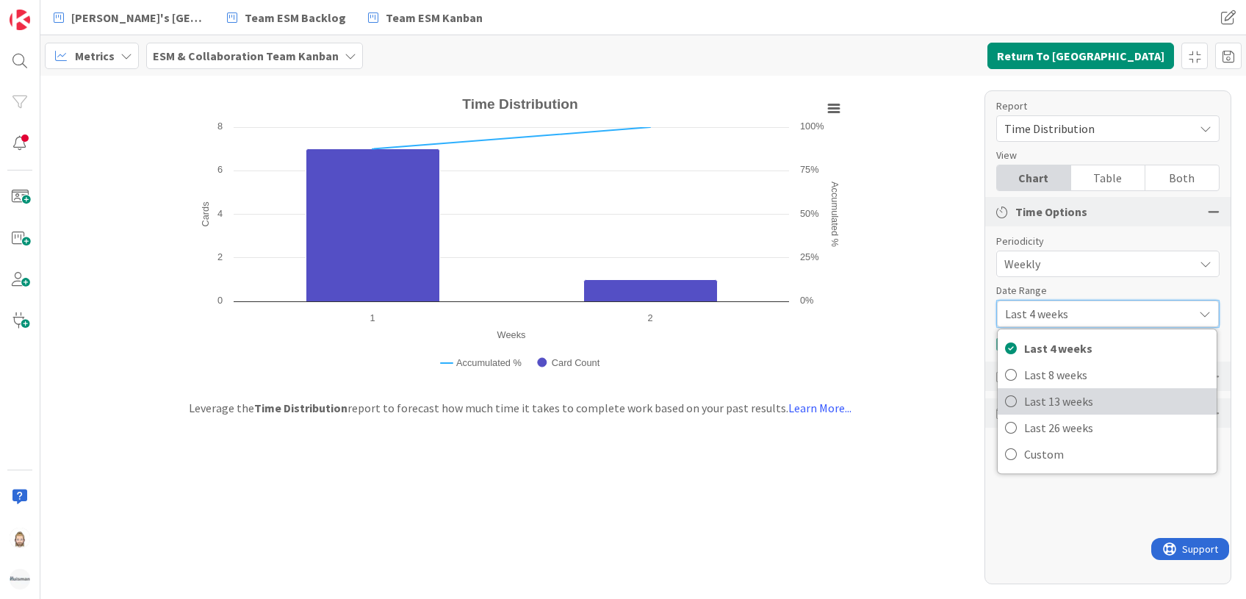
click at [1057, 398] on span "Last 13 weeks" at bounding box center [1116, 401] width 185 height 22
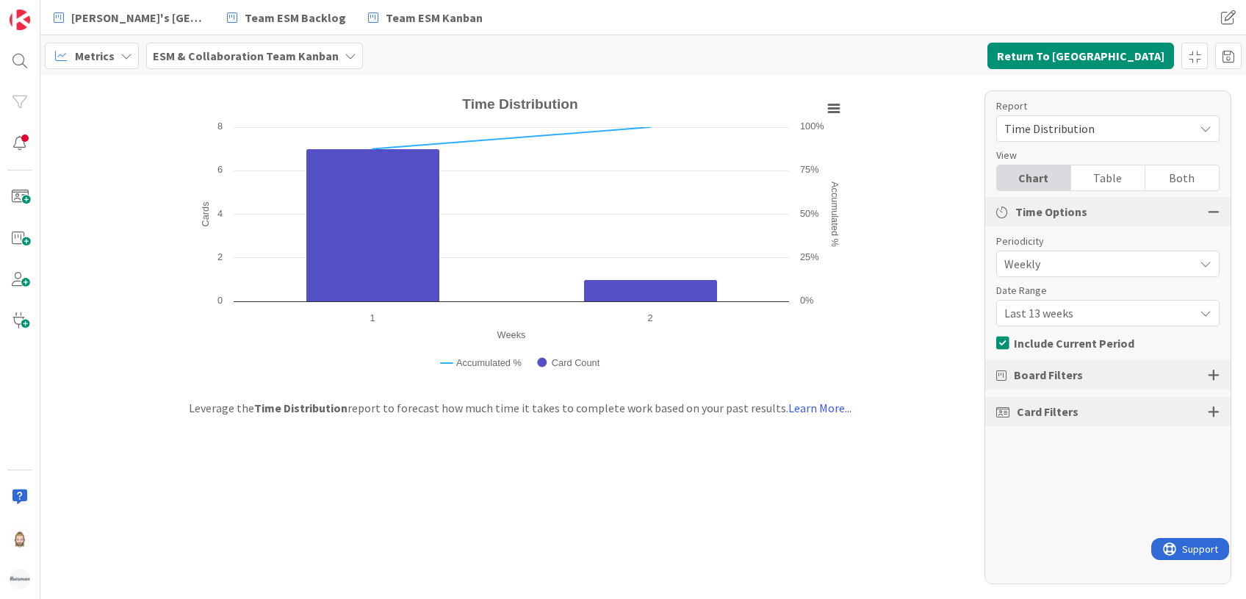
click at [1212, 408] on div at bounding box center [1213, 411] width 12 height 13
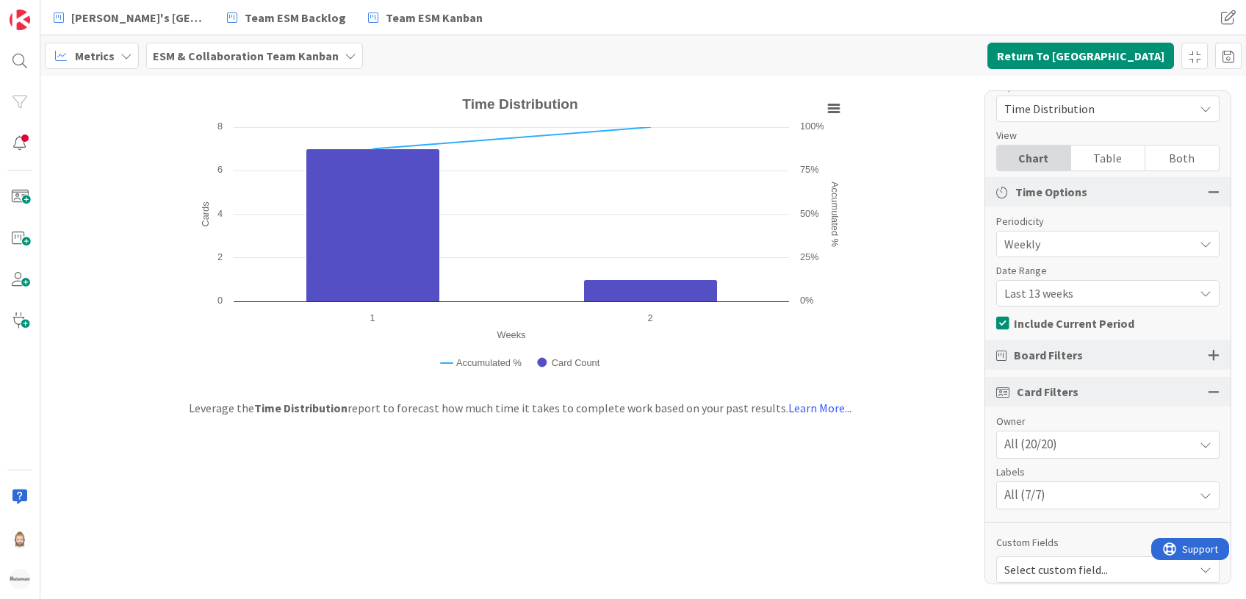
scroll to position [31, 0]
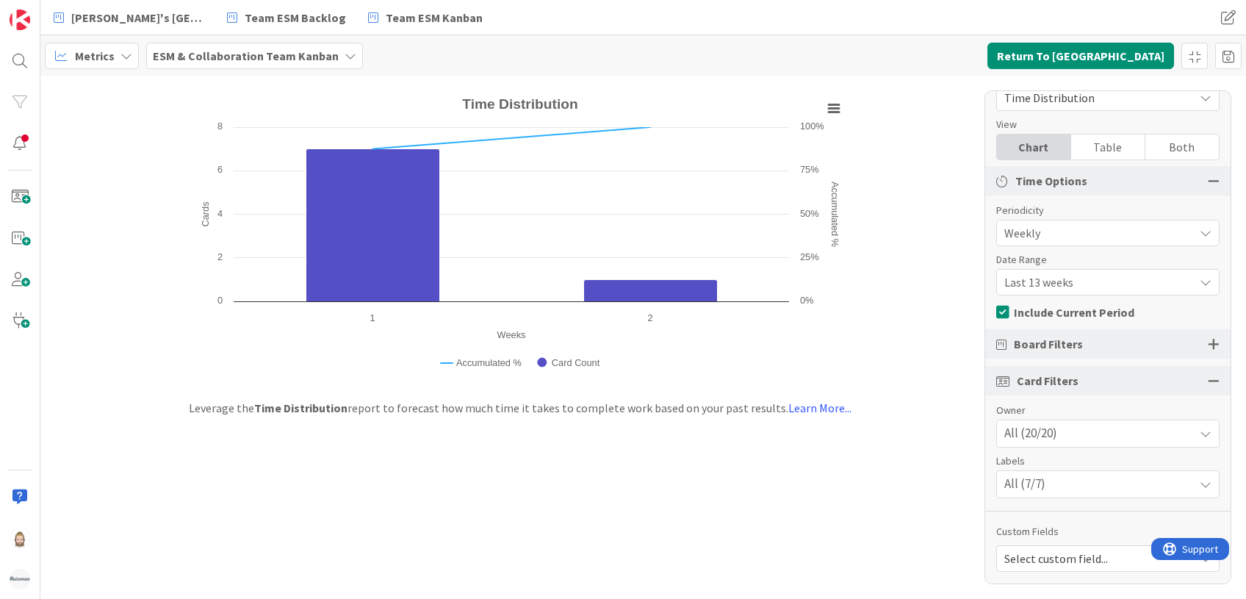
click at [1116, 488] on div "All (7/7)" at bounding box center [1108, 484] width 222 height 26
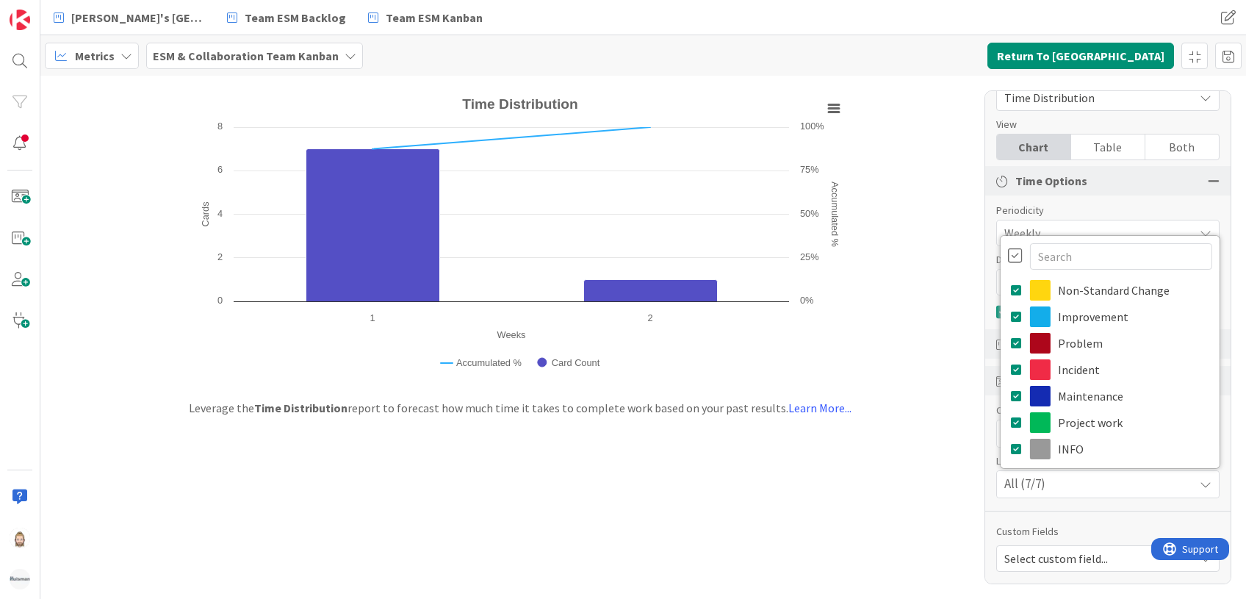
click at [1008, 255] on div at bounding box center [1015, 256] width 15 height 16
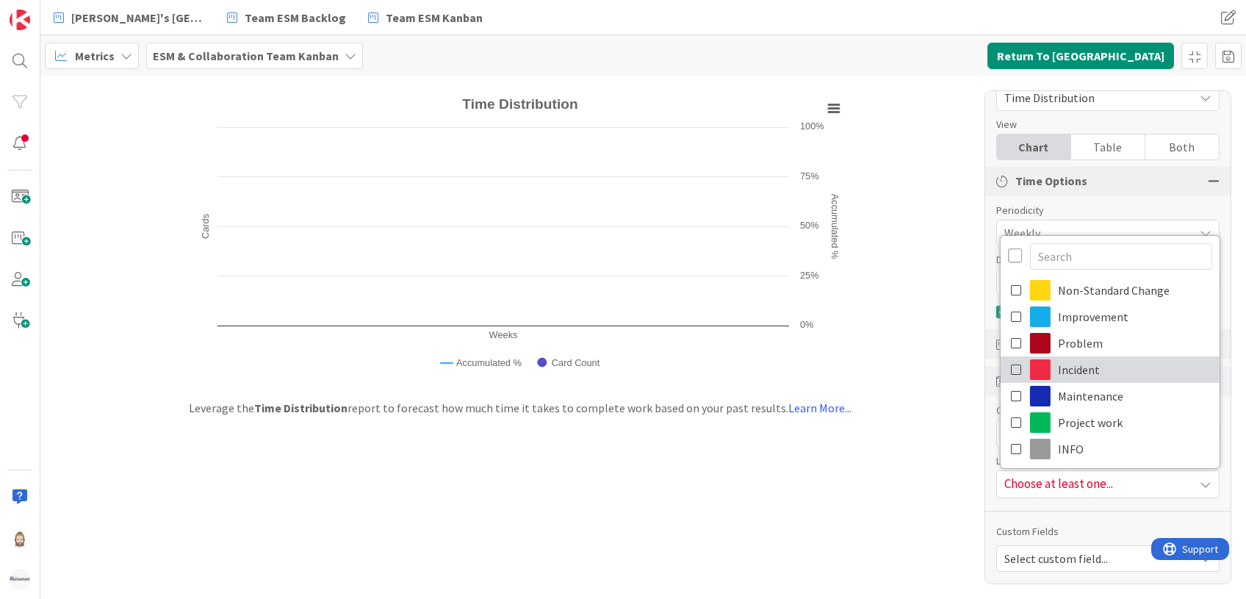
click at [1011, 369] on icon at bounding box center [1017, 369] width 12 height 22
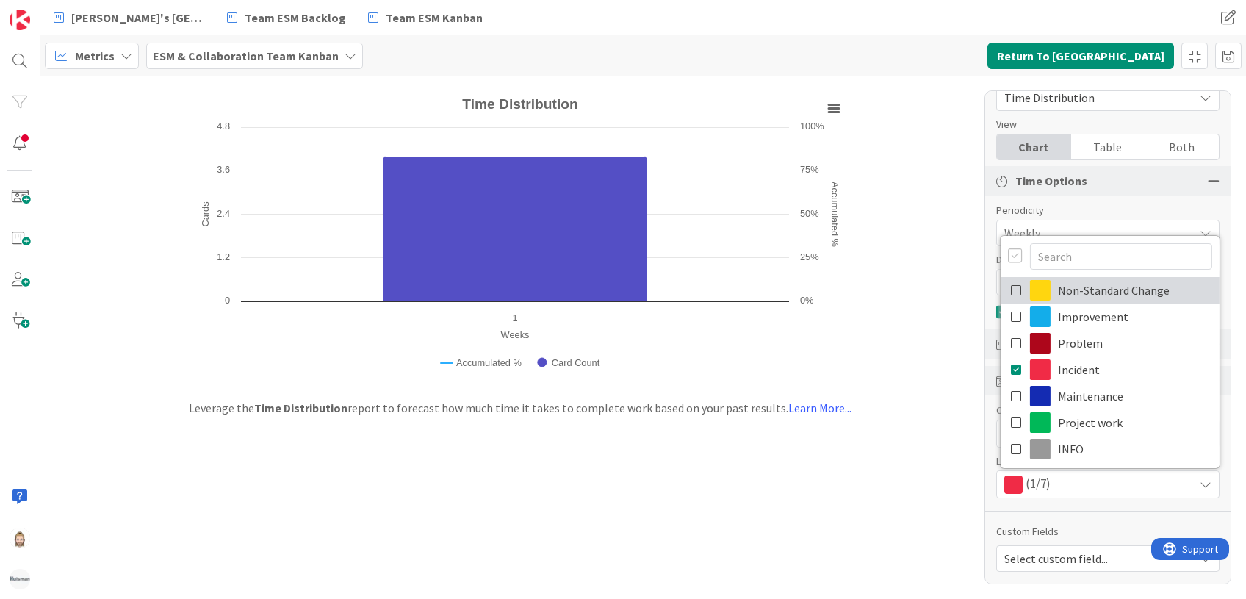
click at [1011, 286] on icon at bounding box center [1017, 290] width 12 height 22
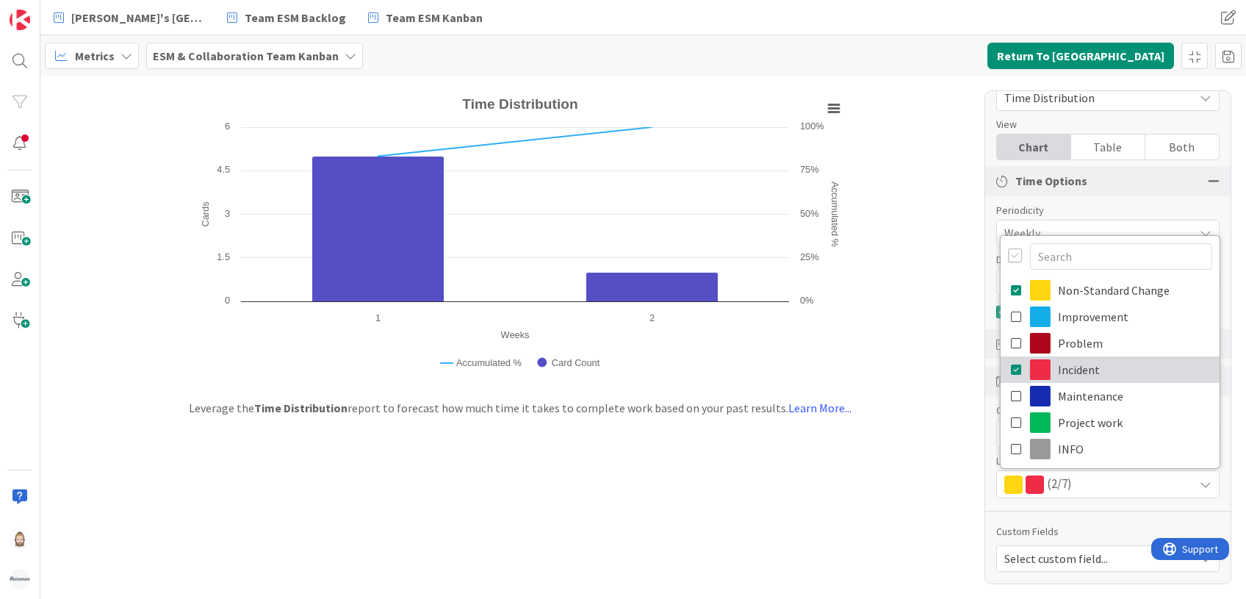
click at [1011, 364] on icon at bounding box center [1017, 369] width 12 height 22
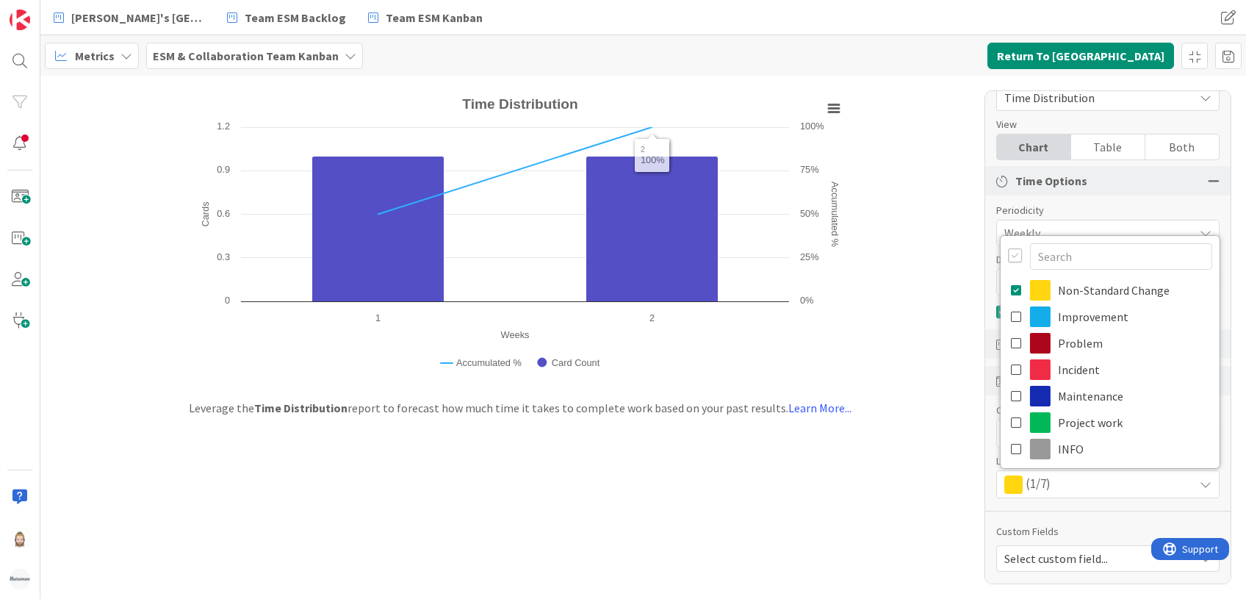
click at [948, 206] on div "Created with Highcharts 11.4.3 Weeks Cards Accumulated % Chart context menu Tim…" at bounding box center [642, 337] width 1205 height 523
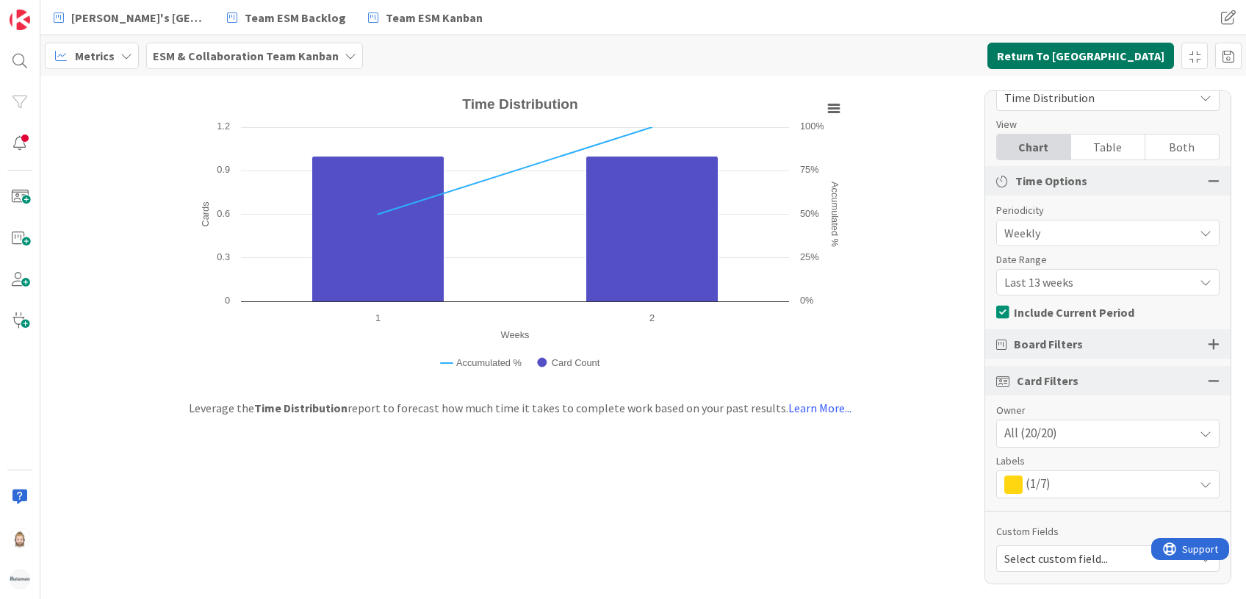
click at [1111, 57] on button "Return To [GEOGRAPHIC_DATA]" at bounding box center [1080, 56] width 187 height 26
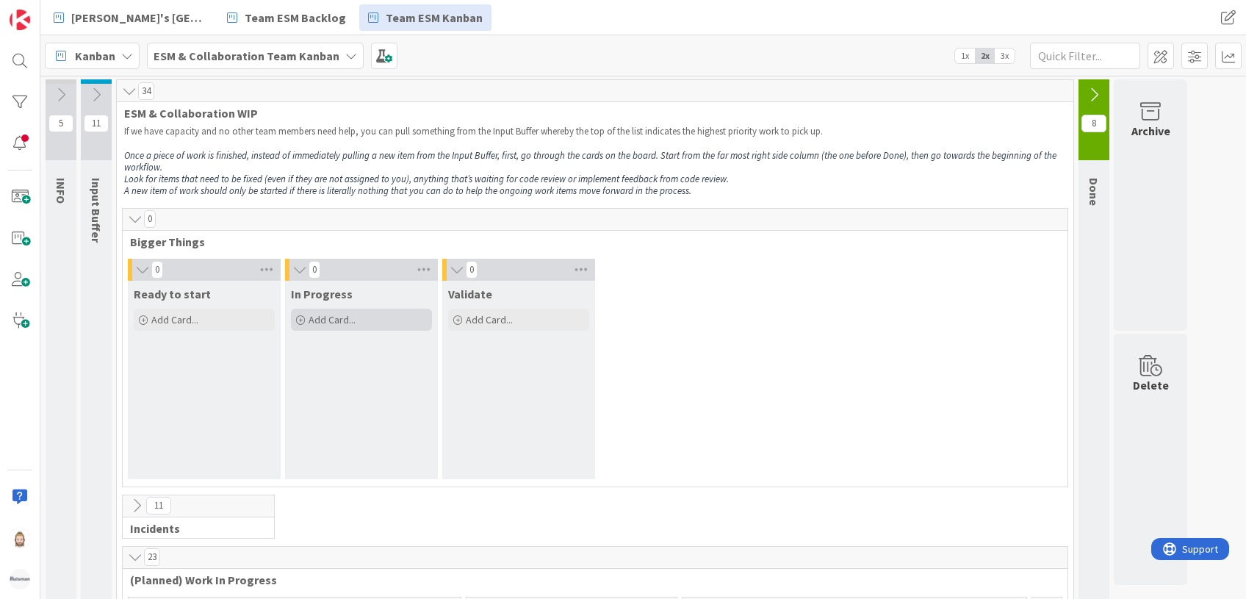
click at [311, 311] on div "Add Card..." at bounding box center [361, 319] width 141 height 22
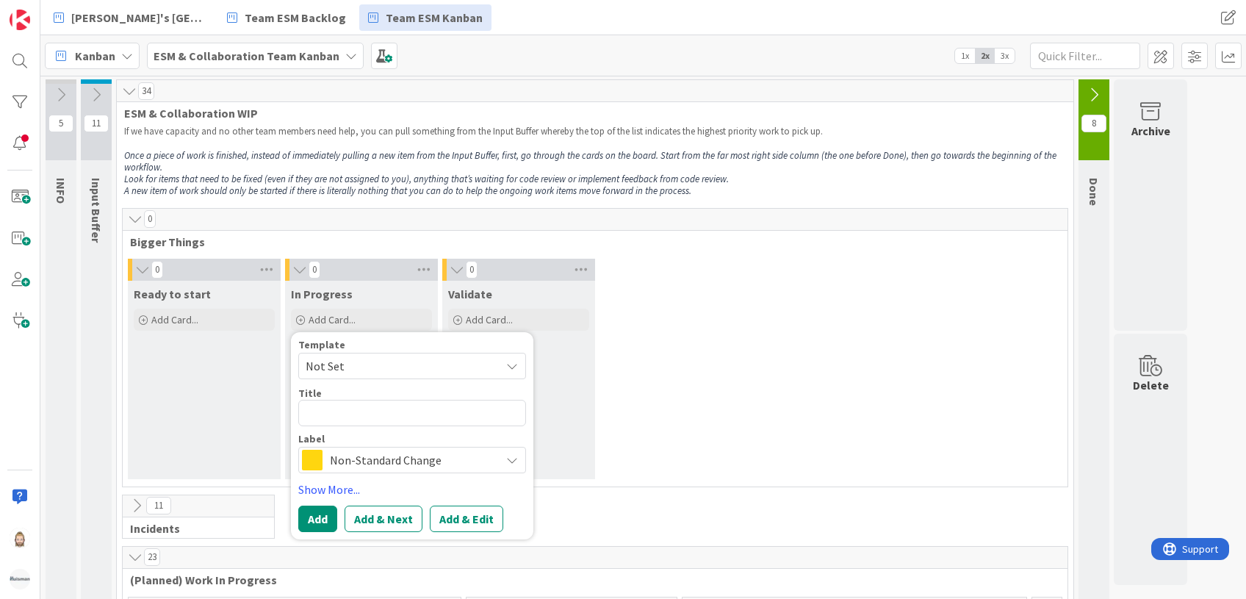
click at [400, 464] on span "Non-Standard Change" at bounding box center [411, 459] width 163 height 21
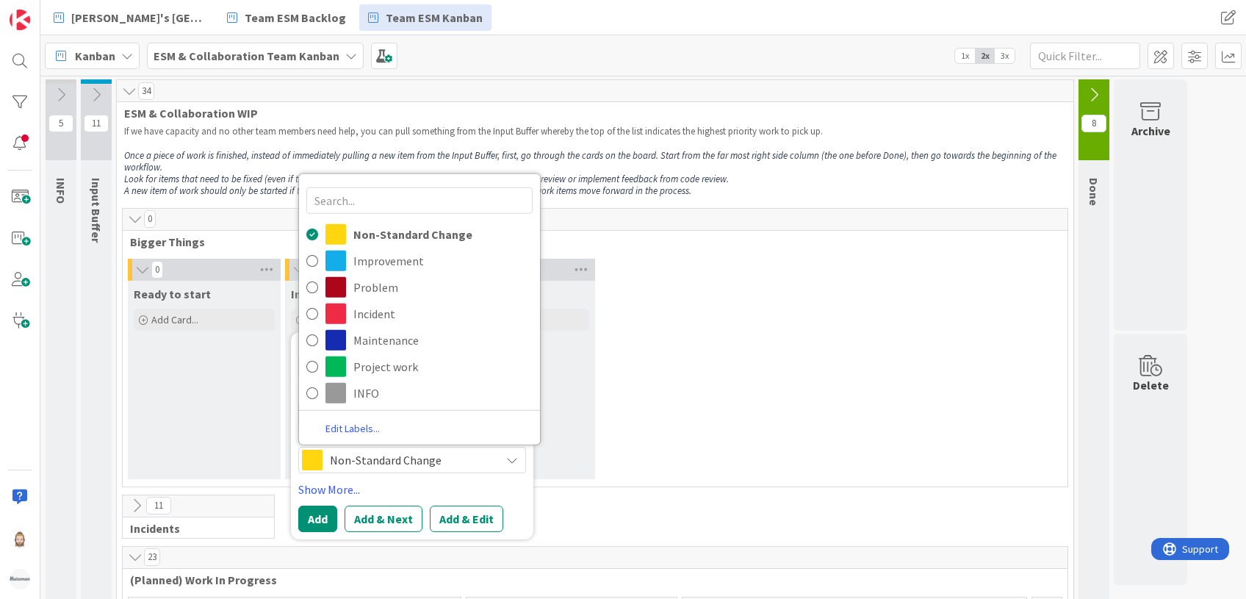
click at [363, 428] on link "Edit Labels..." at bounding box center [352, 428] width 107 height 20
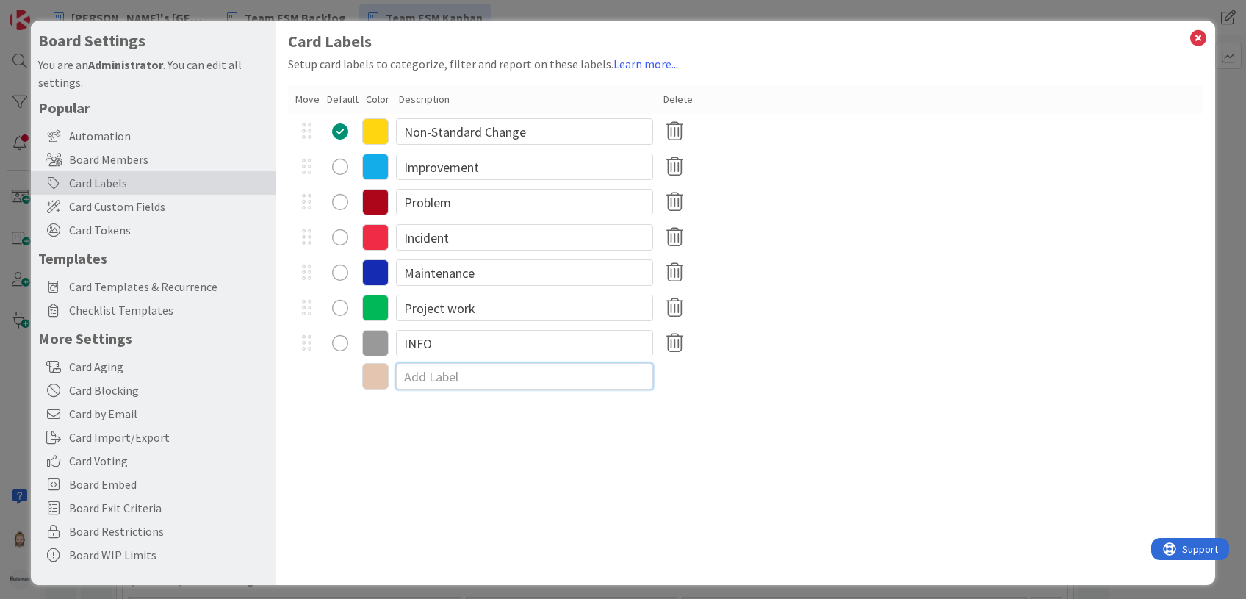
click at [449, 376] on input at bounding box center [524, 376] width 257 height 26
type input "Bigger Thing"
click at [374, 373] on icon at bounding box center [375, 378] width 26 height 26
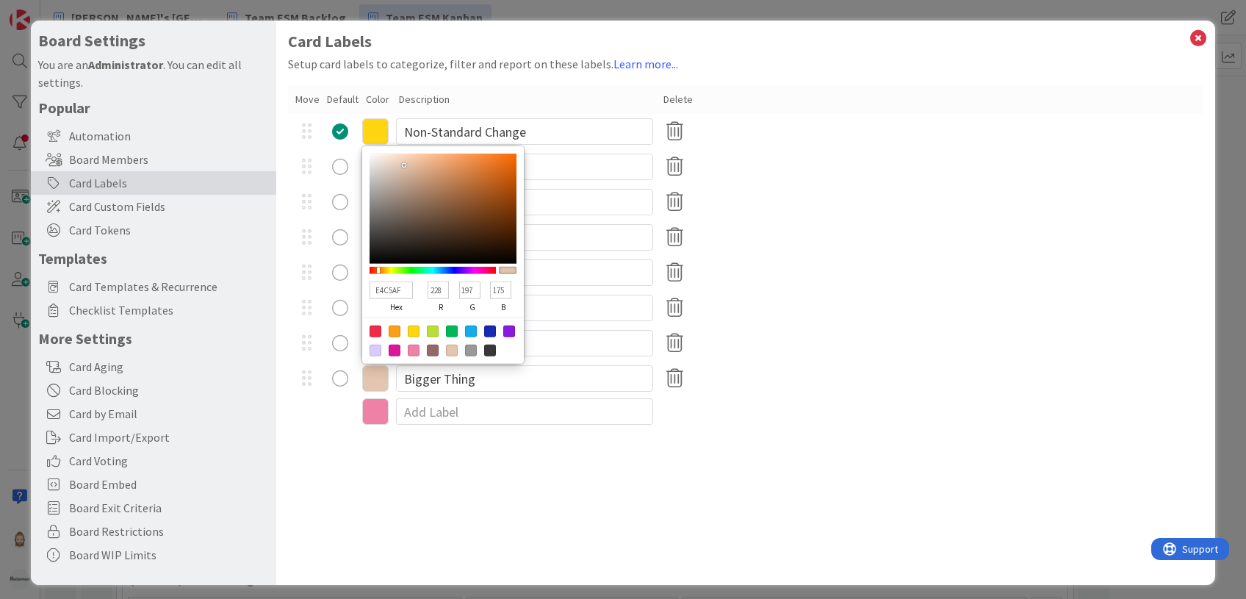
click at [510, 329] on div at bounding box center [509, 331] width 12 height 12
type input "881BDD"
type input "136"
type input "27"
type input "221"
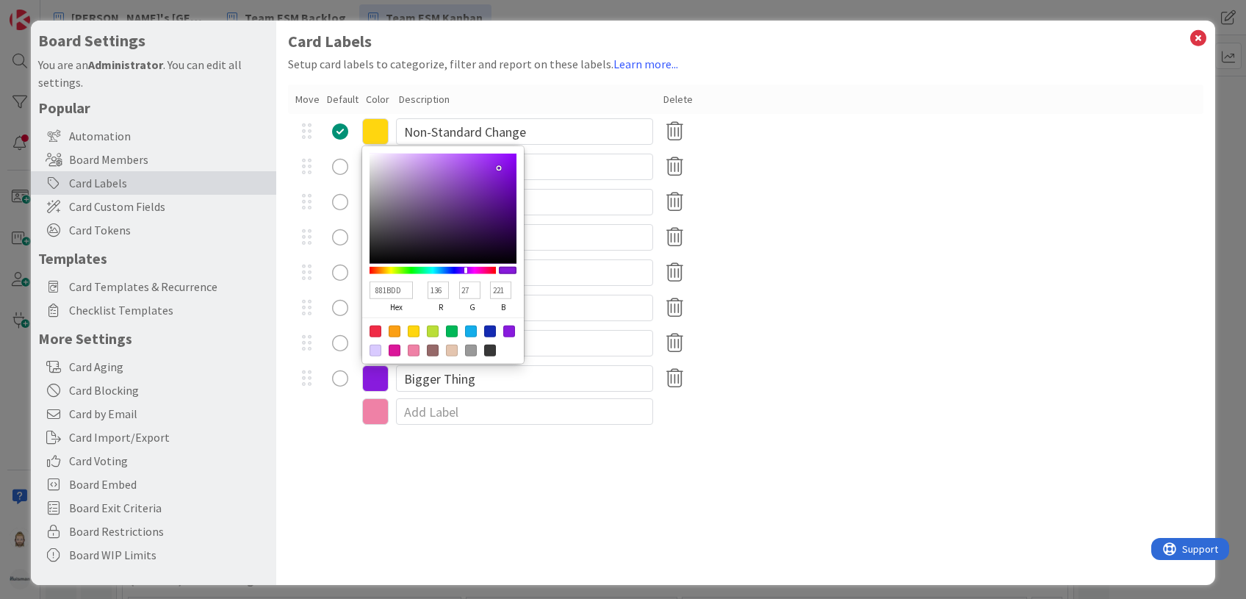
click at [558, 519] on div "Card Labels Setup card labels to categorize, filter and report on these labels.…" at bounding box center [745, 303] width 938 height 564
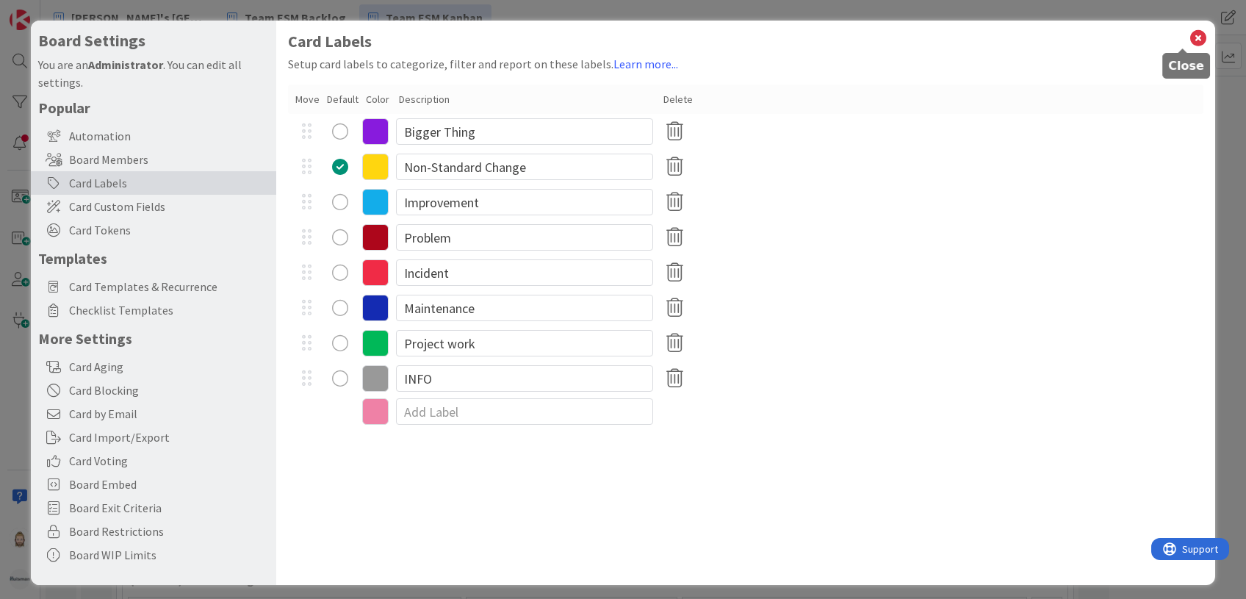
click at [1188, 29] on icon at bounding box center [1197, 38] width 19 height 21
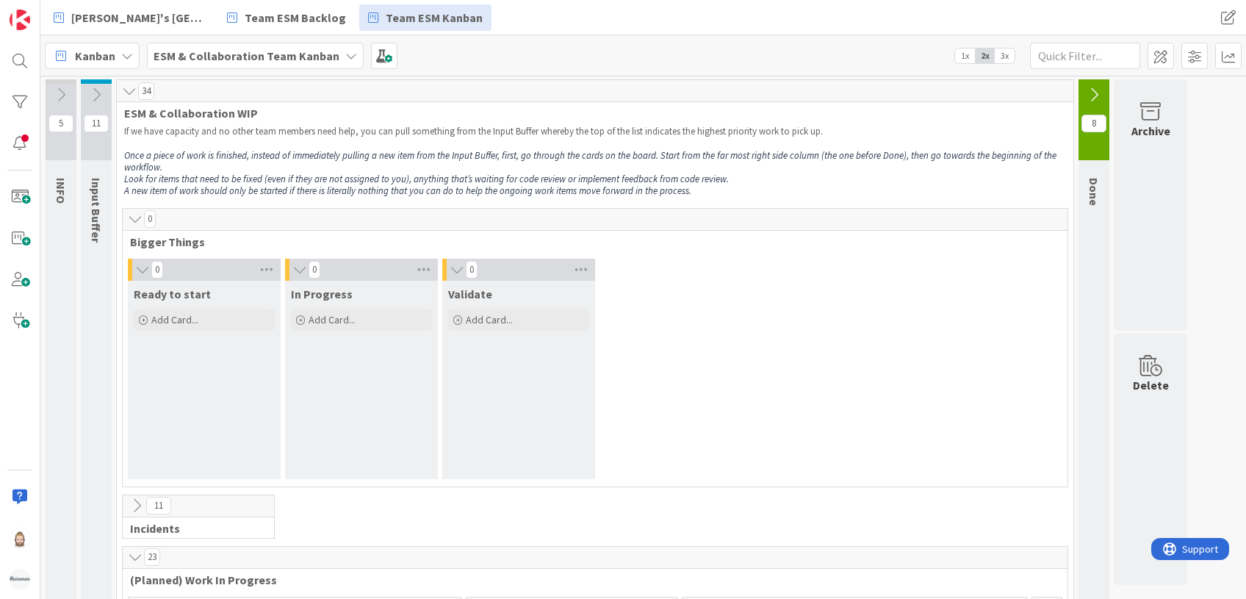
click at [340, 306] on div "In Progress Add Card... Template Not Set Title 0 / 128 Label Non-Standard Chang…" at bounding box center [361, 307] width 153 height 53
click at [340, 313] on span "Add Card..." at bounding box center [331, 319] width 47 height 13
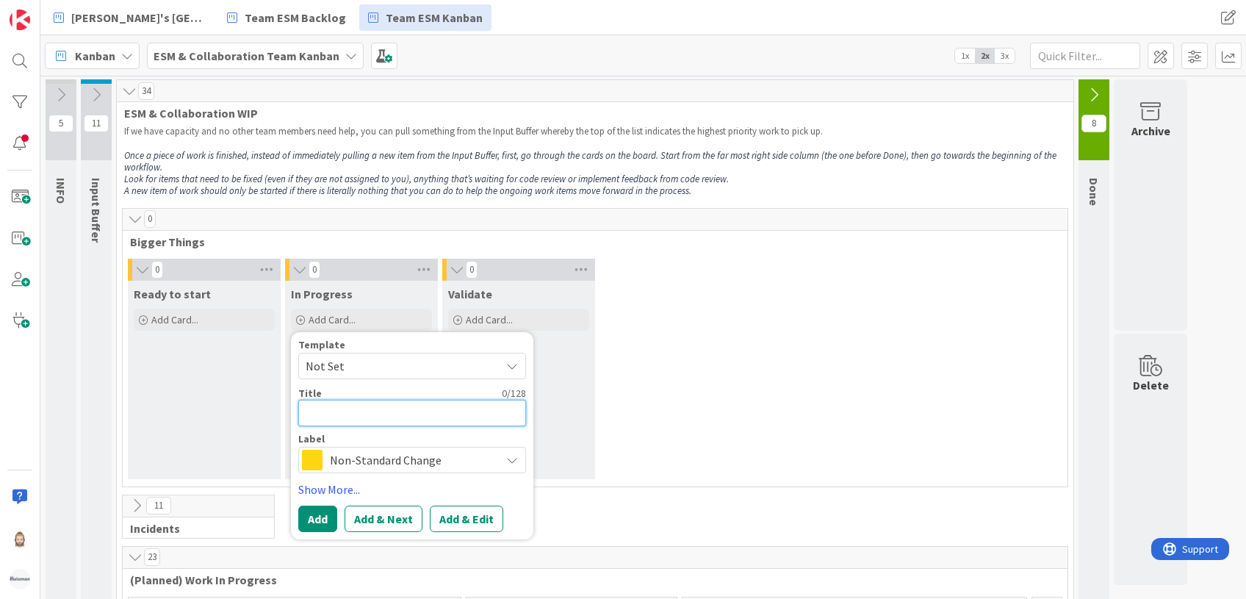
type textarea "x"
type textarea "M"
type textarea "x"
type textarea "M3"
type textarea "x"
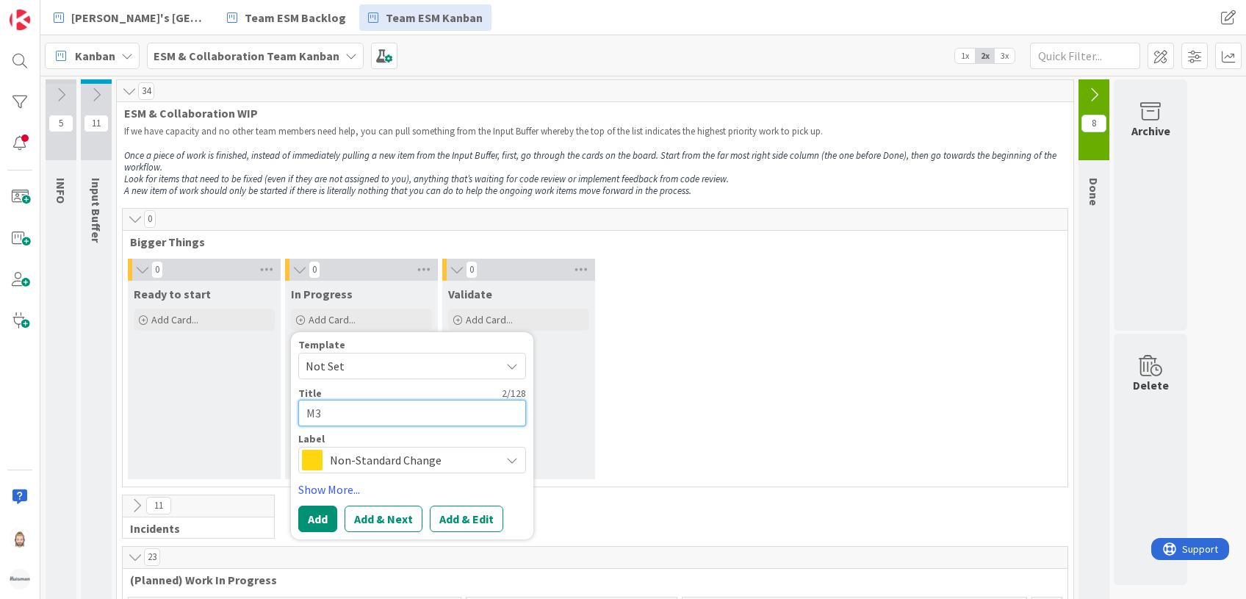
type textarea "M36"
type textarea "x"
type textarea "M365"
type textarea "x"
type textarea "M365"
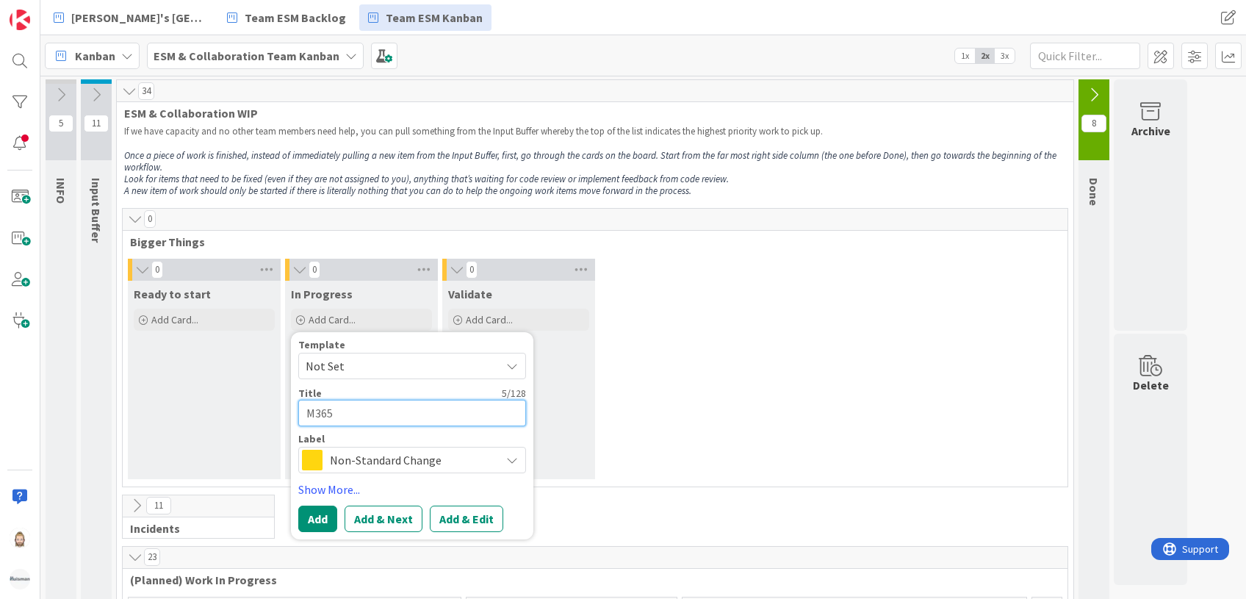
type textarea "x"
type textarea "M365 A"
type textarea "x"
type textarea "M365 Ad"
type textarea "x"
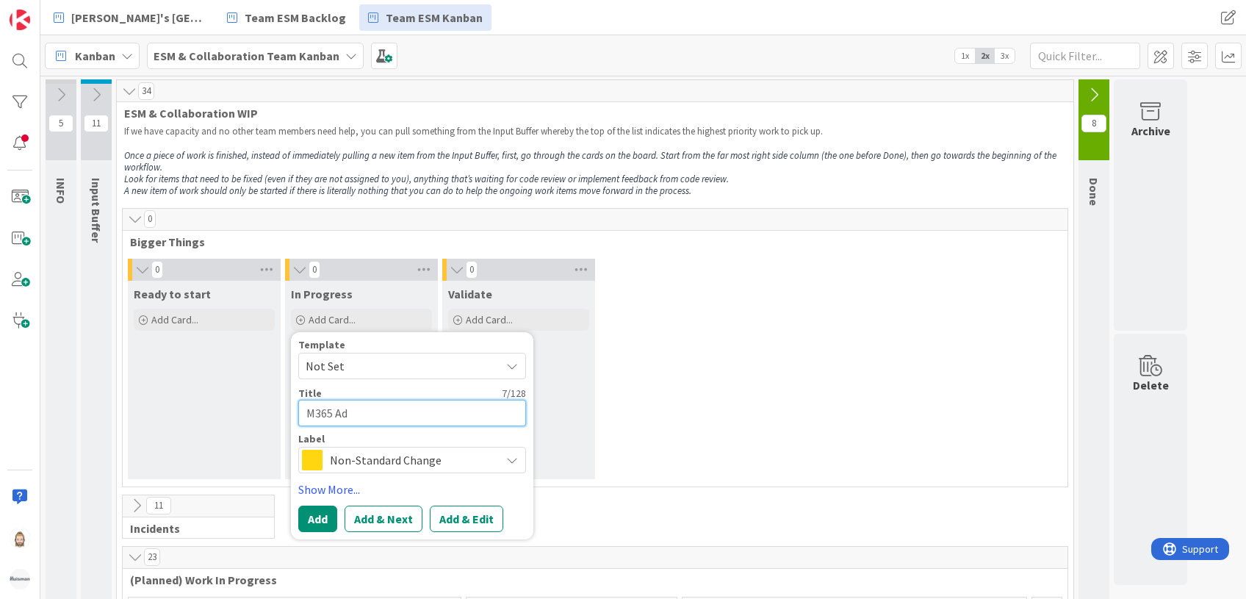
type textarea "M365 Ado"
type textarea "x"
type textarea "M365 Adop"
type textarea "x"
type textarea "M365 Adopt"
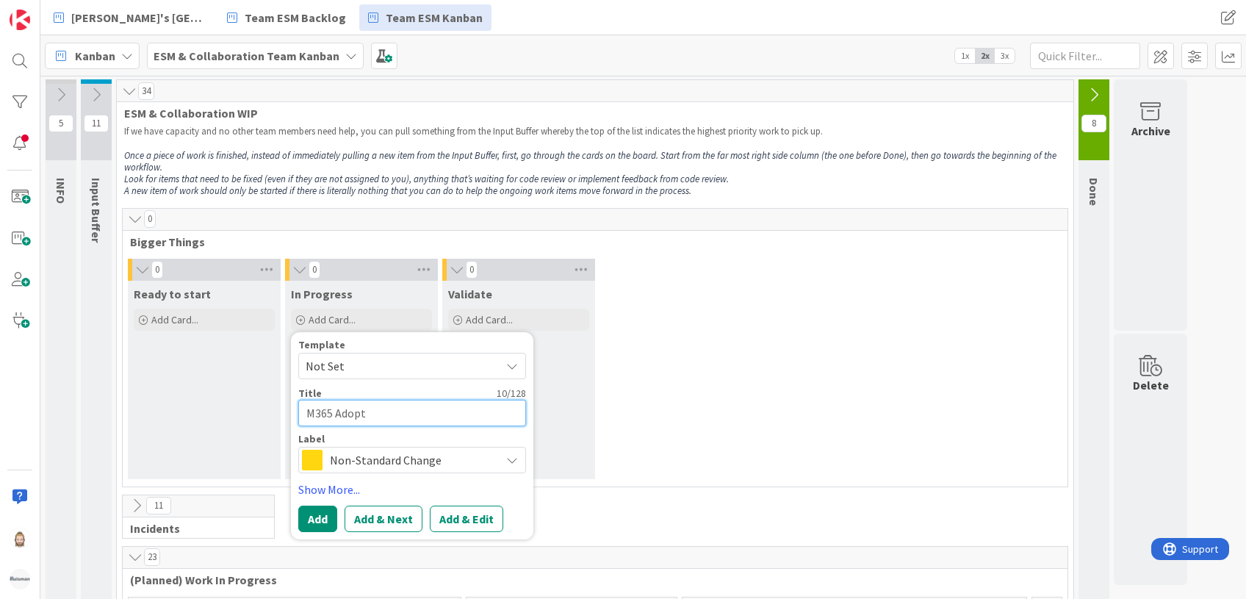
type textarea "x"
type textarea "M365 Adopti"
type textarea "x"
type textarea "M365 Adoptio"
type textarea "x"
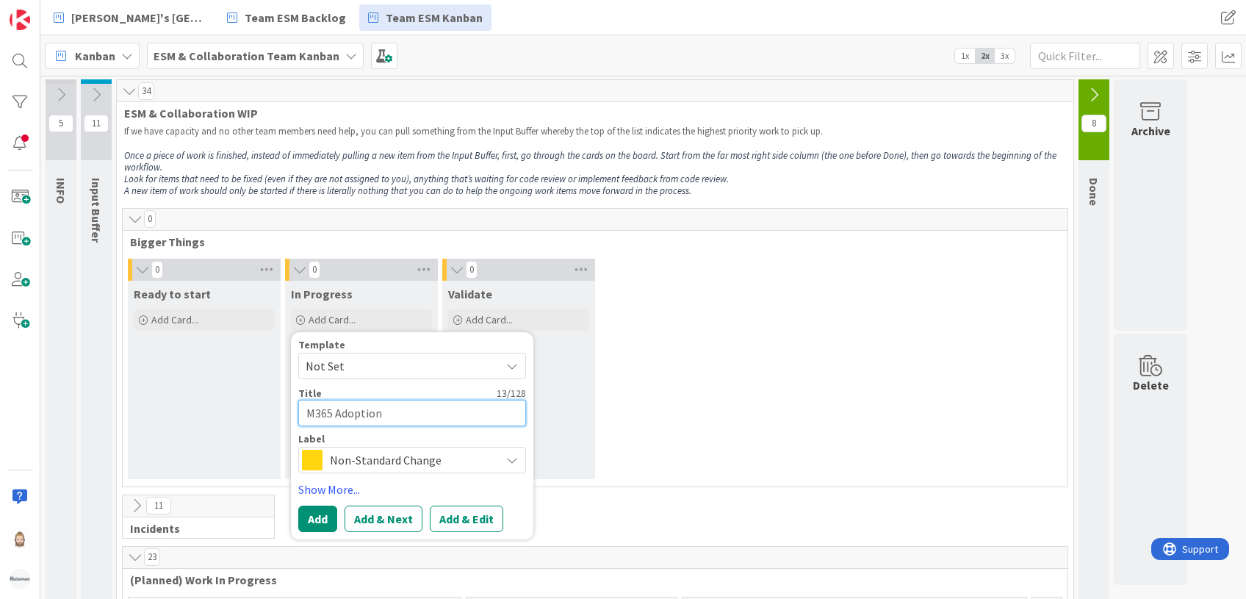
type textarea "M365 Adoption"
click at [375, 456] on span "Non-Standard Change" at bounding box center [411, 459] width 163 height 21
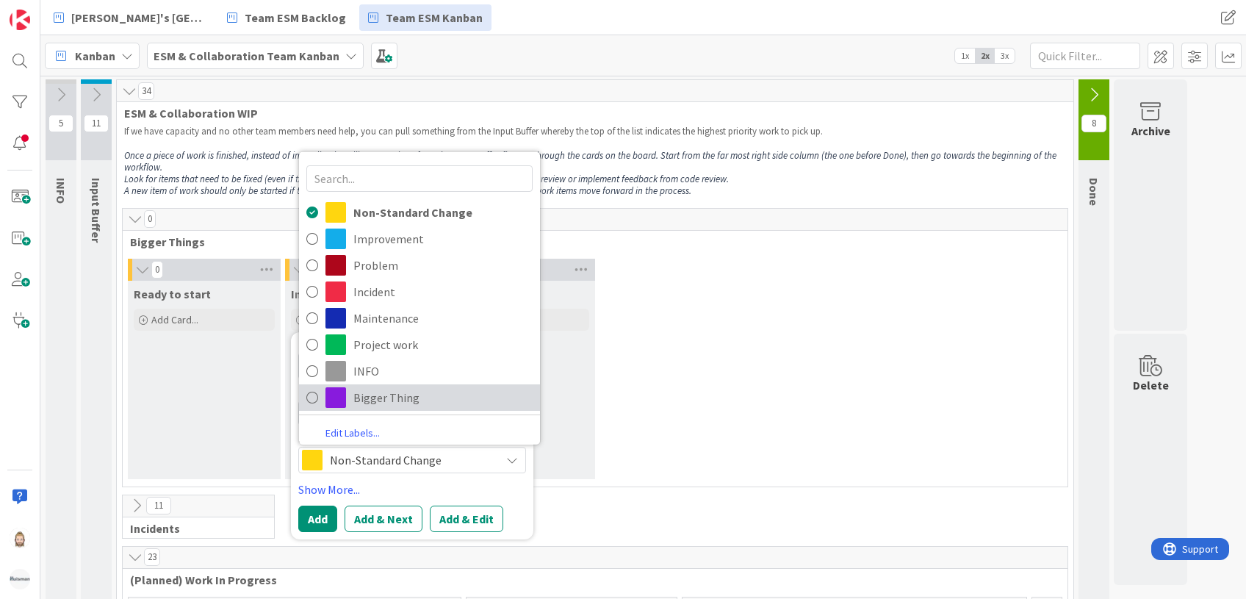
click at [401, 400] on span "Bigger Thing" at bounding box center [442, 397] width 179 height 22
type textarea "x"
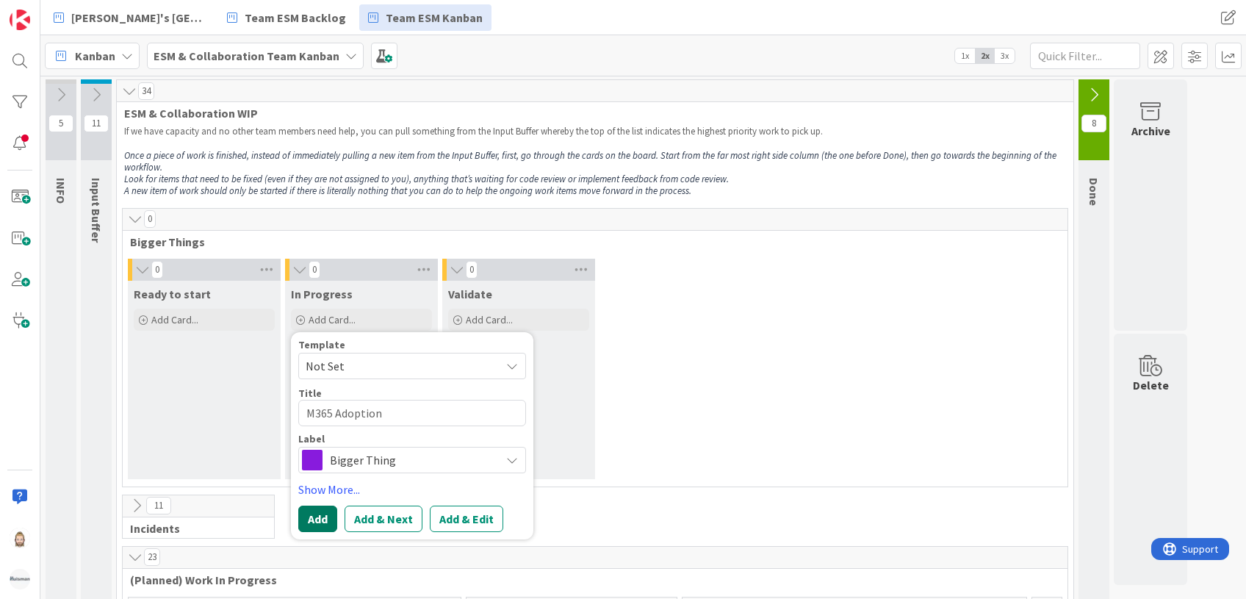
click at [322, 516] on button "Add" at bounding box center [317, 518] width 39 height 26
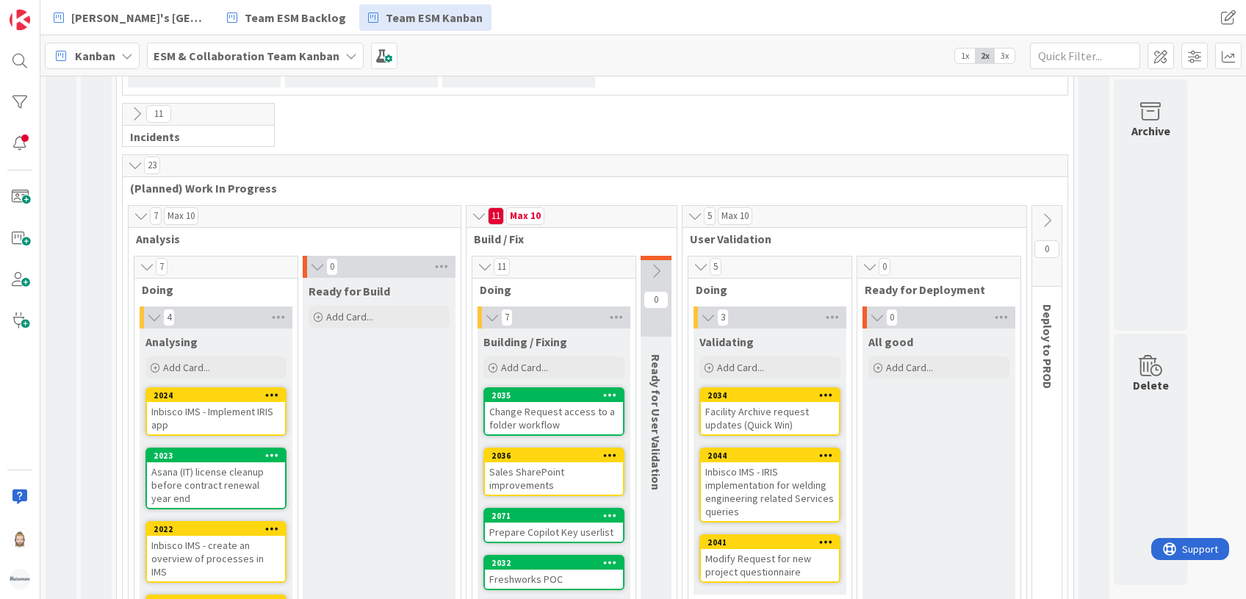
scroll to position [489, 0]
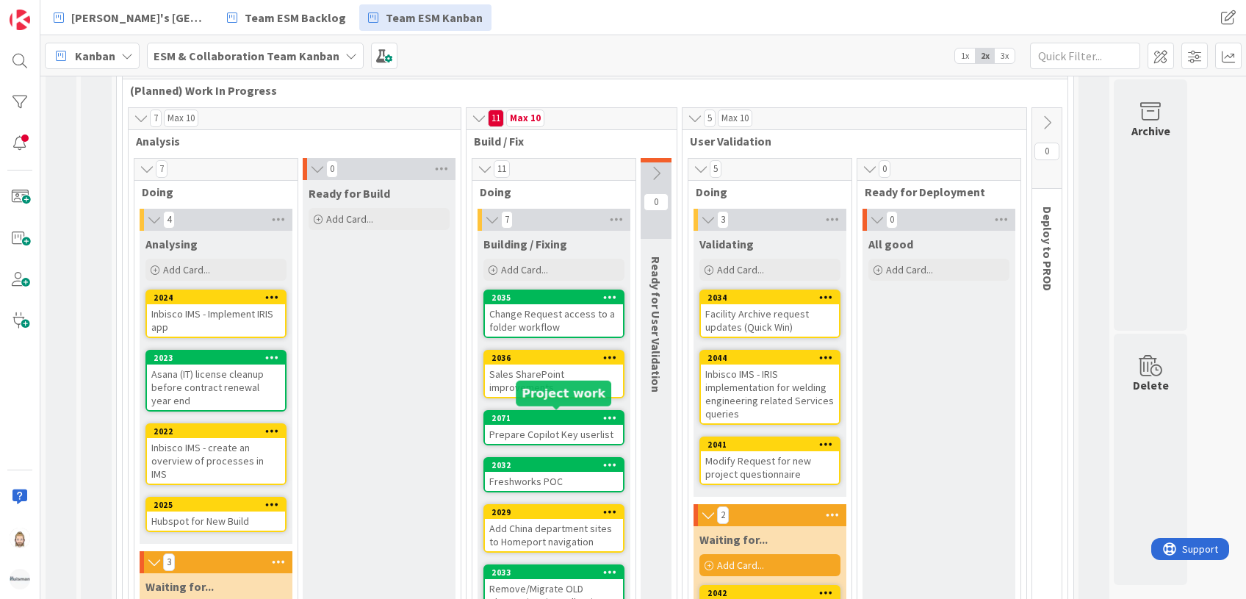
click at [565, 413] on div "2071" at bounding box center [556, 418] width 131 height 10
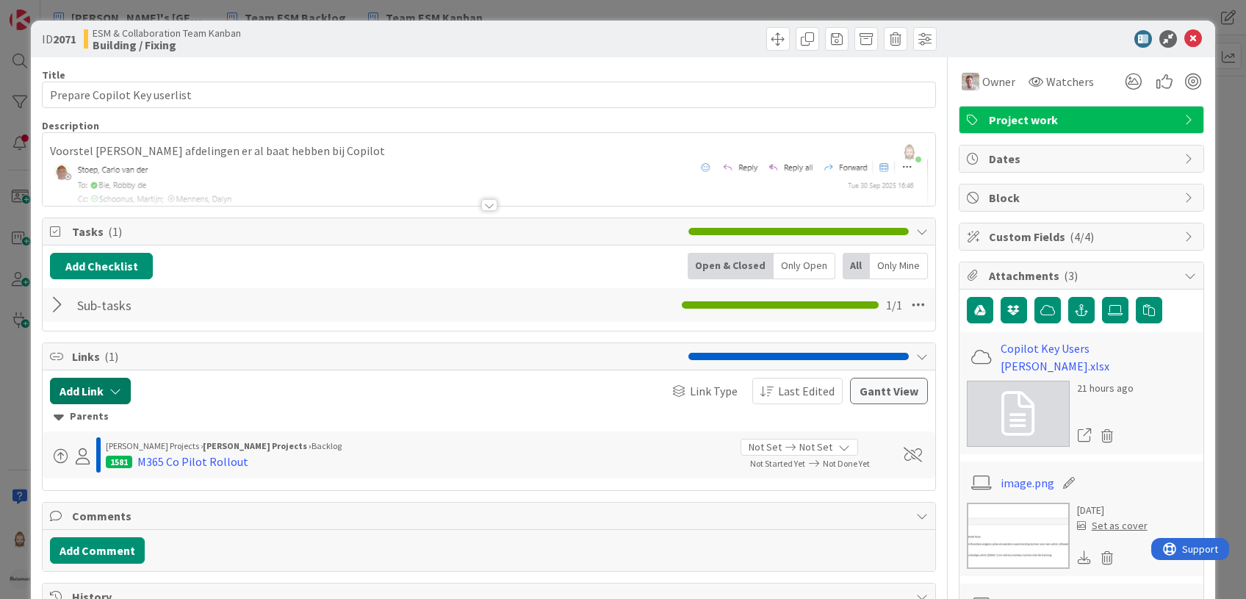
click at [120, 387] on icon "button" at bounding box center [115, 391] width 12 height 12
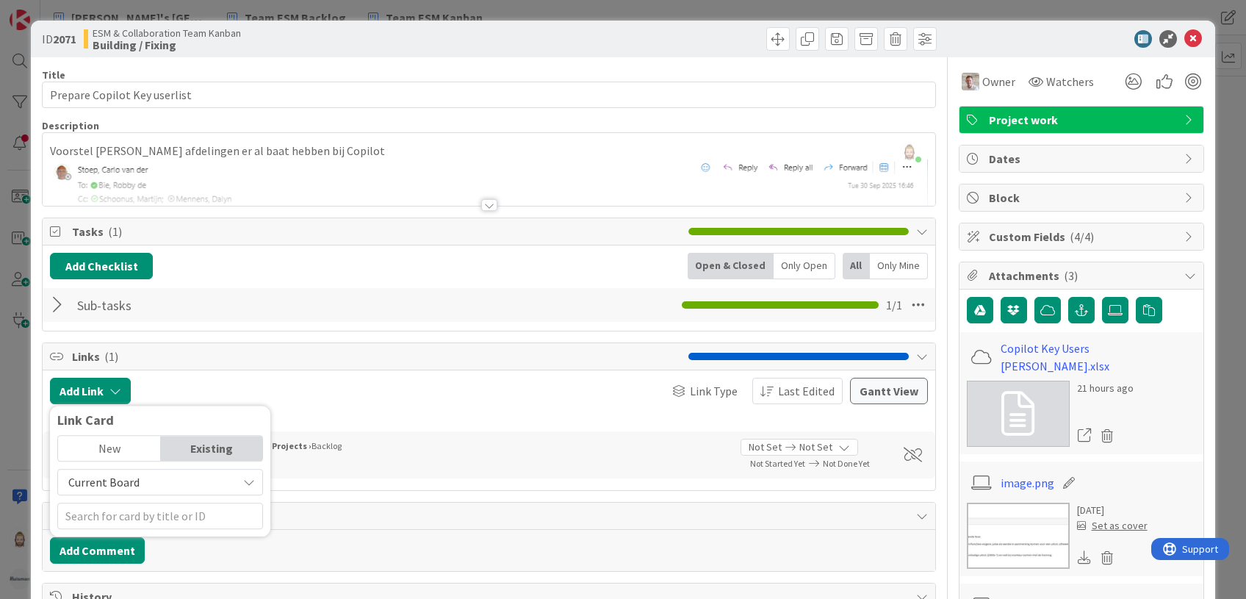
click at [209, 440] on div "Existing" at bounding box center [212, 448] width 102 height 25
click at [189, 514] on input "text" at bounding box center [160, 515] width 206 height 26
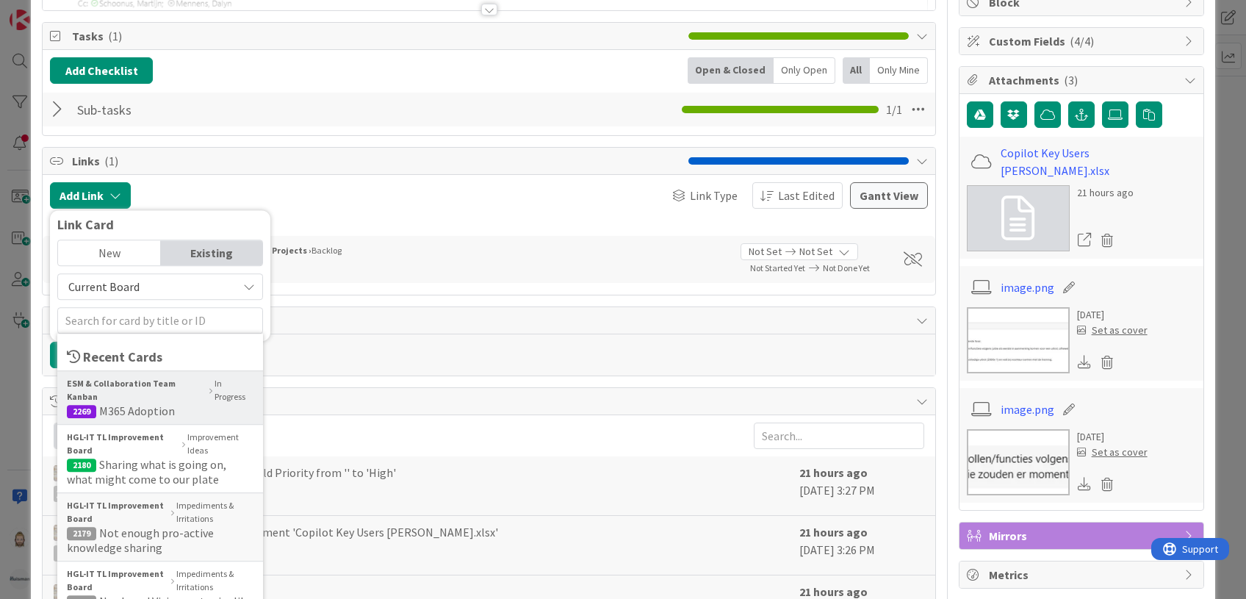
click at [167, 403] on span "M365 Adoption" at bounding box center [137, 410] width 76 height 15
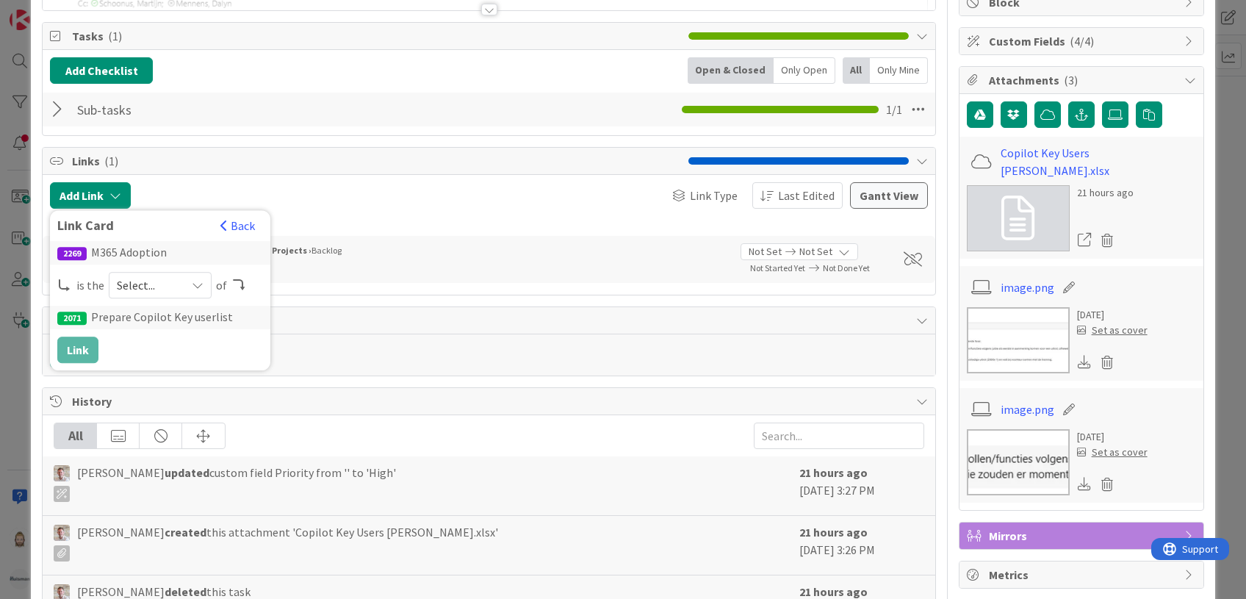
click at [160, 286] on span "Select..." at bounding box center [148, 285] width 62 height 21
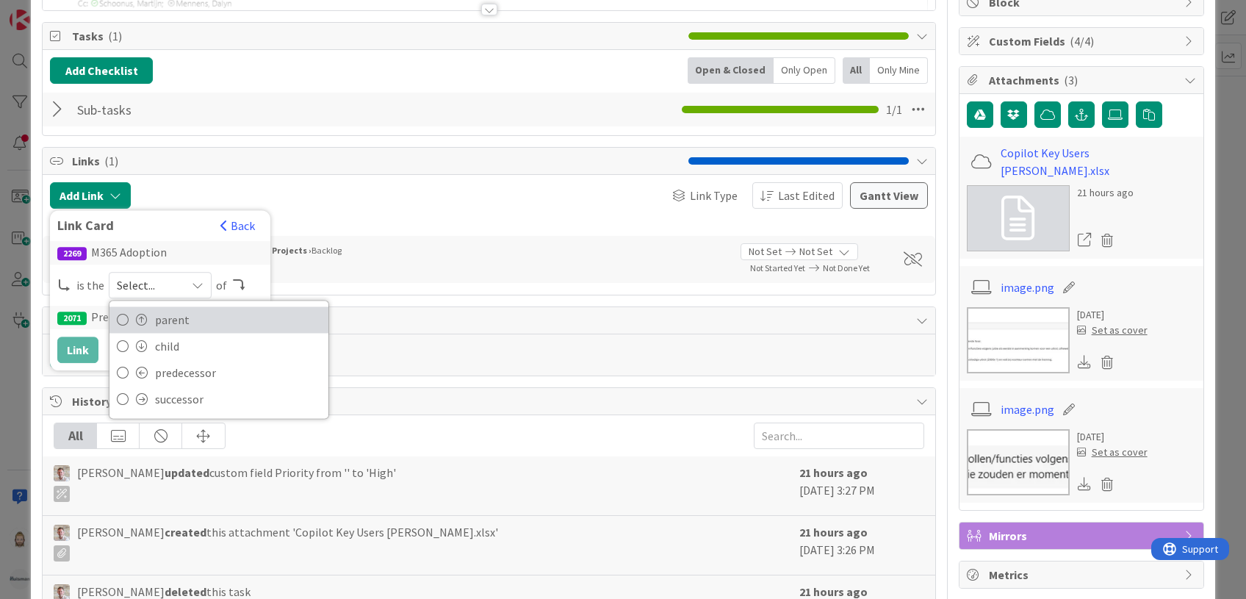
click at [182, 319] on span "parent" at bounding box center [238, 319] width 166 height 22
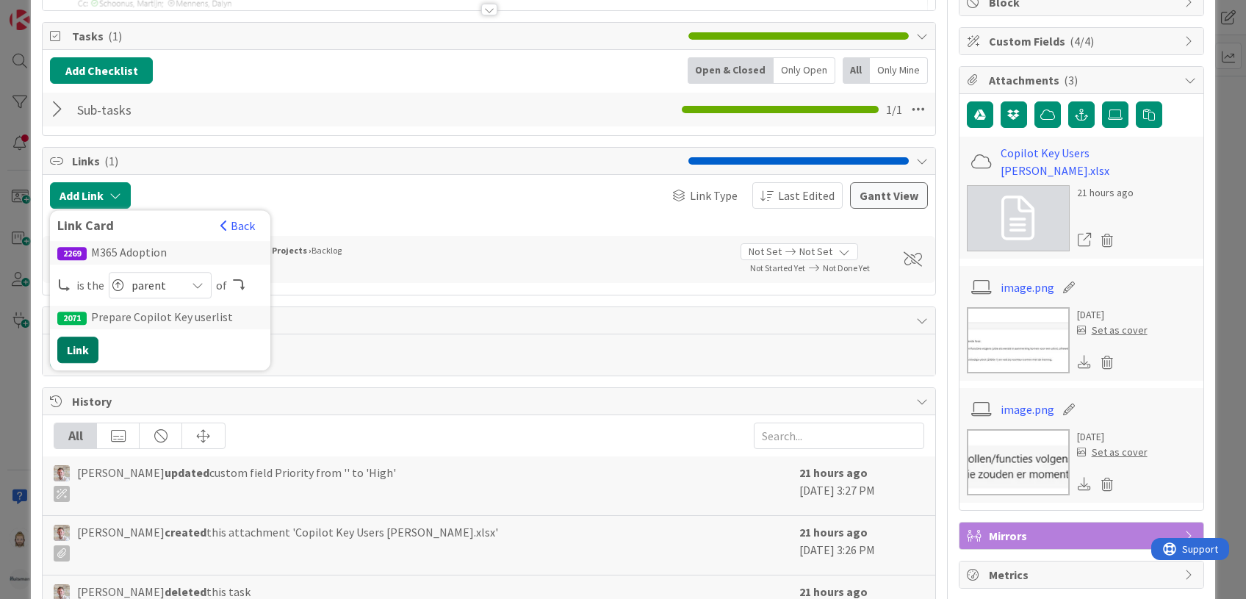
click at [82, 345] on button "Link" at bounding box center [77, 349] width 41 height 26
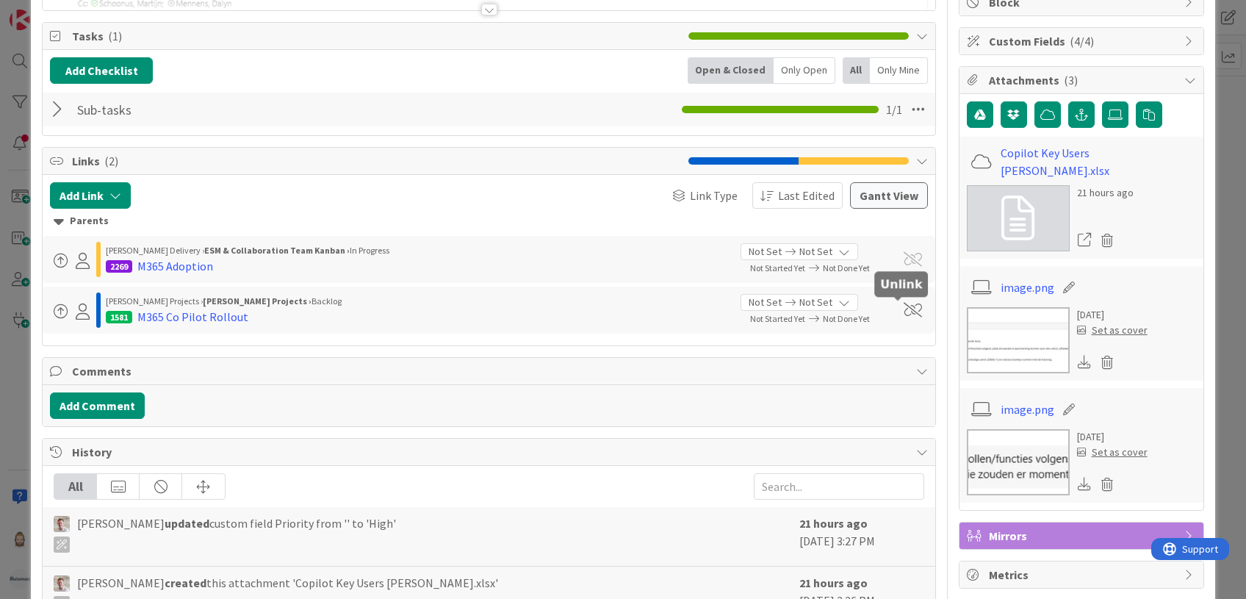
click at [903, 308] on span at bounding box center [912, 310] width 18 height 15
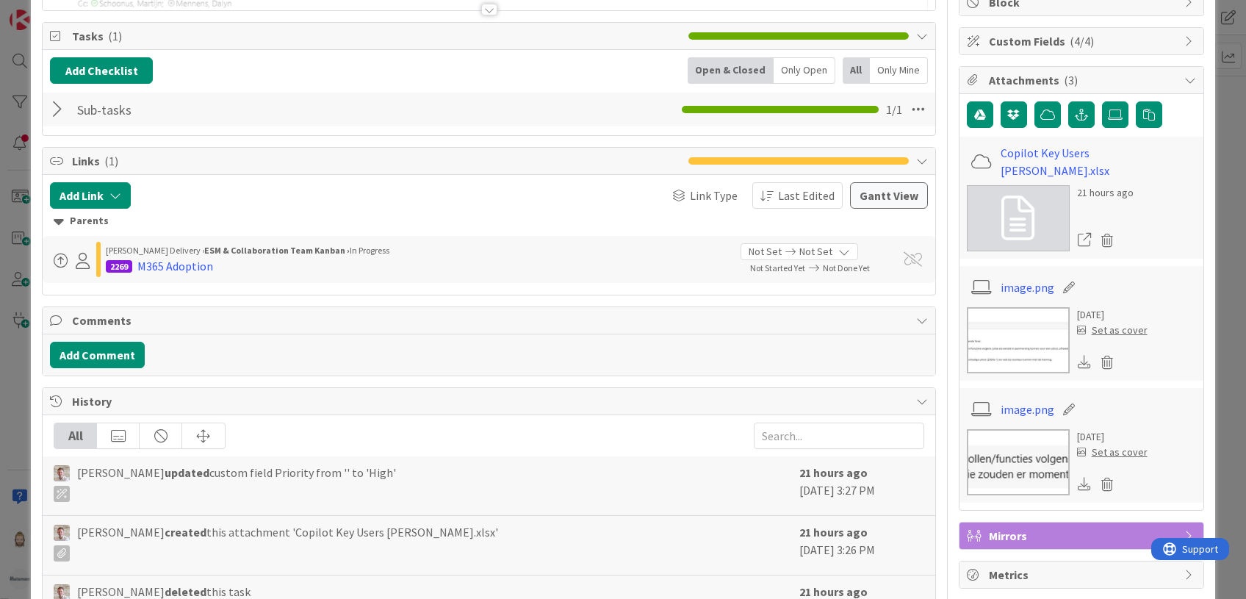
scroll to position [0, 0]
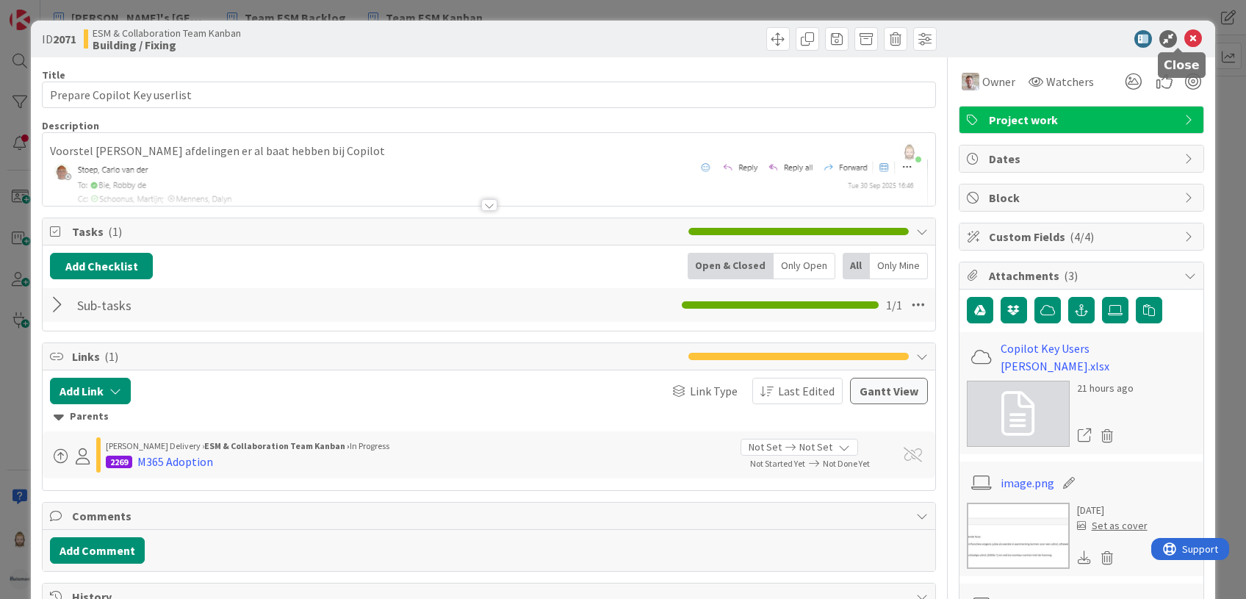
click at [1184, 32] on icon at bounding box center [1193, 39] width 18 height 18
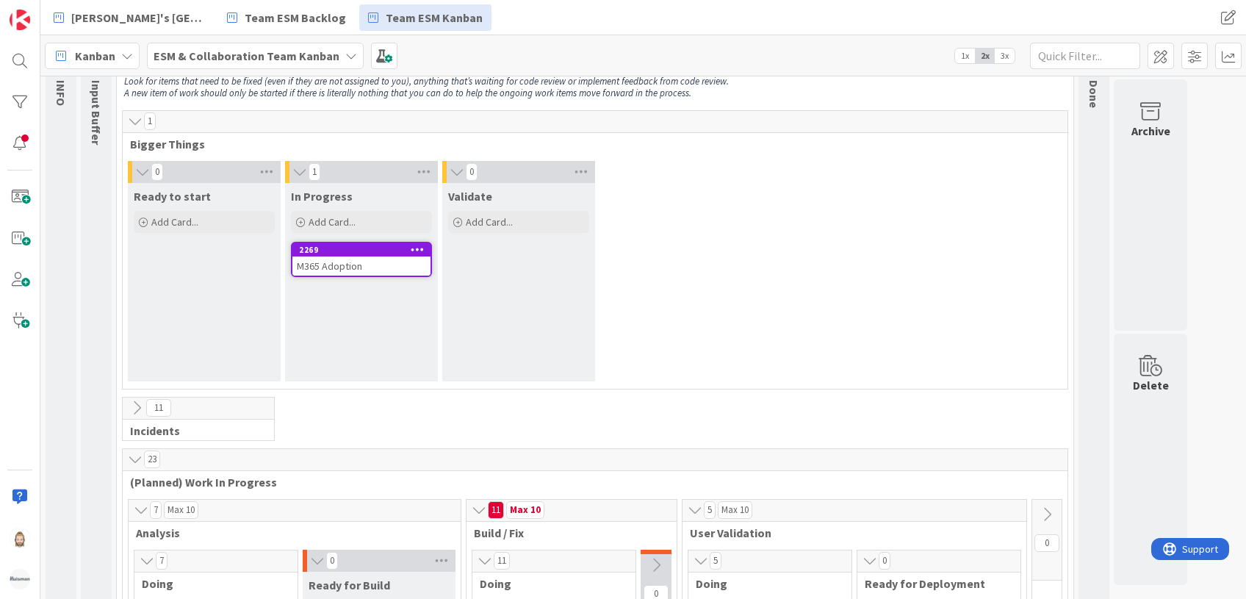
click at [1005, 57] on span "3x" at bounding box center [1004, 55] width 20 height 15
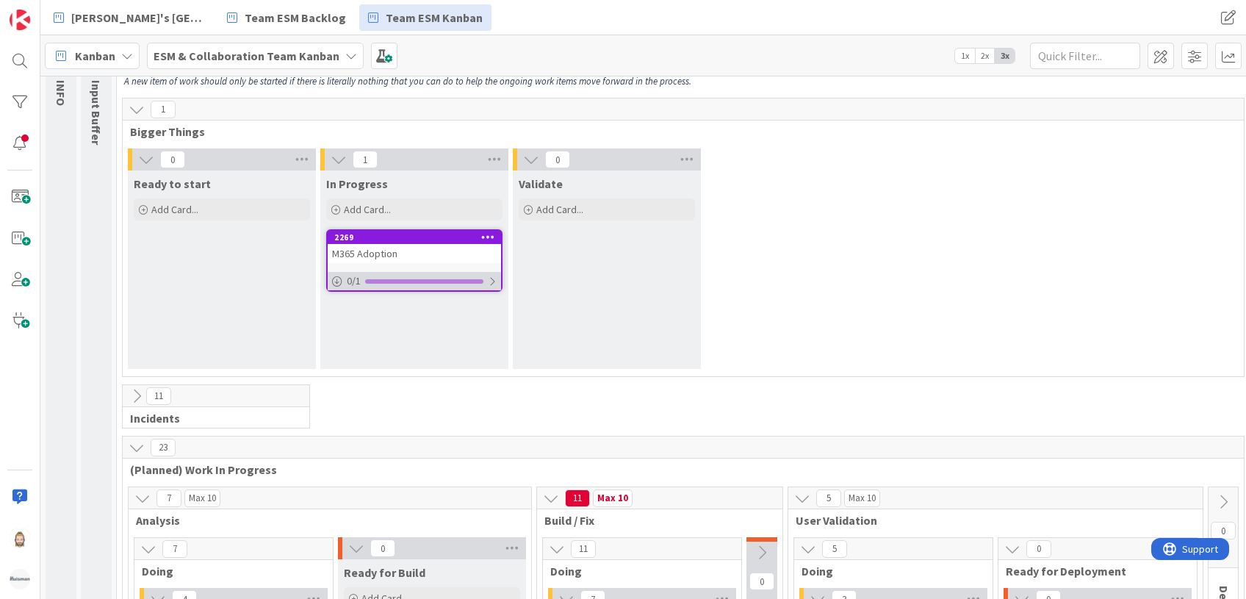
click at [488, 278] on div at bounding box center [492, 281] width 9 height 12
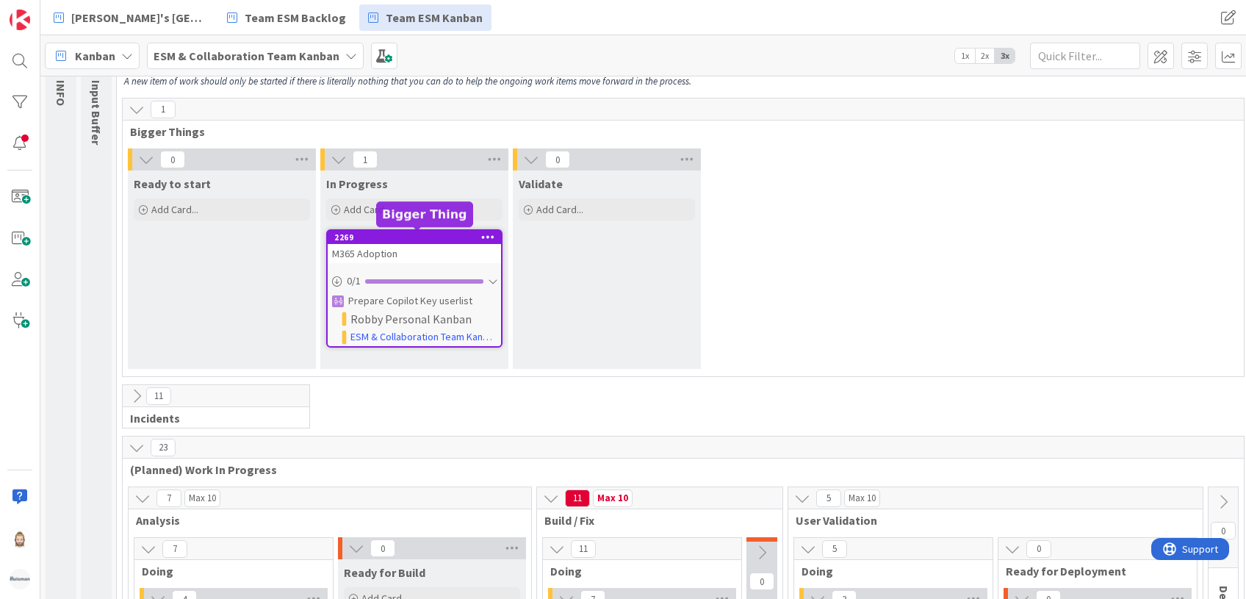
click at [426, 239] on div "2269" at bounding box center [417, 237] width 167 height 10
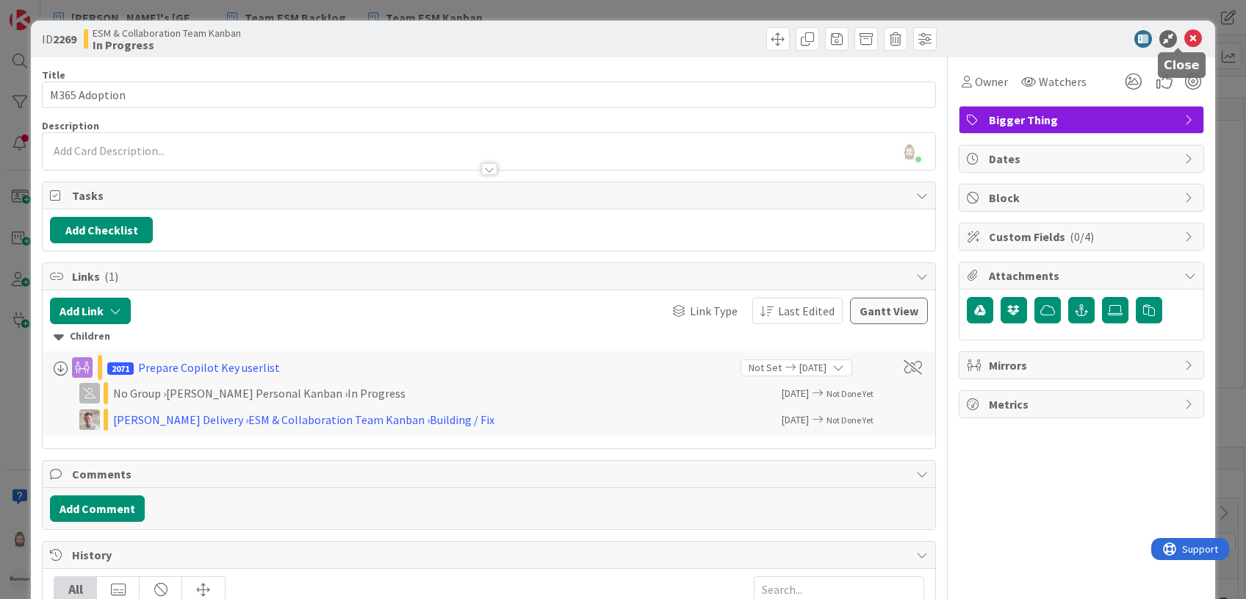
click at [1184, 41] on icon at bounding box center [1193, 39] width 18 height 18
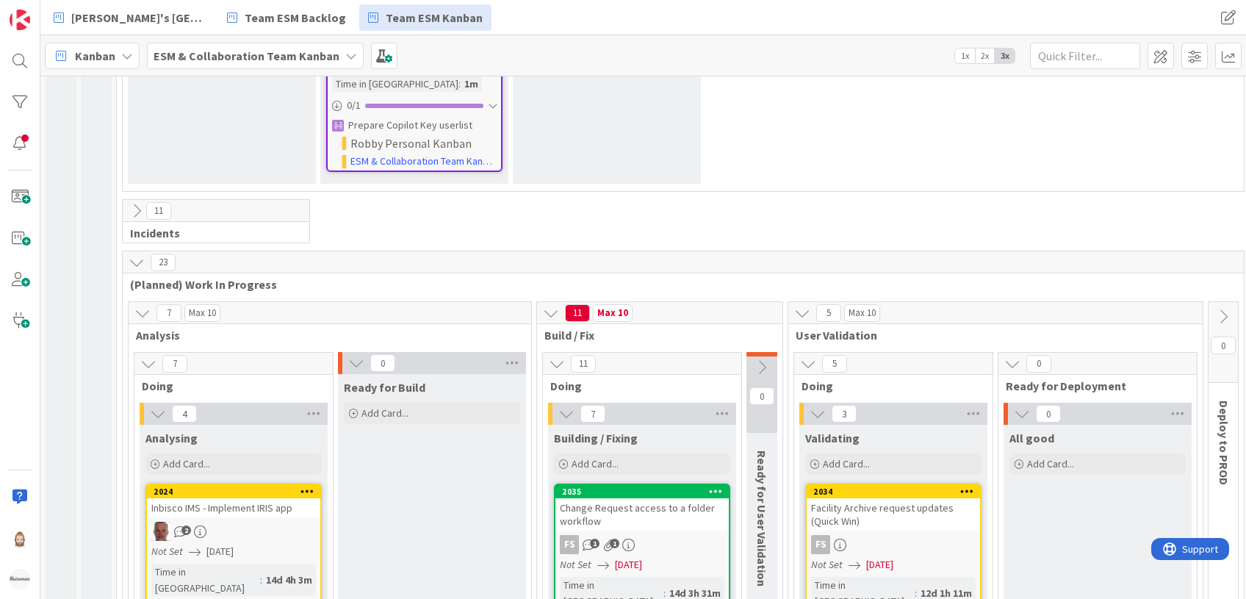
scroll to position [98, 0]
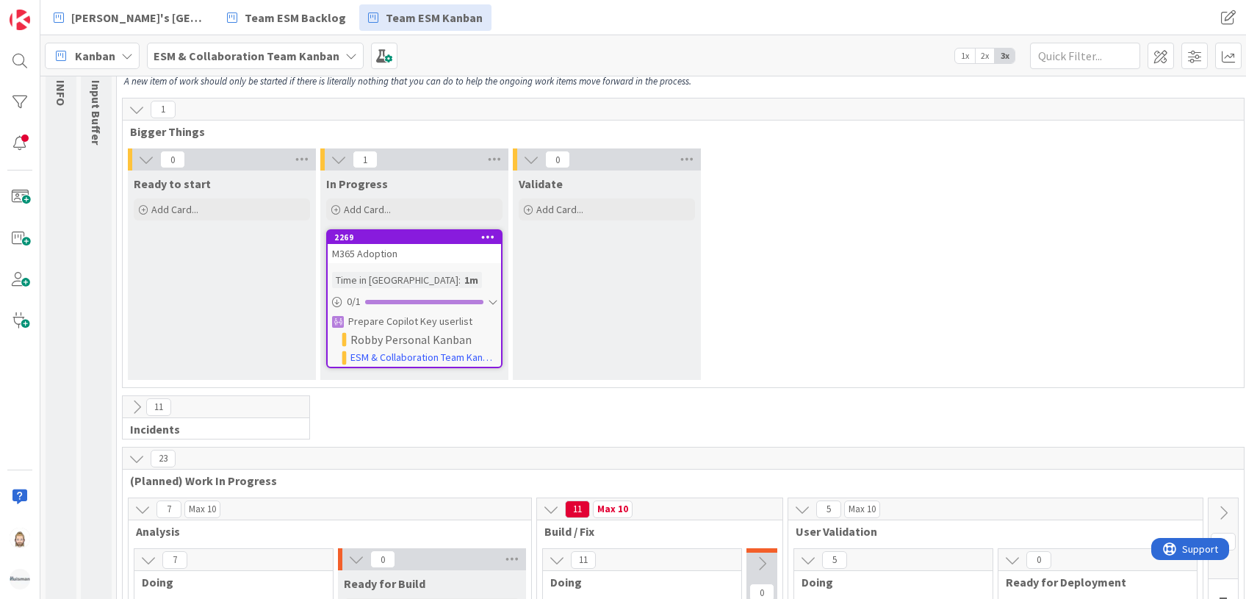
click at [430, 253] on div "M365 Adoption" at bounding box center [414, 253] width 173 height 19
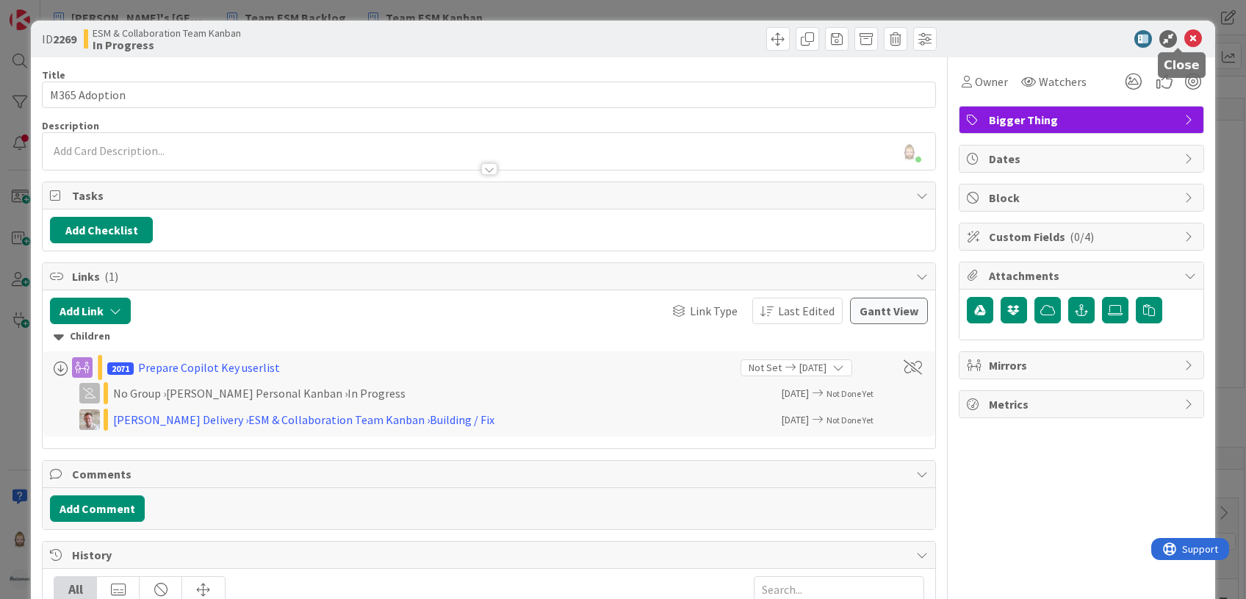
click at [1184, 41] on icon at bounding box center [1193, 39] width 18 height 18
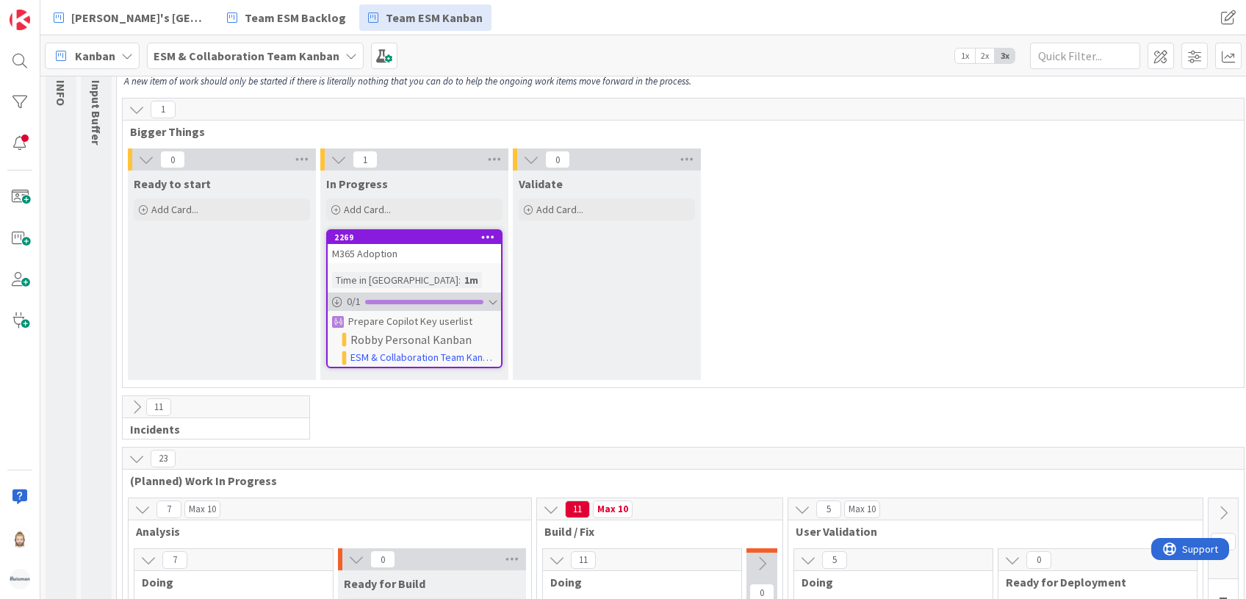
click at [490, 297] on div at bounding box center [492, 302] width 9 height 12
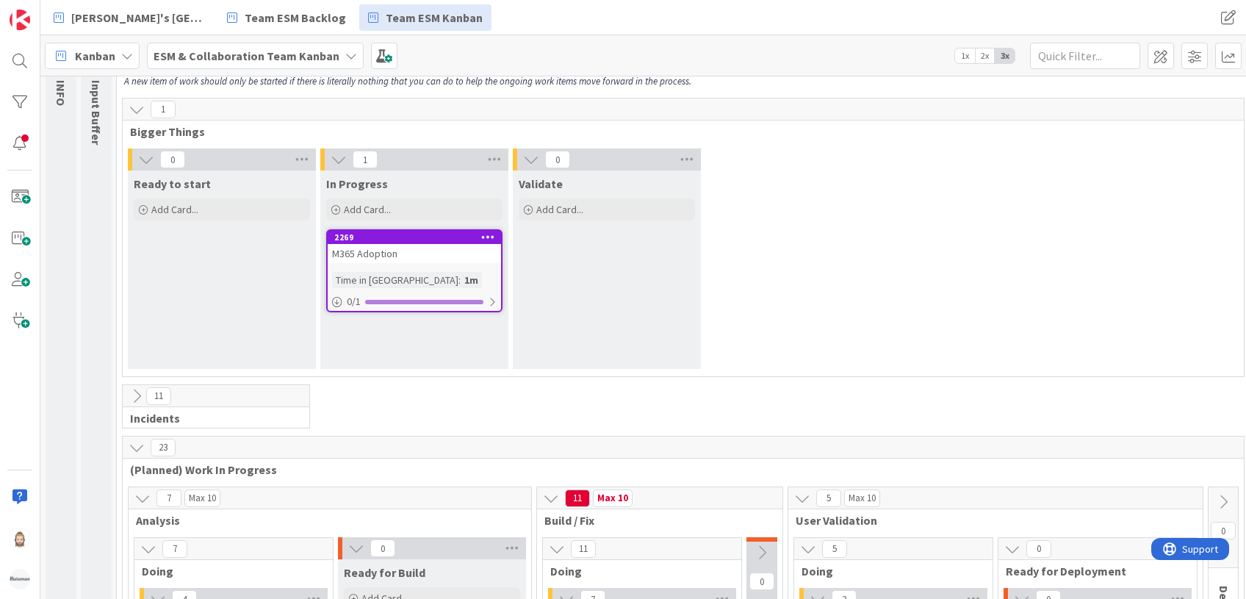
click at [135, 101] on icon at bounding box center [137, 109] width 16 height 16
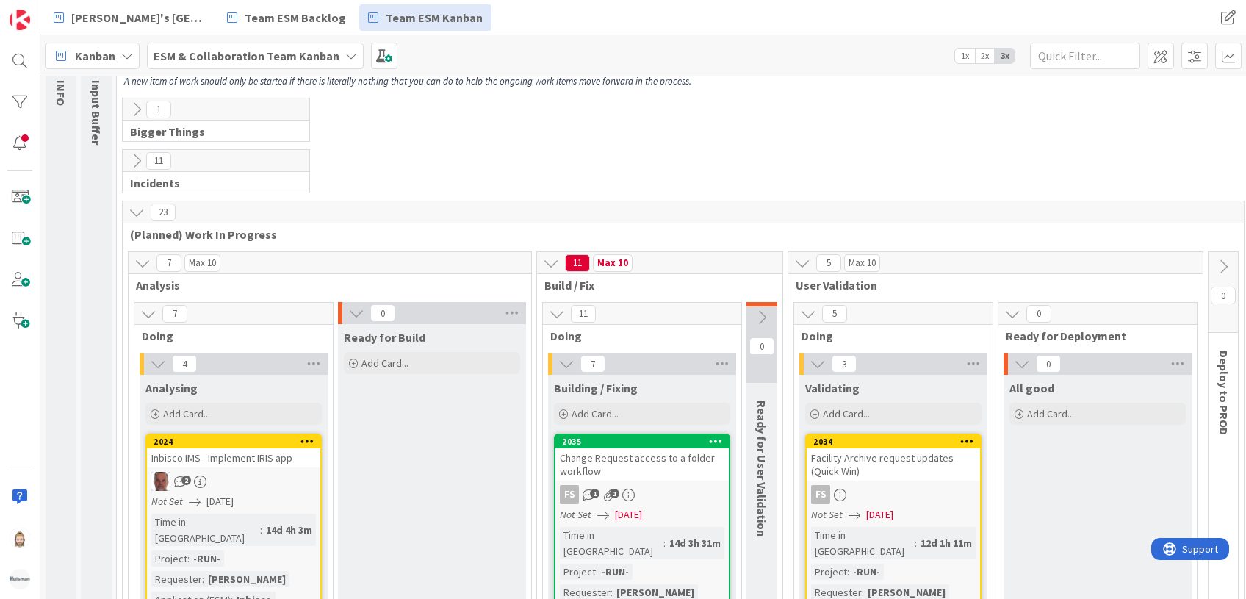
click at [131, 106] on icon at bounding box center [137, 109] width 16 height 16
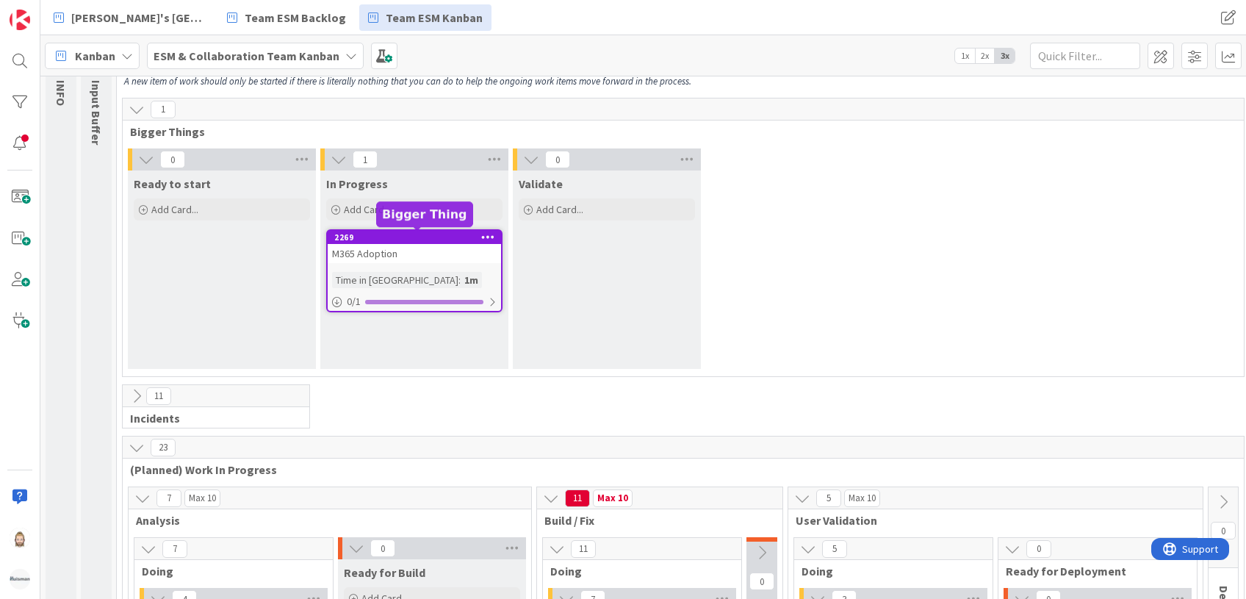
click at [440, 236] on div "2269" at bounding box center [417, 237] width 167 height 10
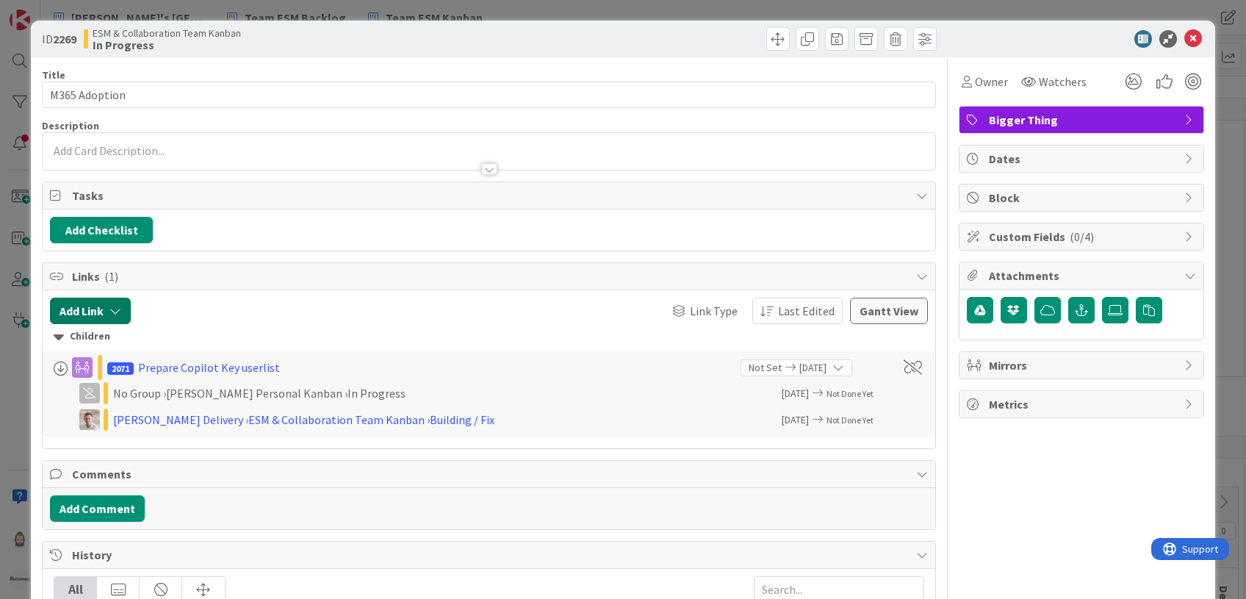
click at [123, 311] on button "Add Link" at bounding box center [90, 310] width 81 height 26
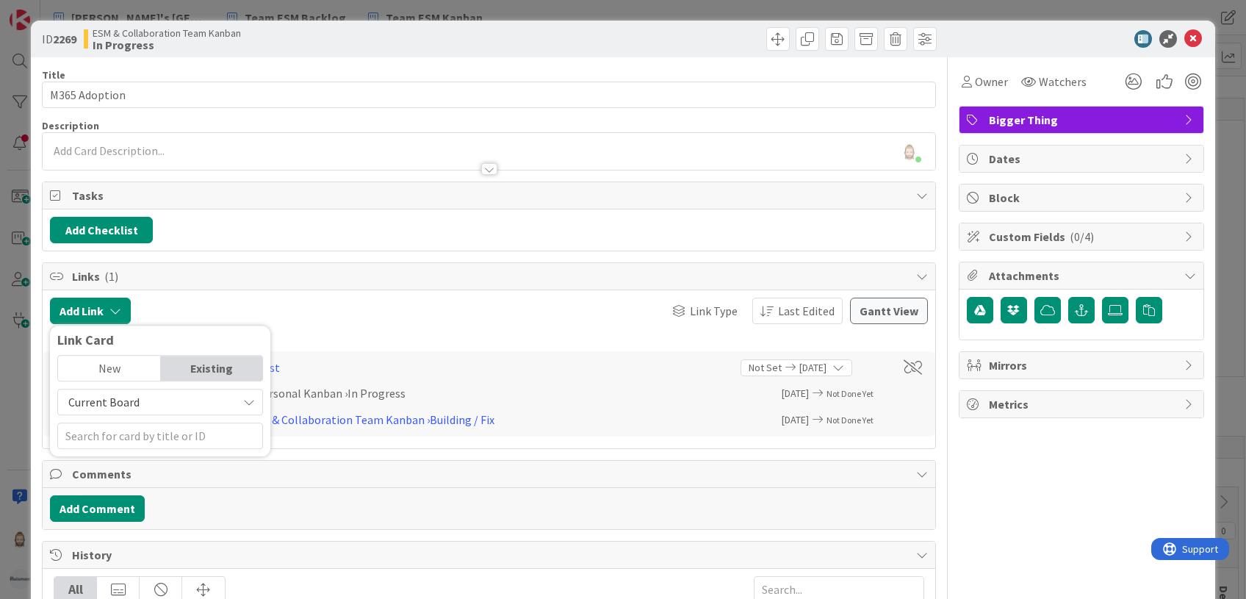
click at [163, 400] on span "Current Board" at bounding box center [147, 401] width 165 height 21
click at [158, 468] on span "All Boards" at bounding box center [167, 463] width 204 height 22
click at [166, 430] on input "text" at bounding box center [160, 435] width 206 height 26
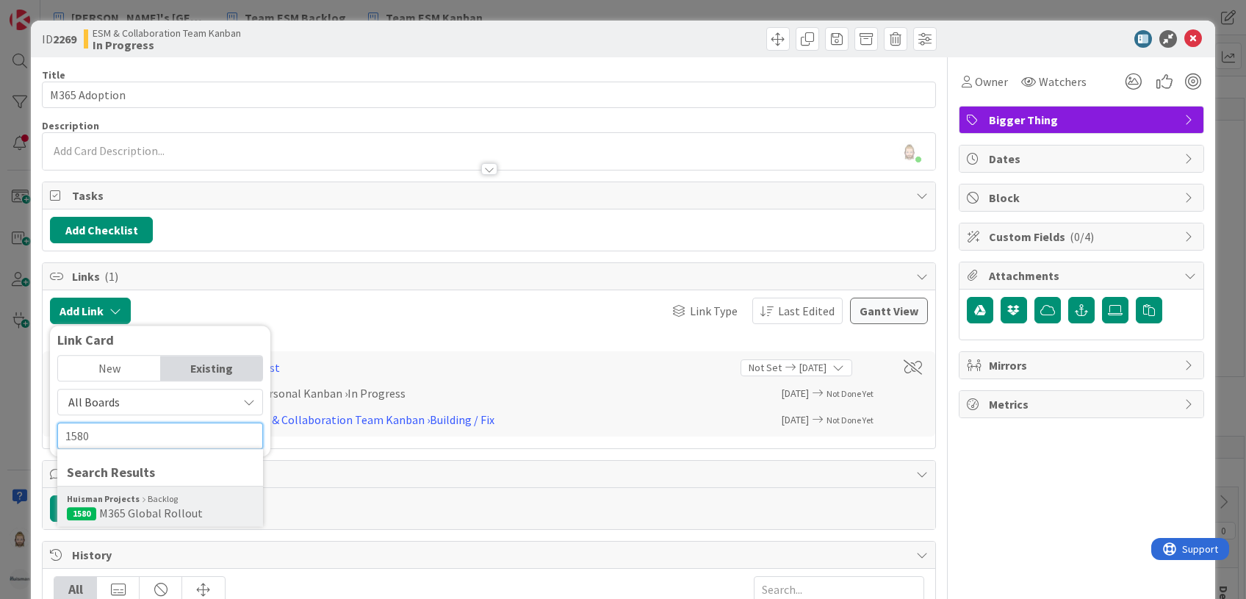
type input "1580"
click at [165, 502] on div "[PERSON_NAME] Projects Backlog" at bounding box center [160, 498] width 187 height 13
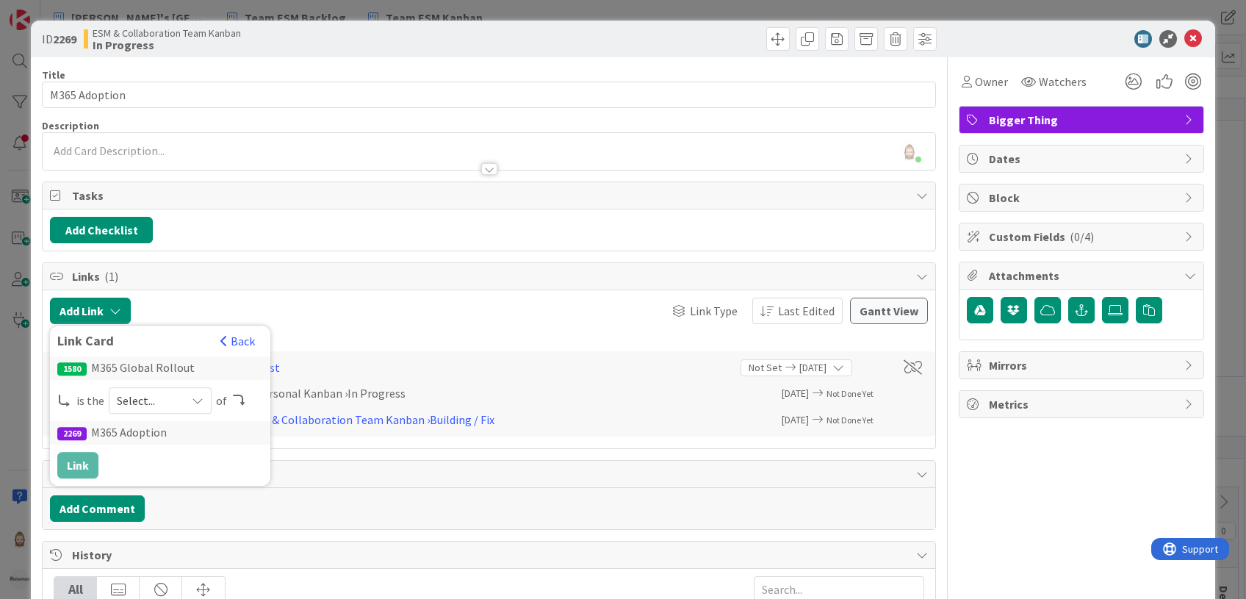
click at [194, 394] on icon at bounding box center [198, 400] width 12 height 12
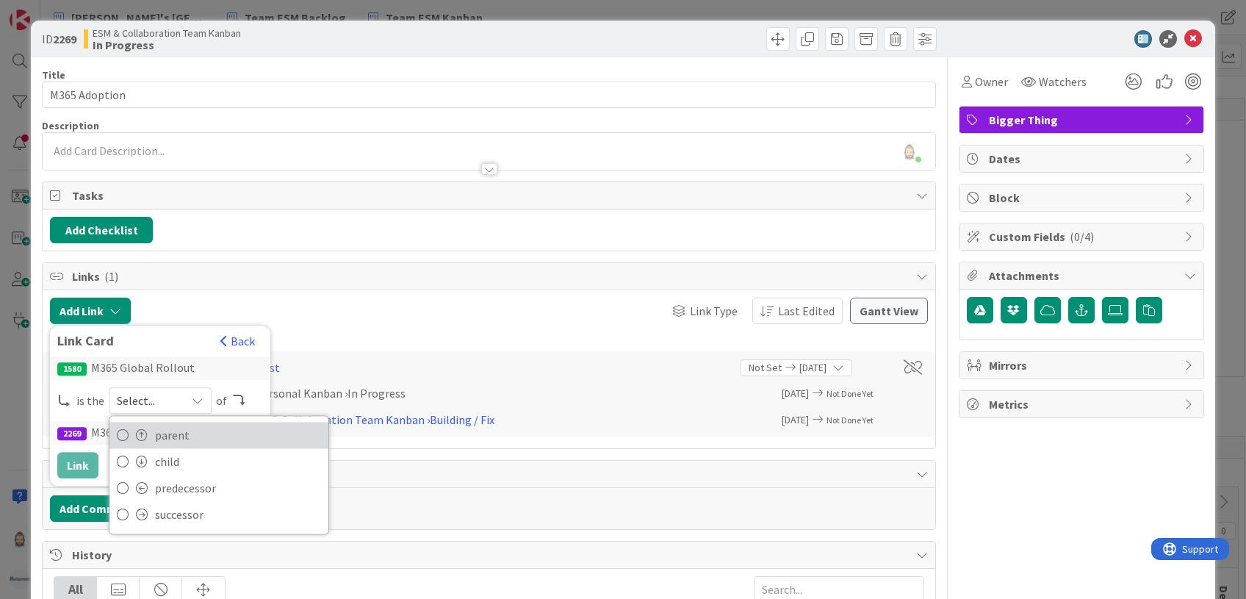
click at [187, 431] on span "parent" at bounding box center [238, 435] width 166 height 22
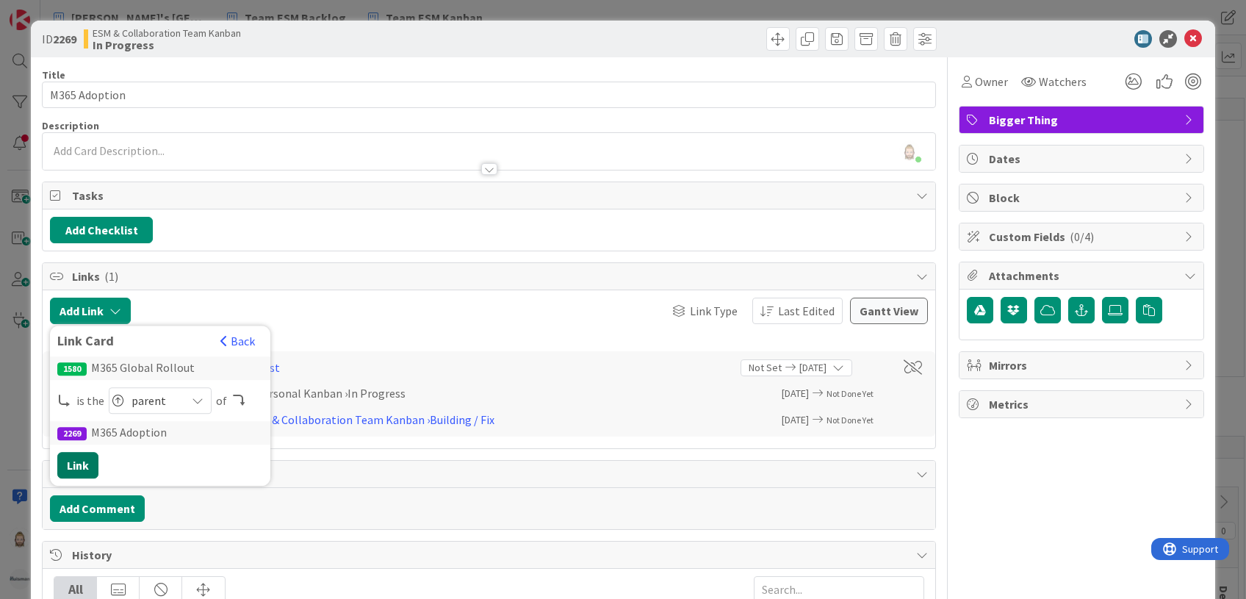
click at [82, 458] on button "Link" at bounding box center [77, 465] width 41 height 26
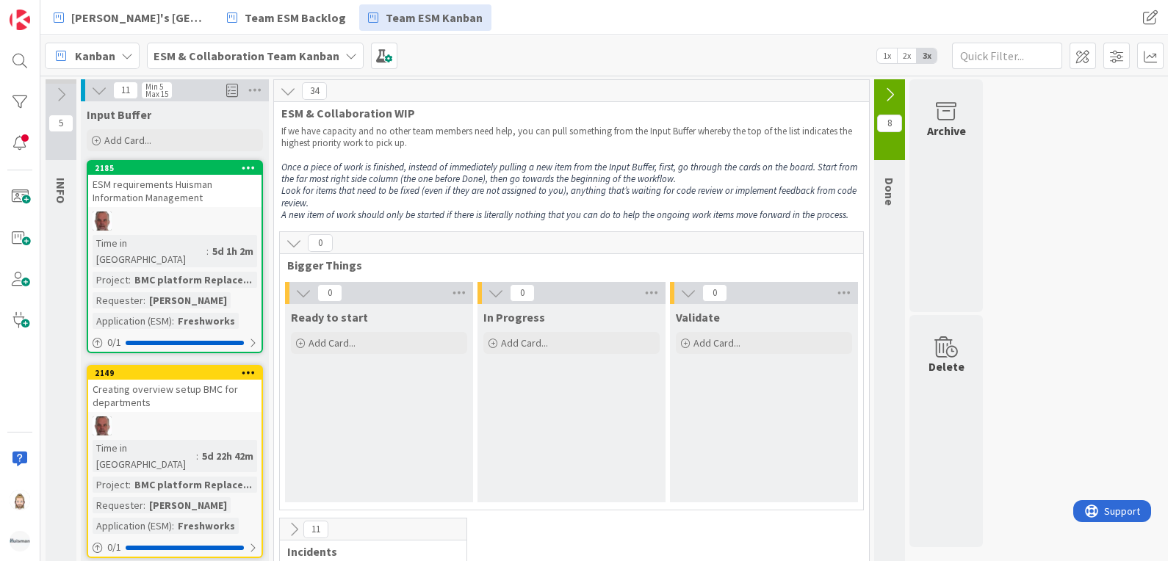
click at [290, 54] on b "ESM & Collaboration Team Kanban" at bounding box center [247, 55] width 186 height 15
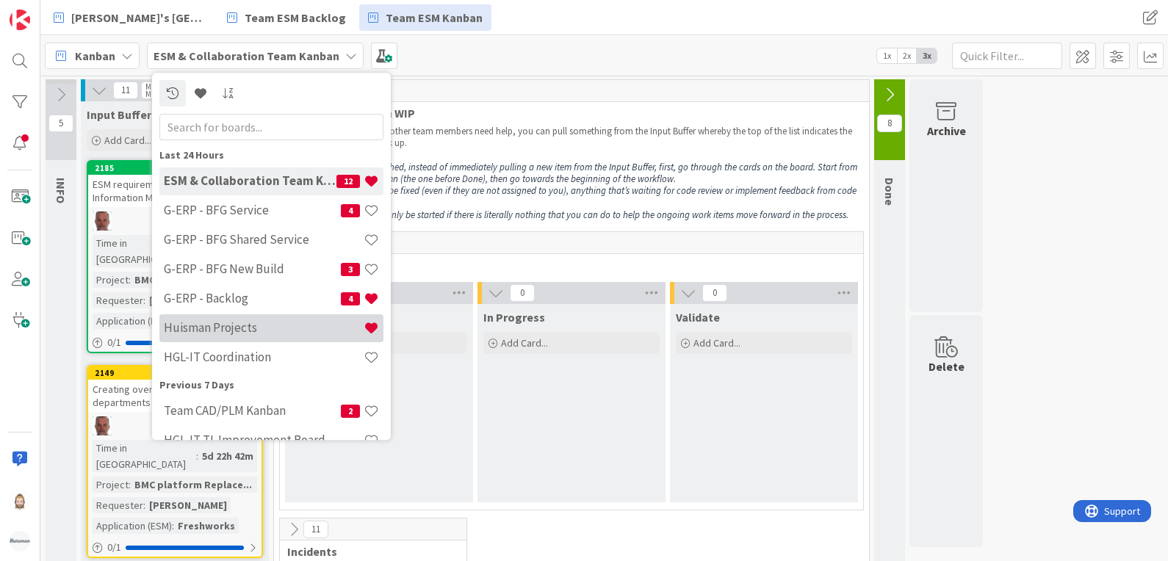
click at [250, 325] on h4 "Huisman Projects" at bounding box center [264, 328] width 200 height 15
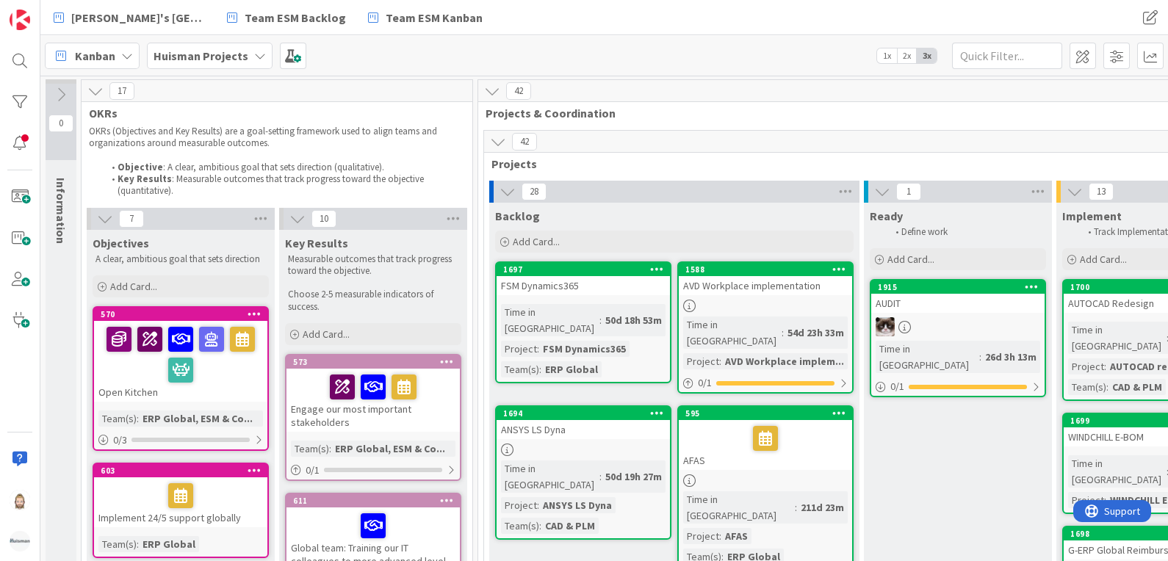
click at [95, 94] on icon at bounding box center [95, 91] width 16 height 16
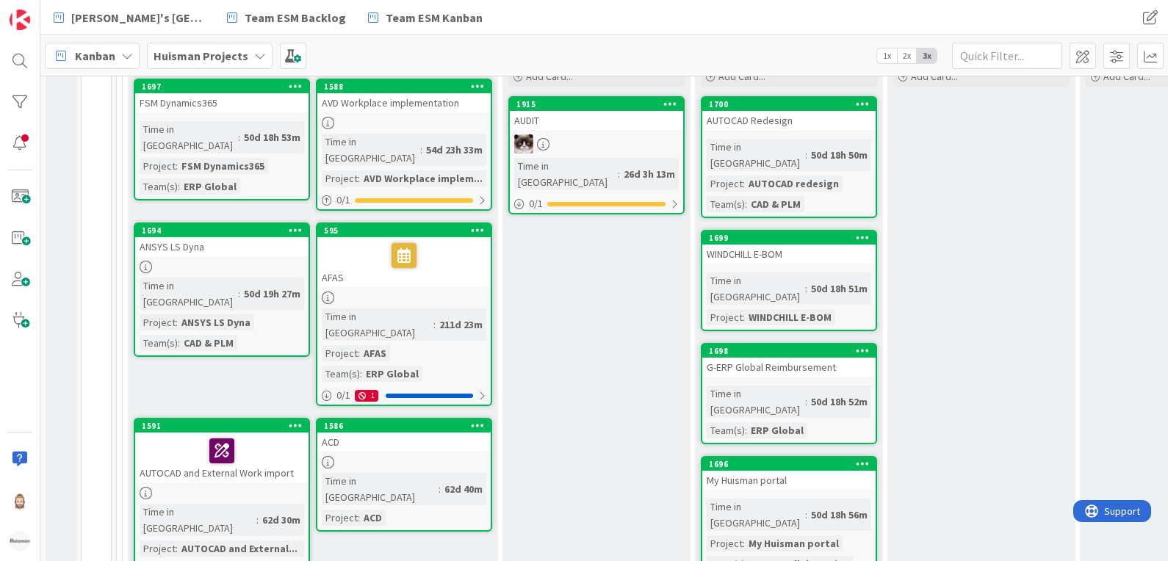
scroll to position [367, 0]
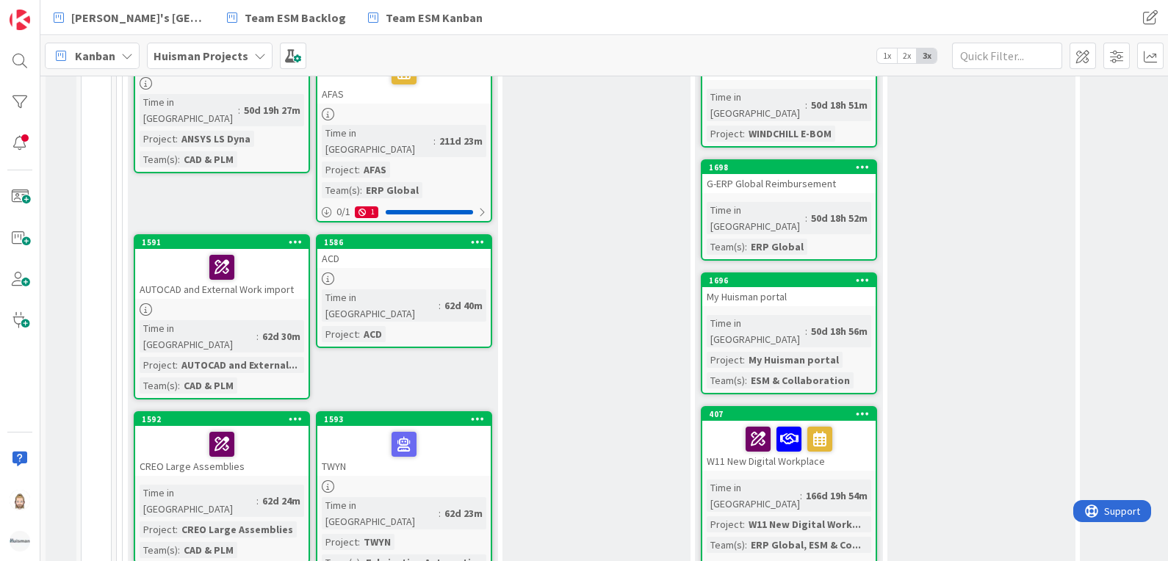
click at [244, 53] on div "Huisman Projects" at bounding box center [210, 56] width 126 height 26
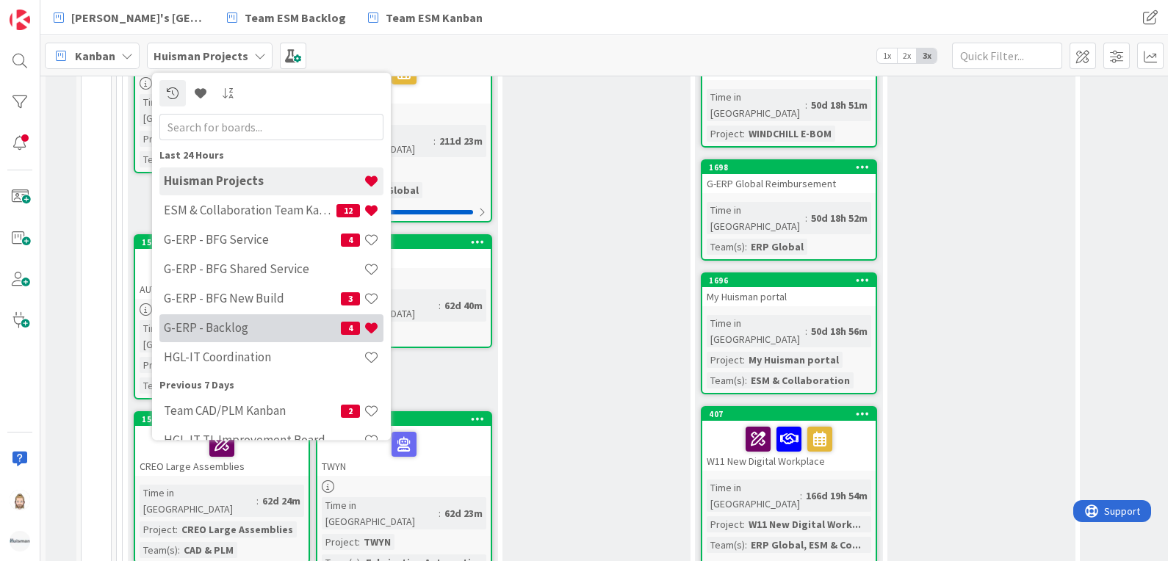
click at [251, 325] on h4 "G-ERP - Backlog" at bounding box center [252, 328] width 177 height 15
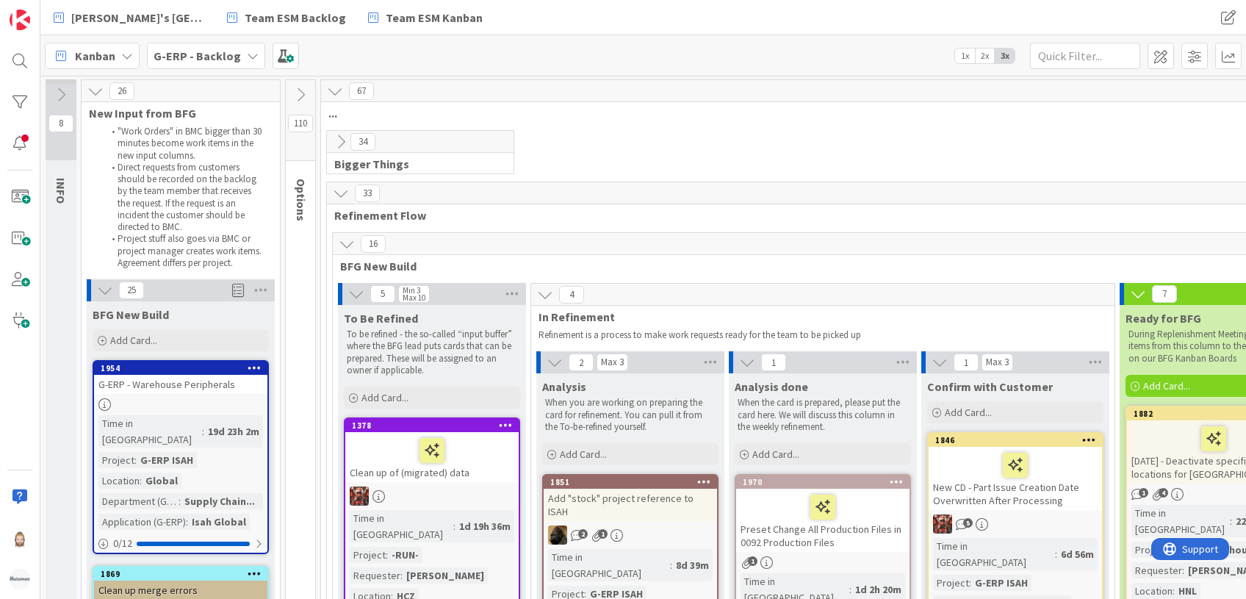
click at [235, 53] on div "G-ERP - Backlog" at bounding box center [206, 56] width 118 height 26
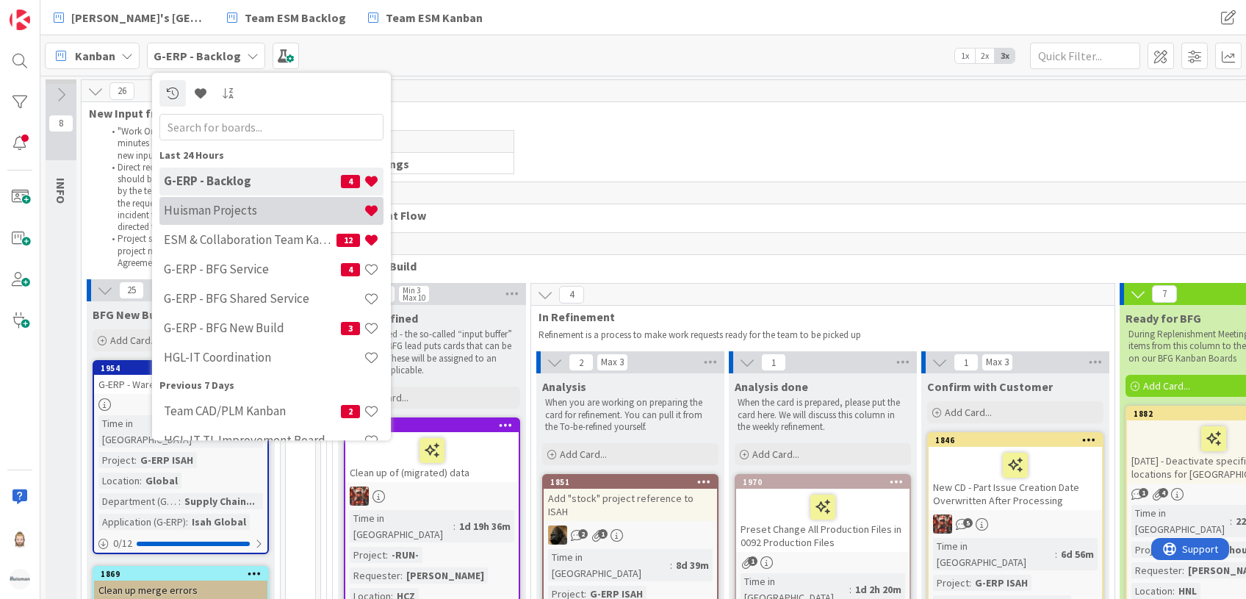
click at [234, 206] on h4 "Huisman Projects" at bounding box center [264, 210] width 200 height 15
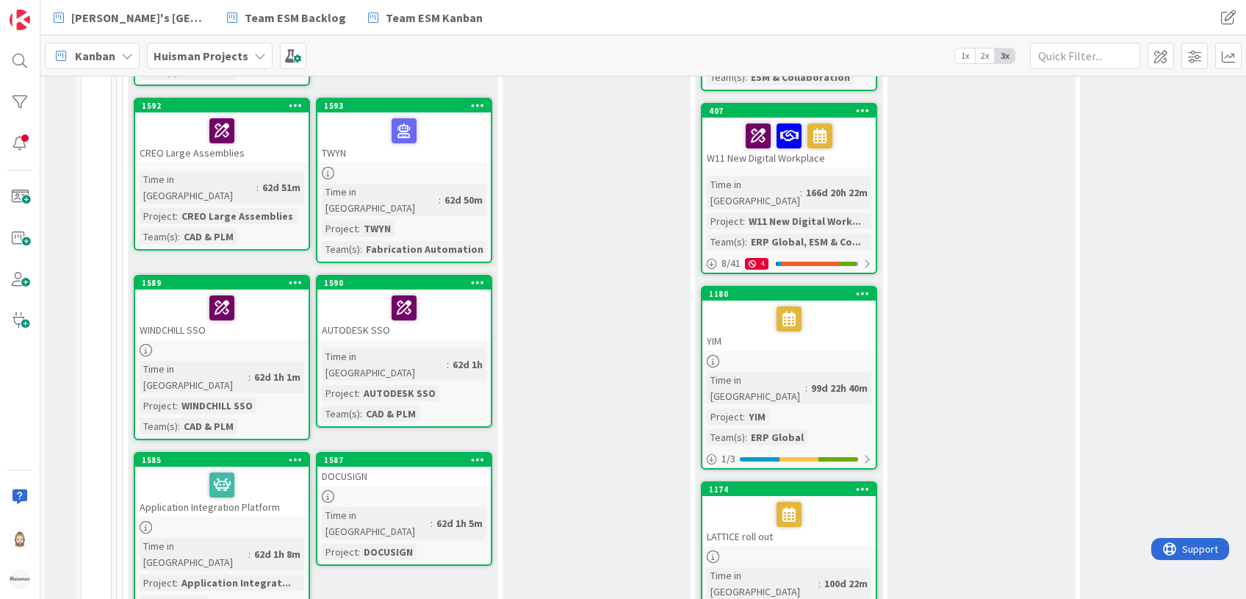
scroll to position [489, 0]
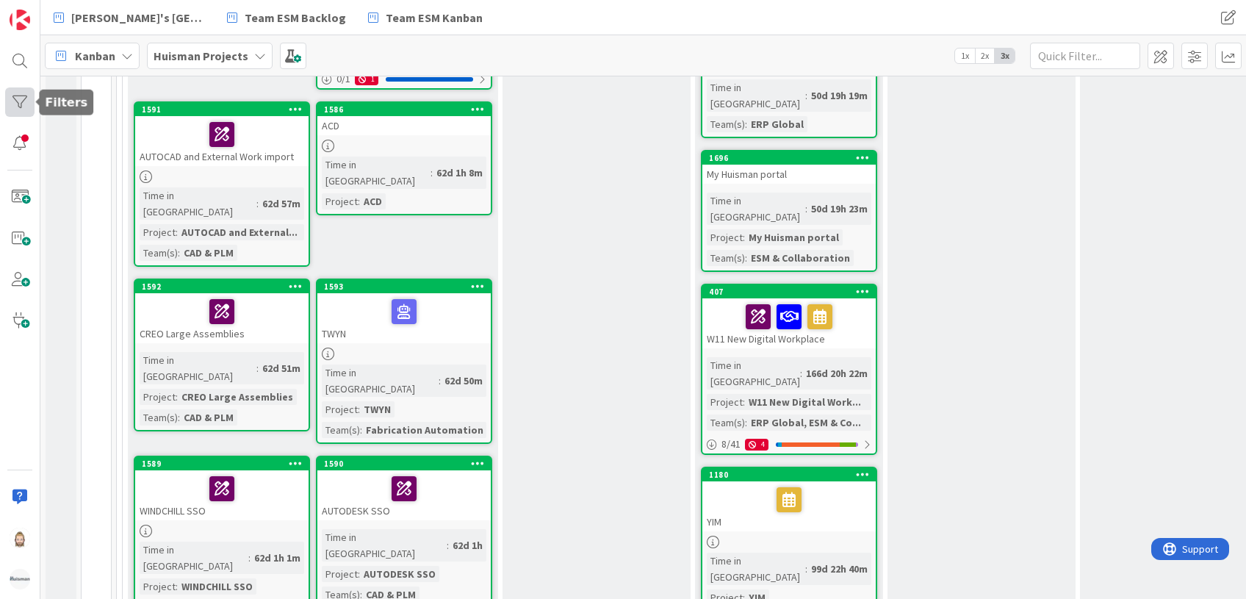
click at [18, 98] on div at bounding box center [19, 101] width 29 height 29
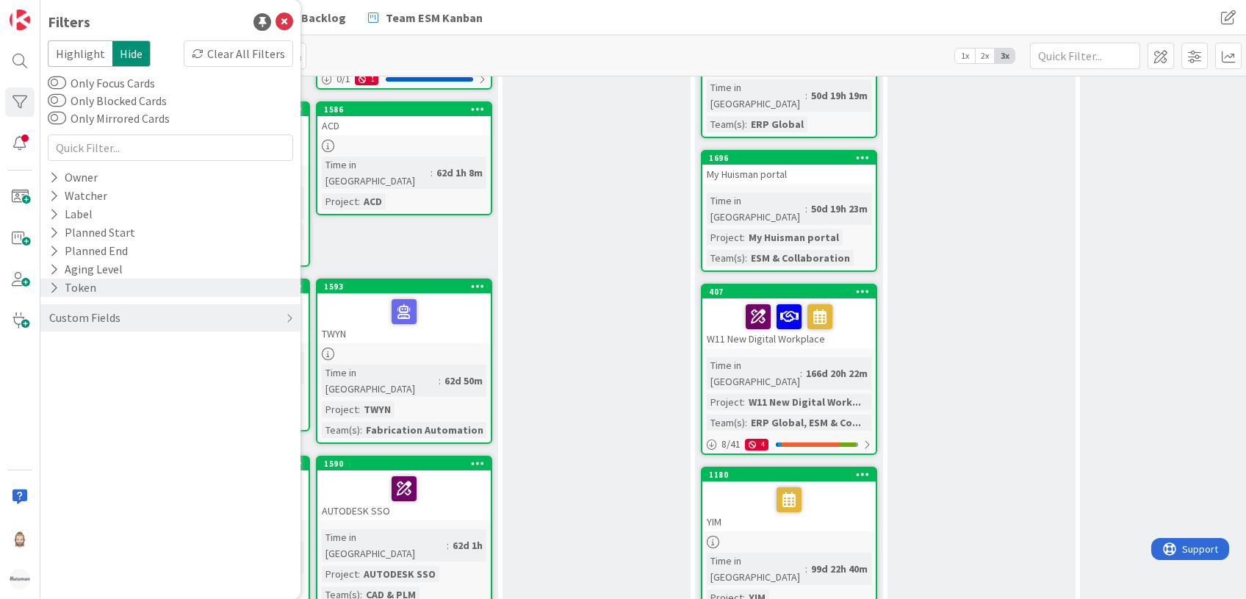
click at [55, 289] on icon at bounding box center [54, 287] width 10 height 12
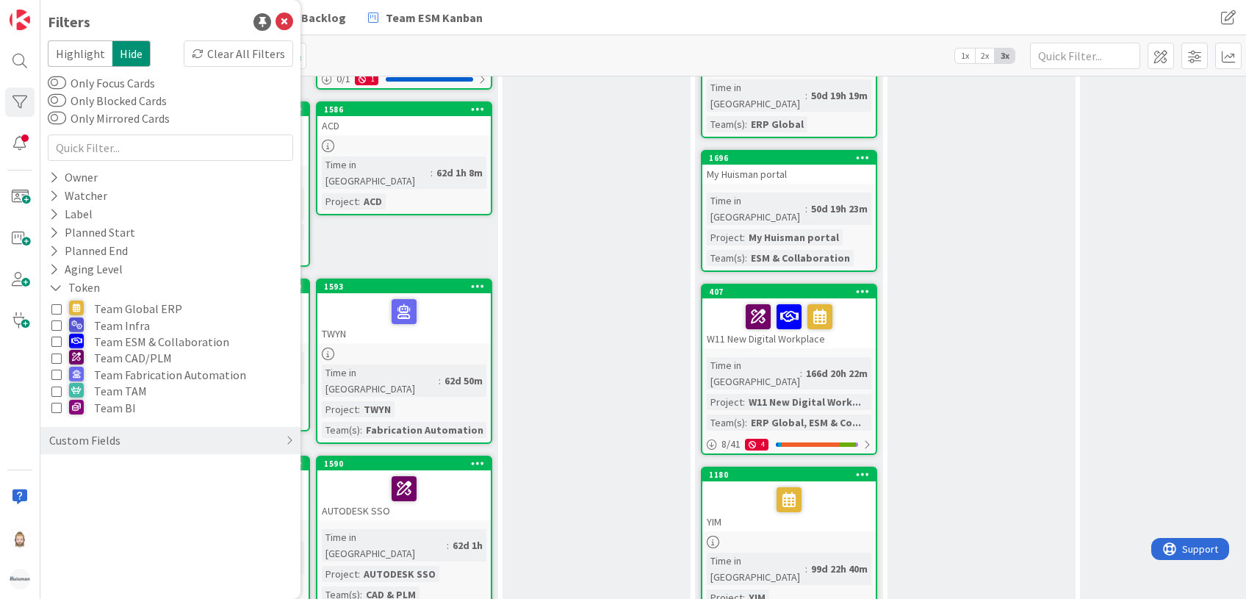
click at [59, 342] on icon at bounding box center [56, 341] width 10 height 10
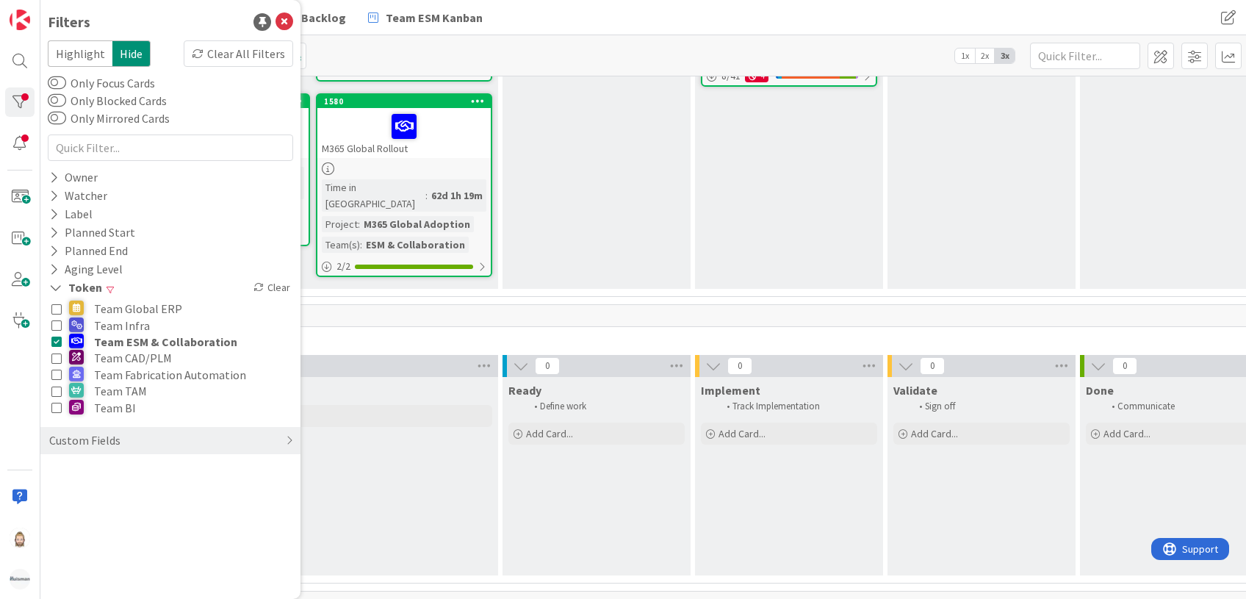
scroll to position [345, 0]
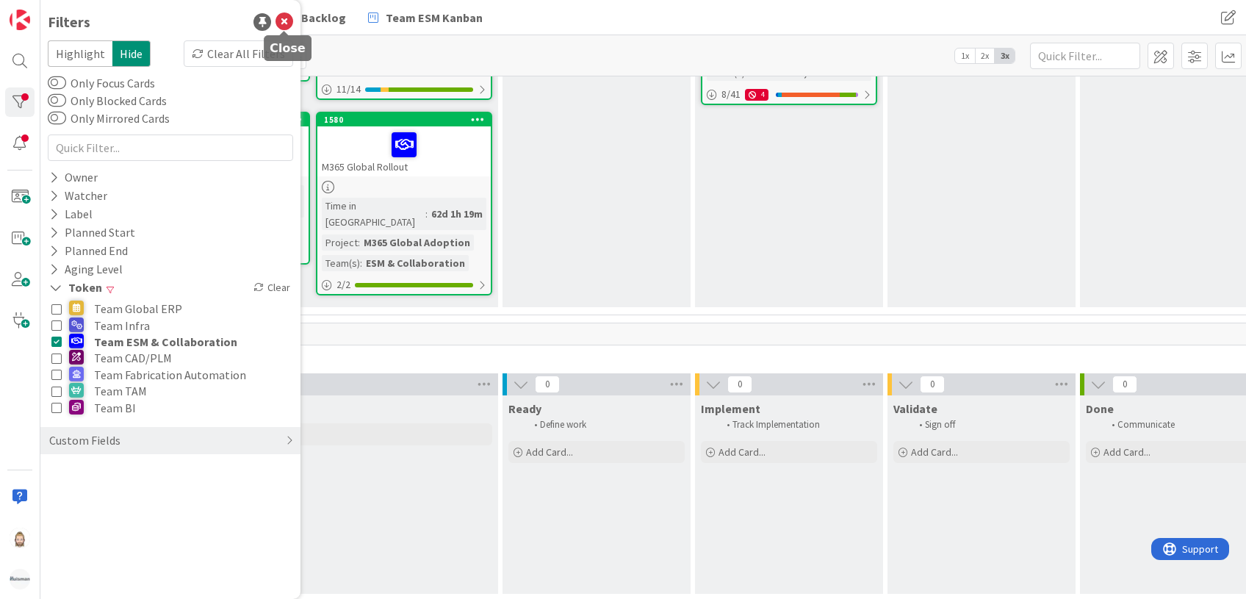
click at [284, 20] on icon at bounding box center [284, 22] width 18 height 18
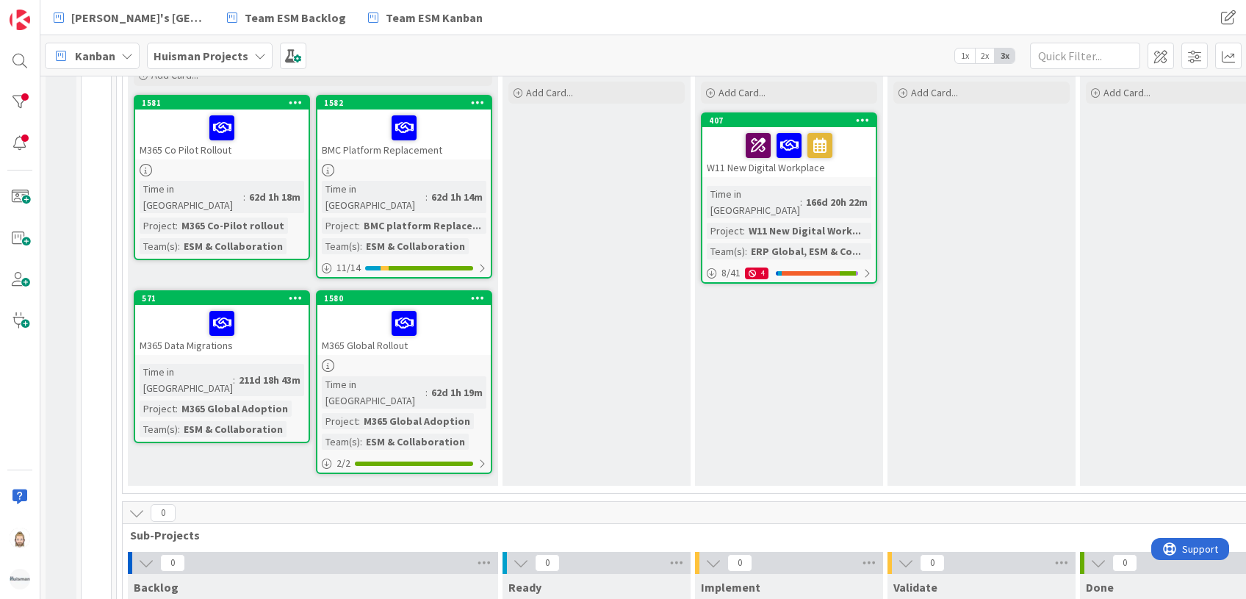
scroll to position [149, 0]
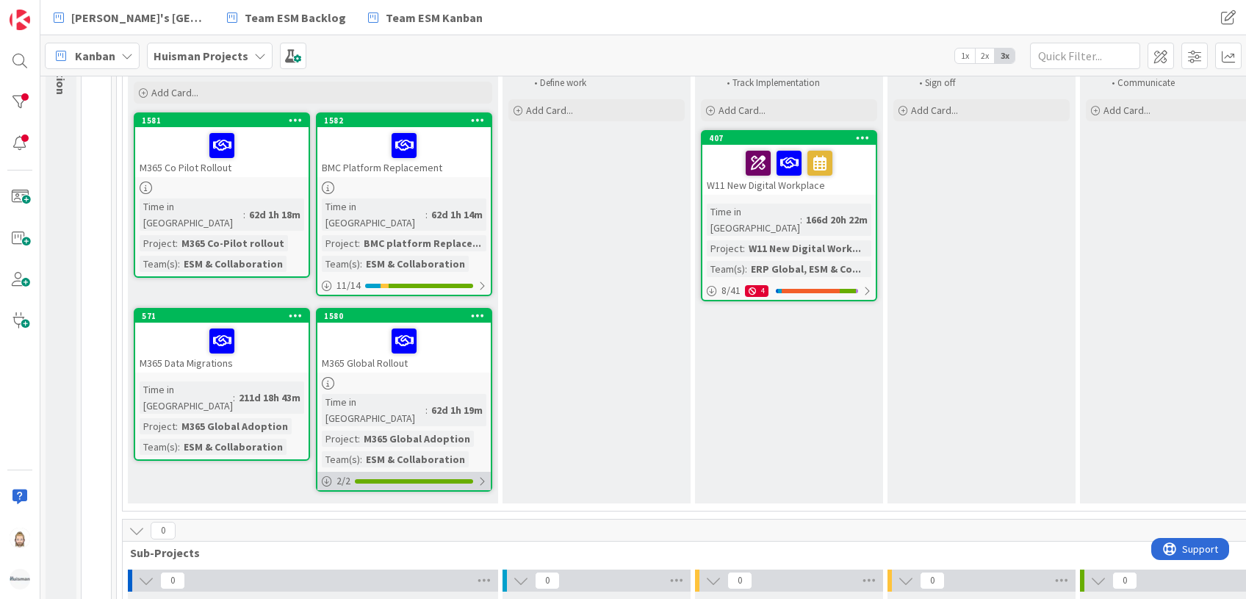
click at [403, 479] on div at bounding box center [414, 481] width 118 height 4
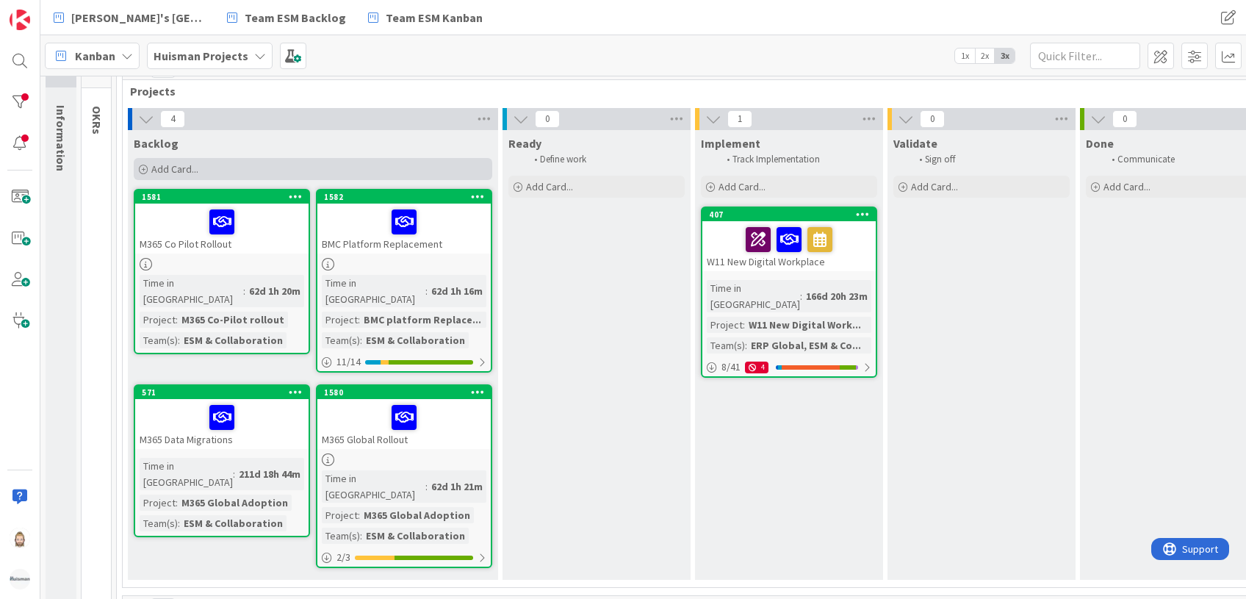
scroll to position [195, 0]
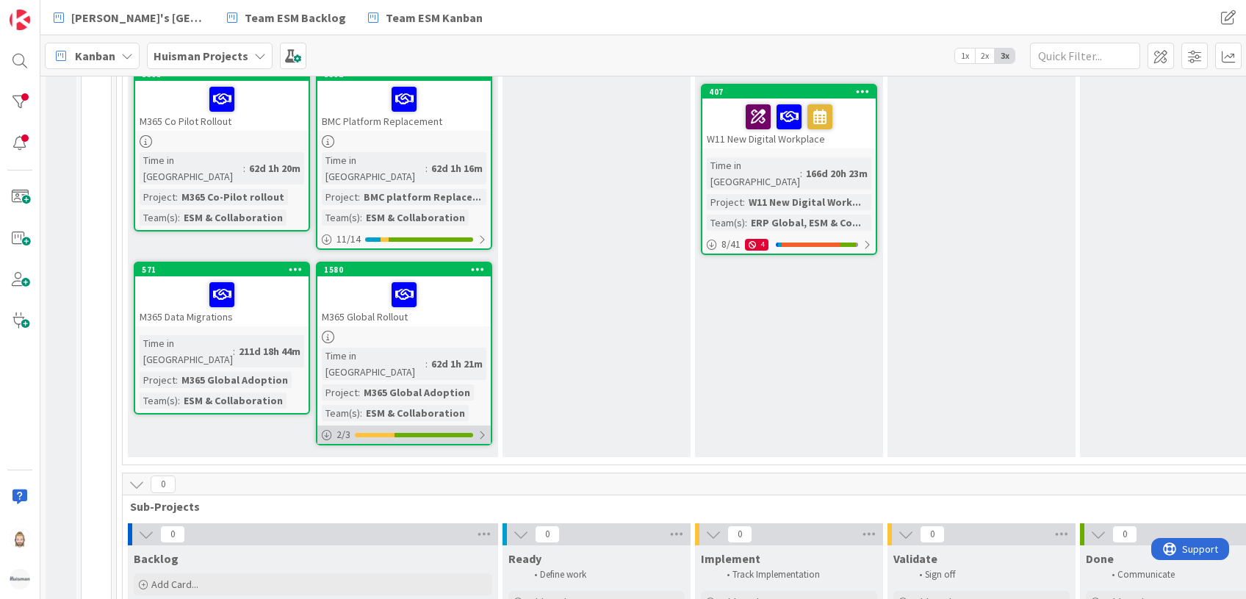
click at [468, 433] on div at bounding box center [433, 435] width 79 height 4
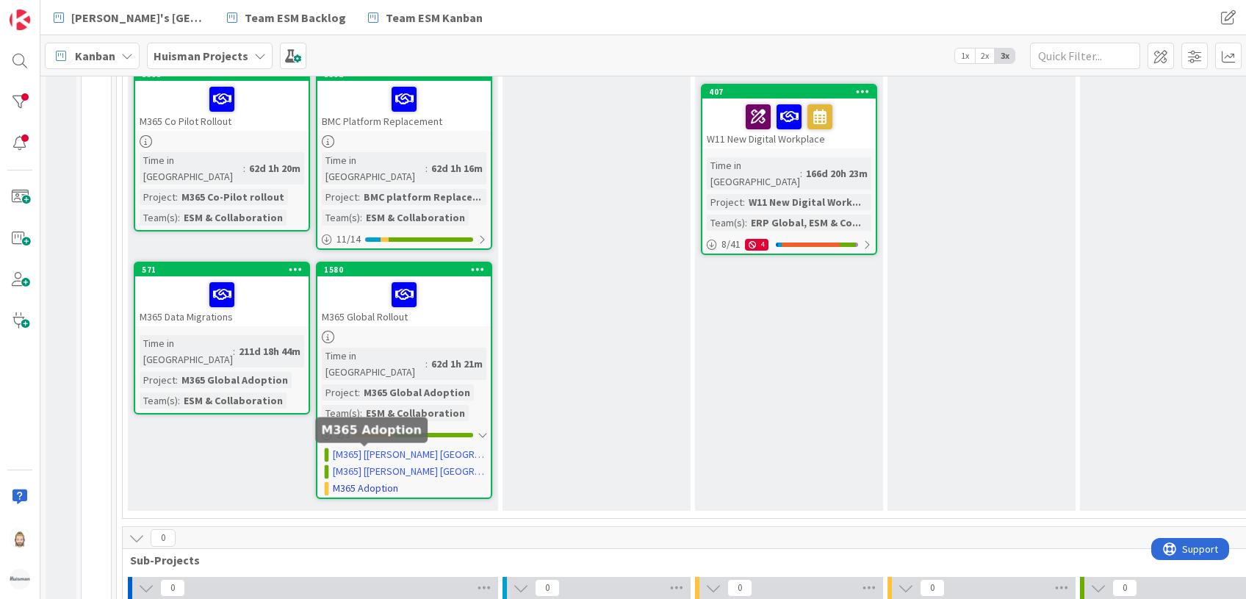
click at [367, 480] on link "M365 Adoption" at bounding box center [365, 487] width 65 height 15
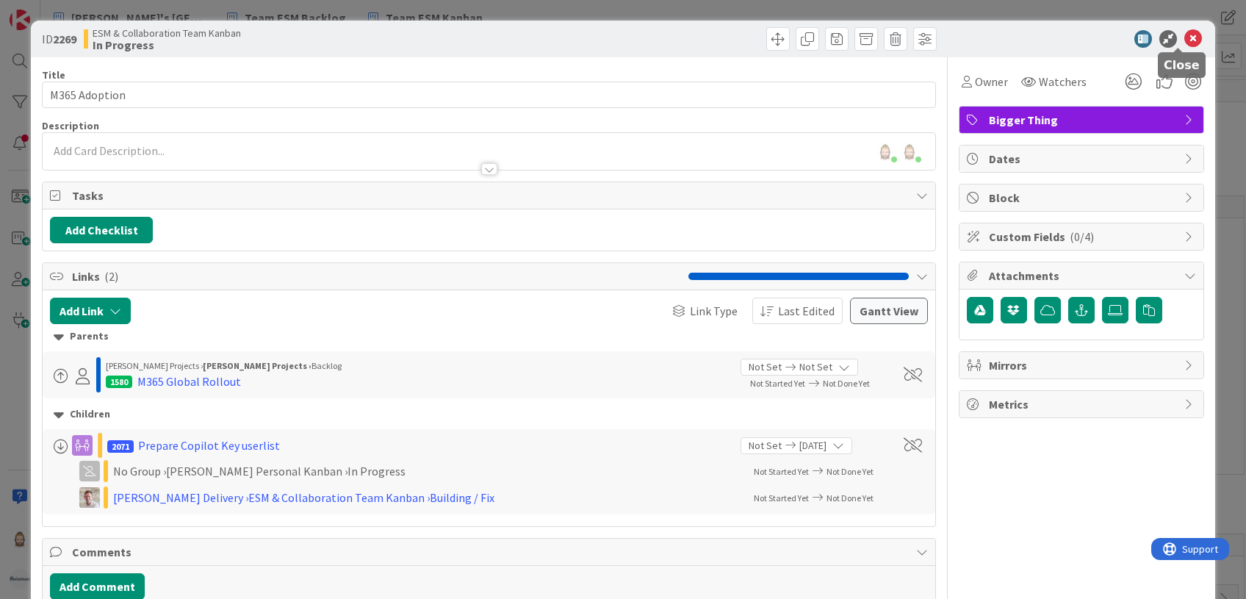
click at [1184, 32] on icon at bounding box center [1193, 39] width 18 height 18
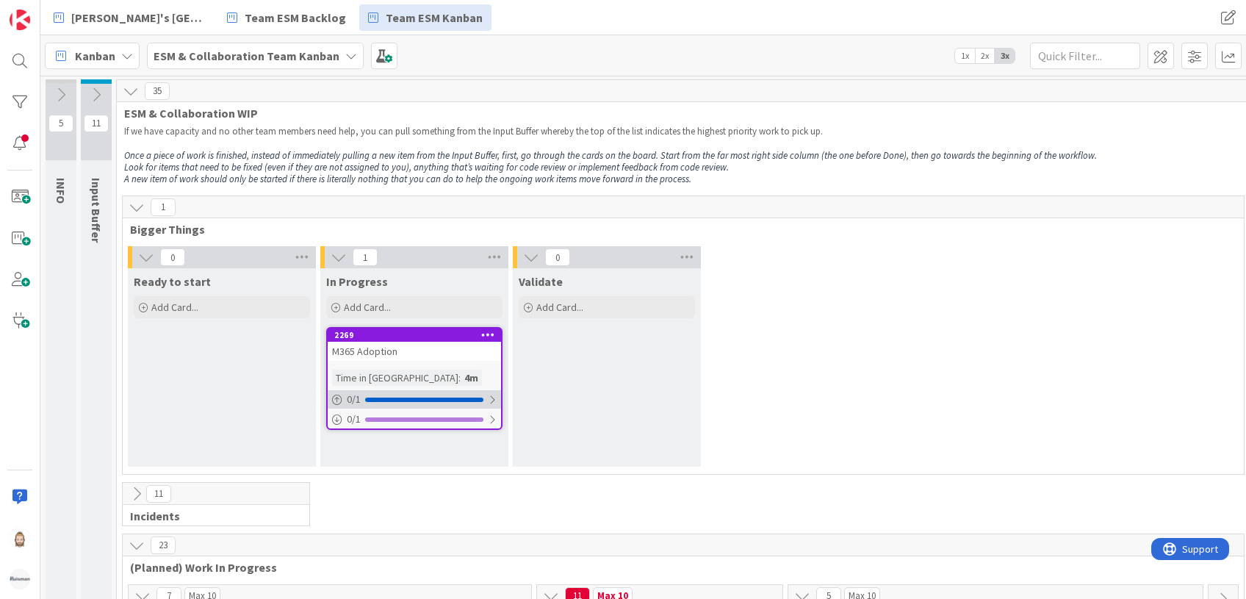
click at [488, 394] on div at bounding box center [492, 400] width 9 height 12
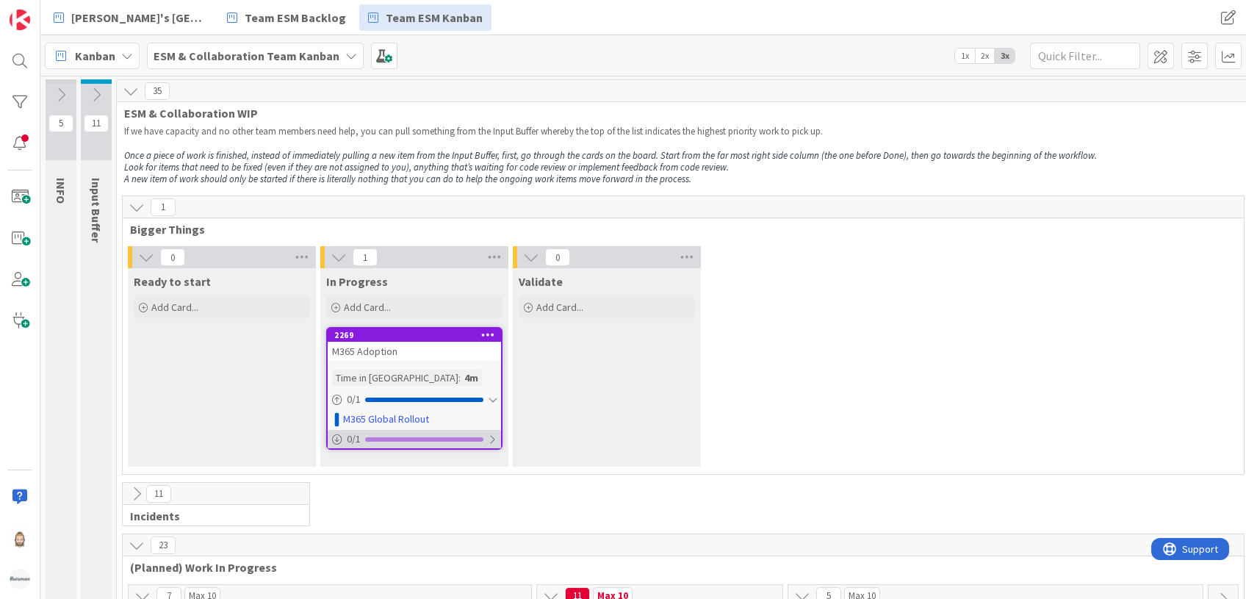
click at [458, 441] on div at bounding box center [424, 439] width 118 height 4
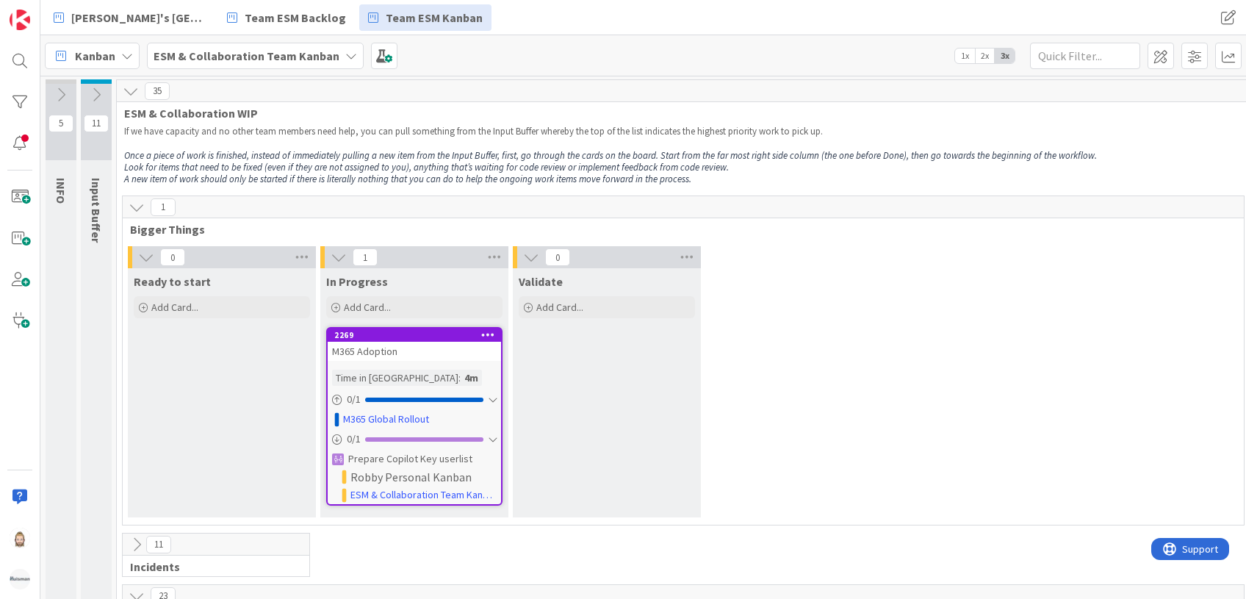
click at [434, 347] on div "M365 Adoption" at bounding box center [414, 351] width 173 height 19
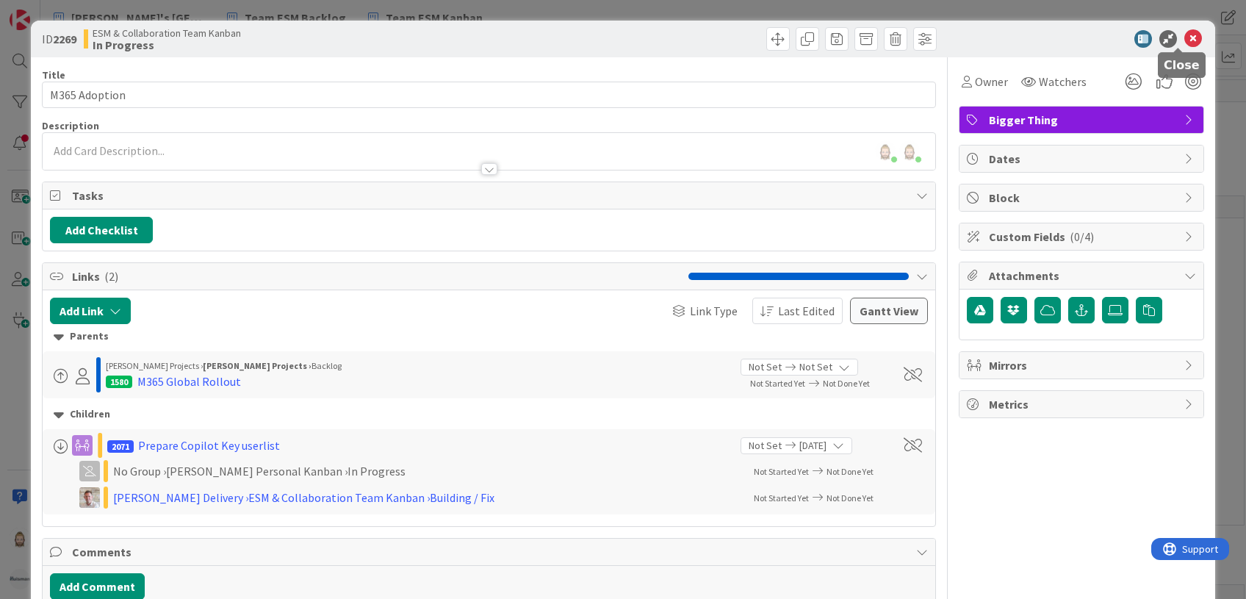
click at [1184, 32] on icon at bounding box center [1193, 39] width 18 height 18
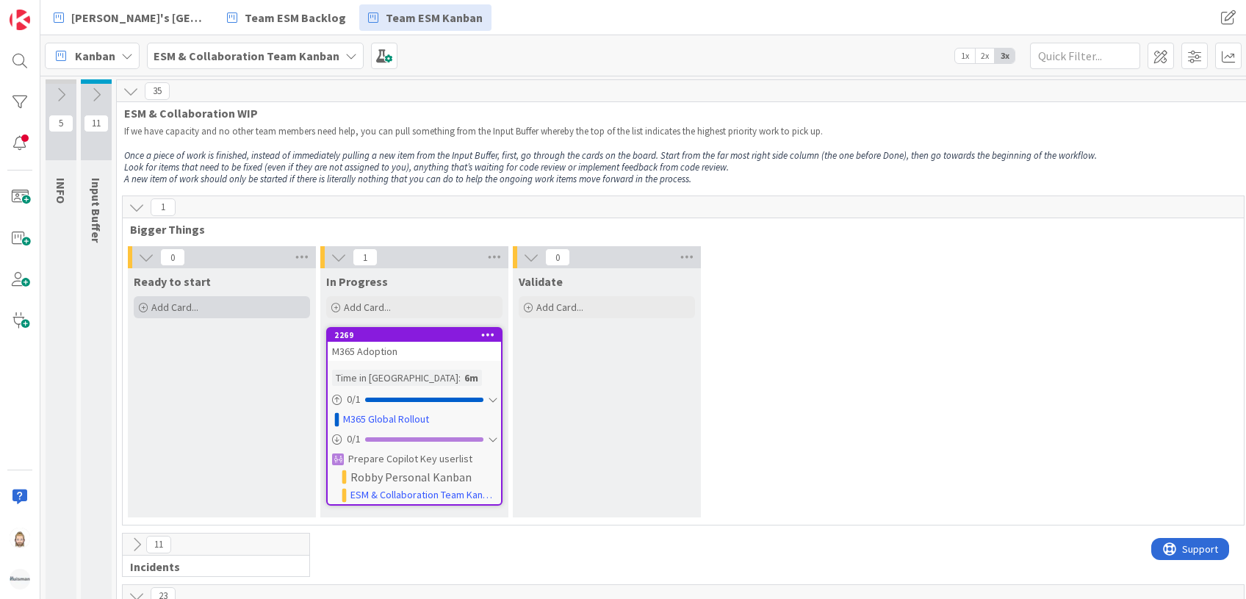
click at [234, 300] on div "Add Card..." at bounding box center [222, 307] width 176 height 22
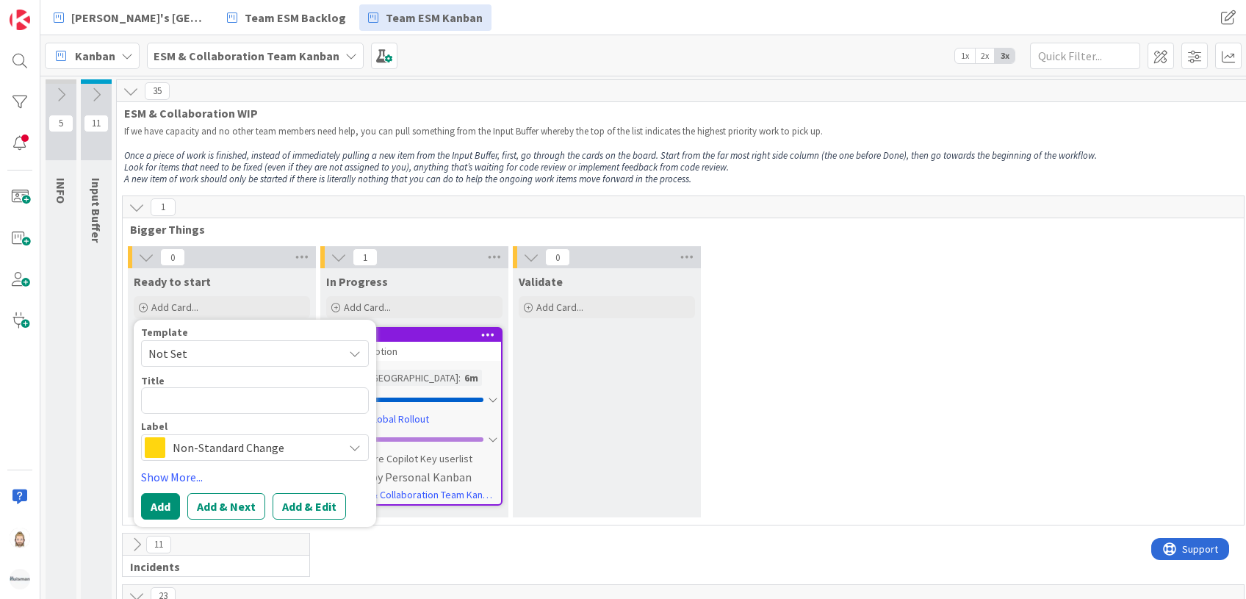
type textarea "x"
type textarea "C"
type textarea "x"
type textarea "Co"
type textarea "x"
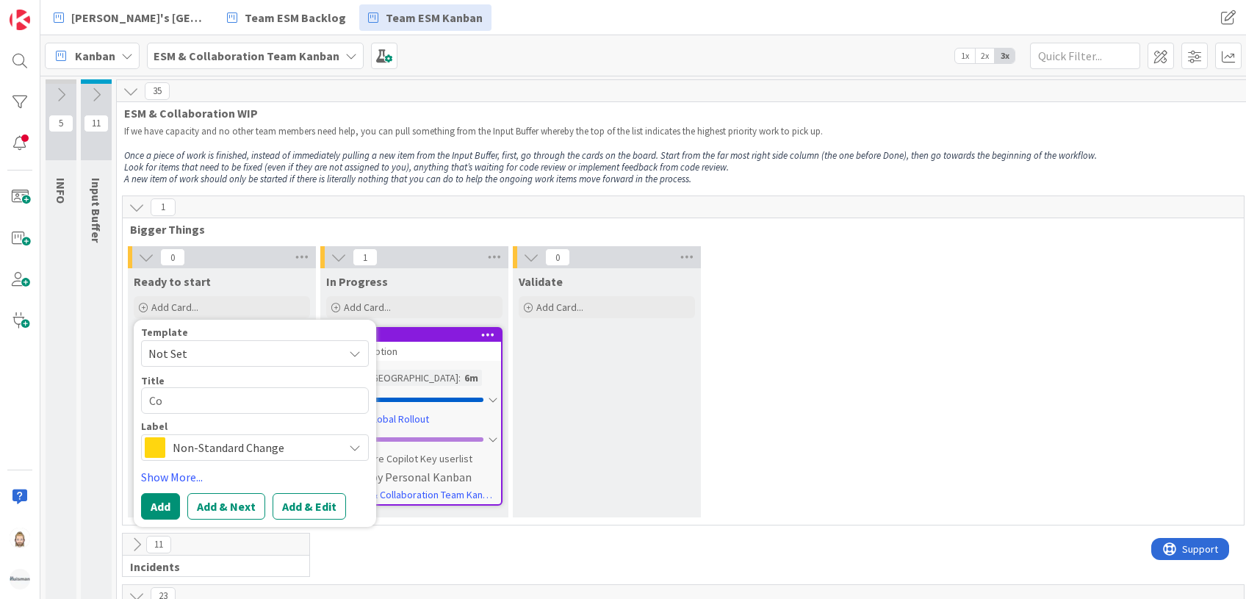
type textarea "Cop"
type textarea "x"
type textarea "Copi"
type textarea "x"
type textarea "Copil"
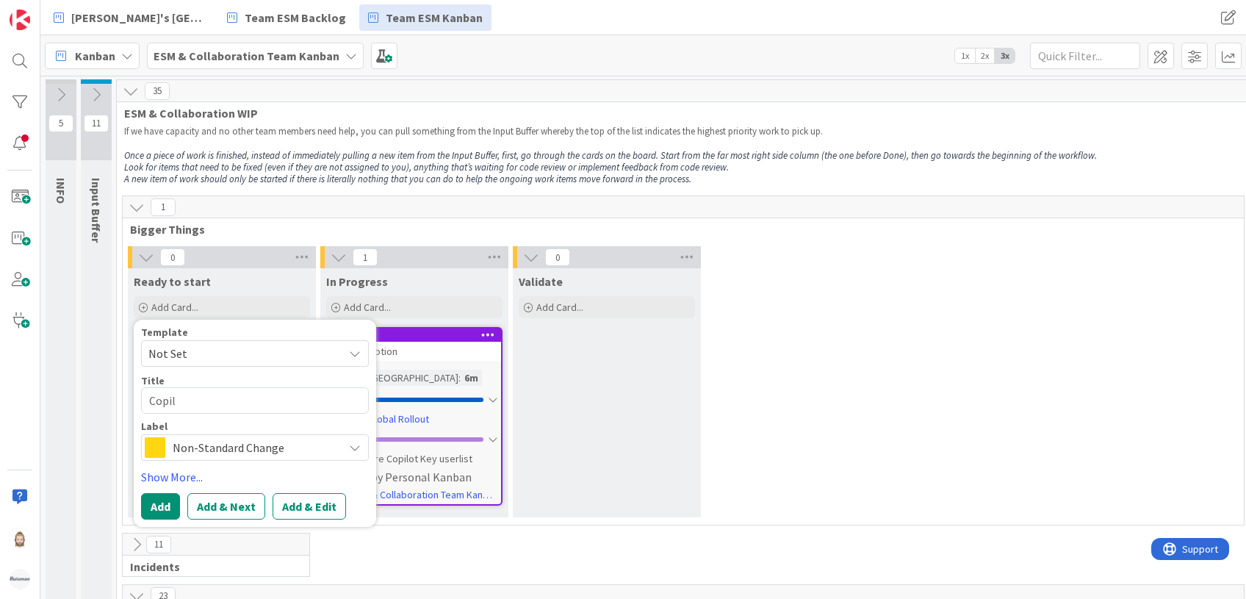
type textarea "x"
type textarea "Copilo"
type textarea "x"
type textarea "Copilot"
click at [250, 444] on span "Non-Standard Change" at bounding box center [254, 447] width 163 height 21
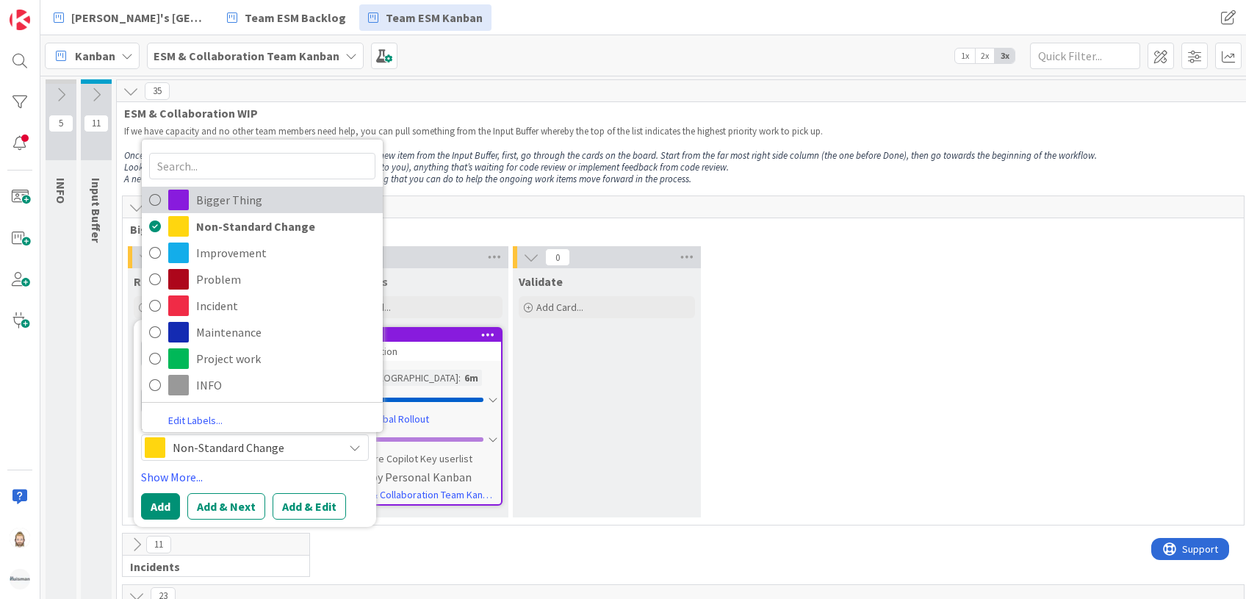
click at [250, 197] on span "Bigger Thing" at bounding box center [285, 200] width 179 height 22
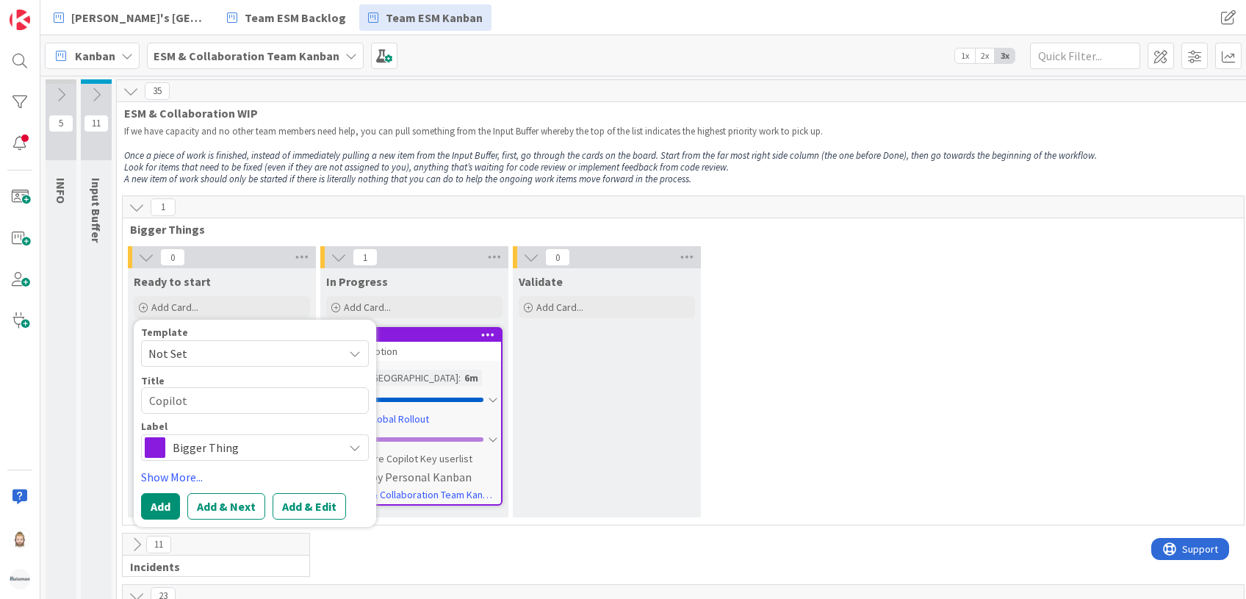
type textarea "x"
click at [276, 508] on button "Add & Edit" at bounding box center [308, 506] width 73 height 26
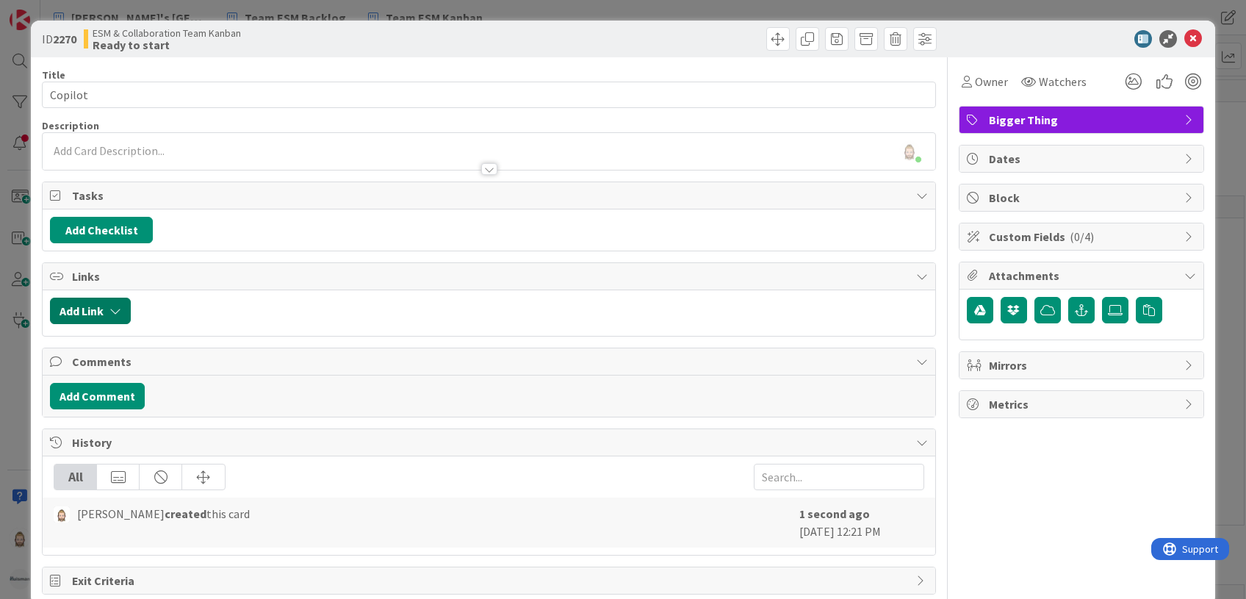
click at [120, 308] on icon "button" at bounding box center [115, 311] width 12 height 12
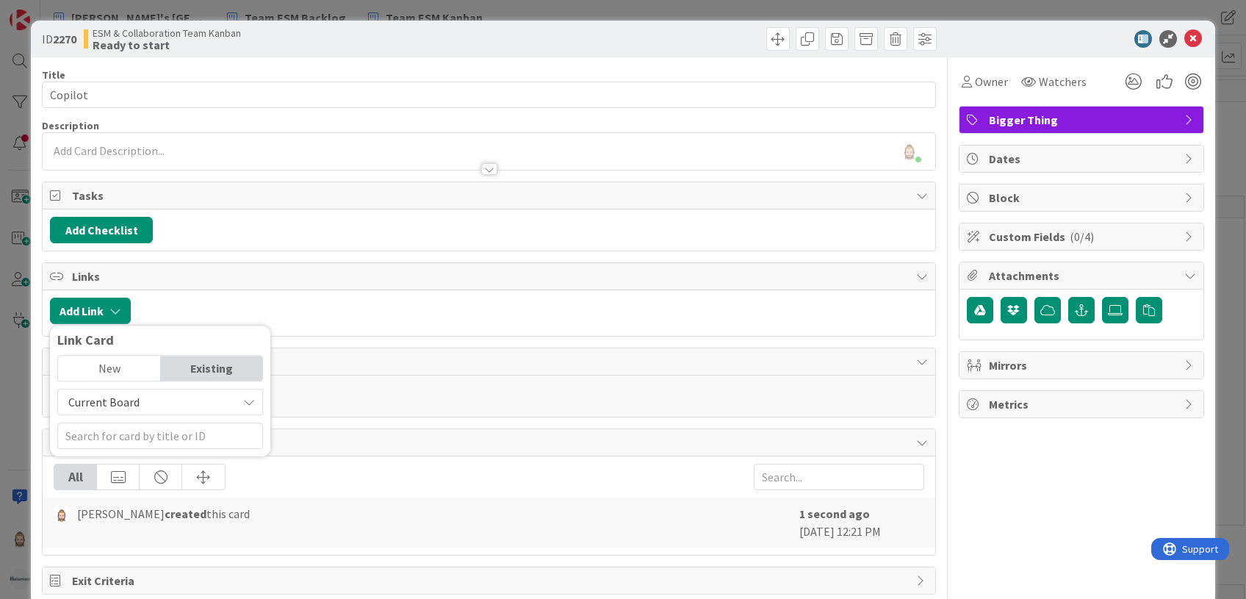
click at [176, 401] on span "Current Board" at bounding box center [147, 401] width 165 height 21
click at [174, 455] on span "All Boards" at bounding box center [167, 463] width 204 height 22
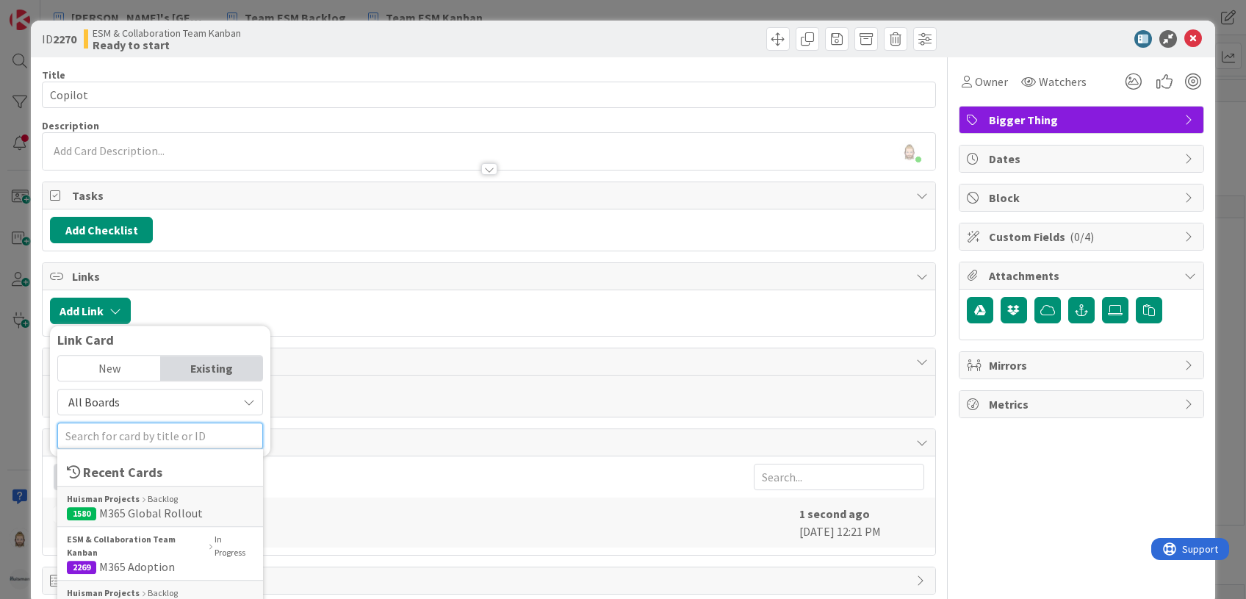
click at [181, 429] on input "text" at bounding box center [160, 435] width 206 height 26
click at [186, 496] on div "[PERSON_NAME] Projects Backlog" at bounding box center [160, 498] width 187 height 13
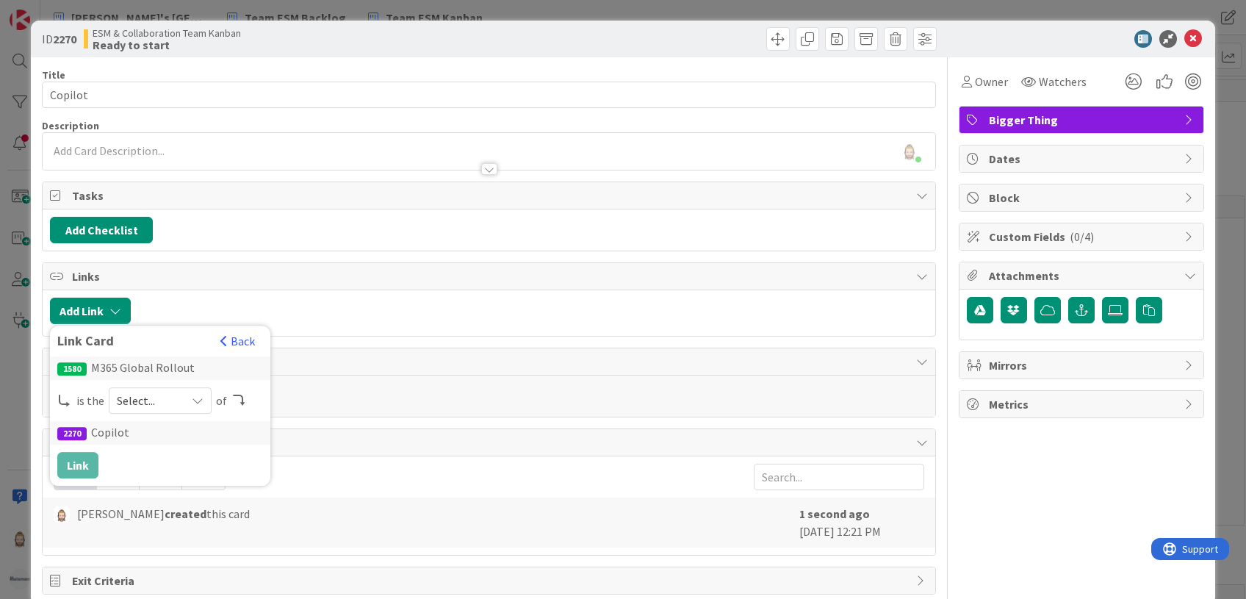
click at [170, 391] on span "Select..." at bounding box center [148, 400] width 62 height 21
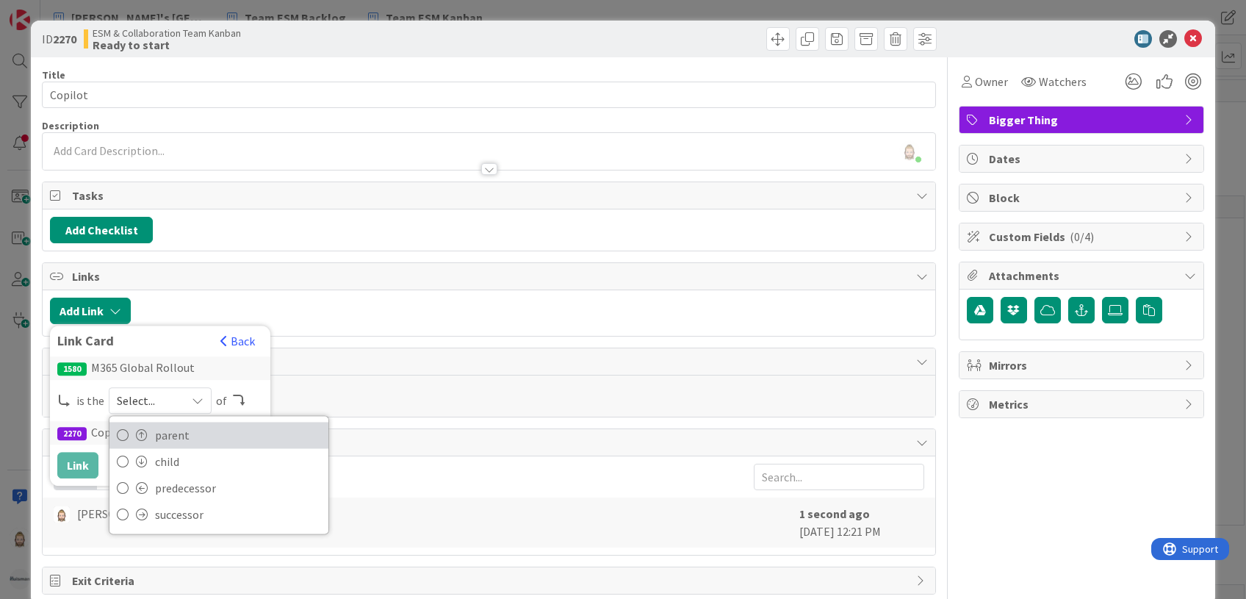
click at [175, 438] on span "parent" at bounding box center [238, 435] width 166 height 22
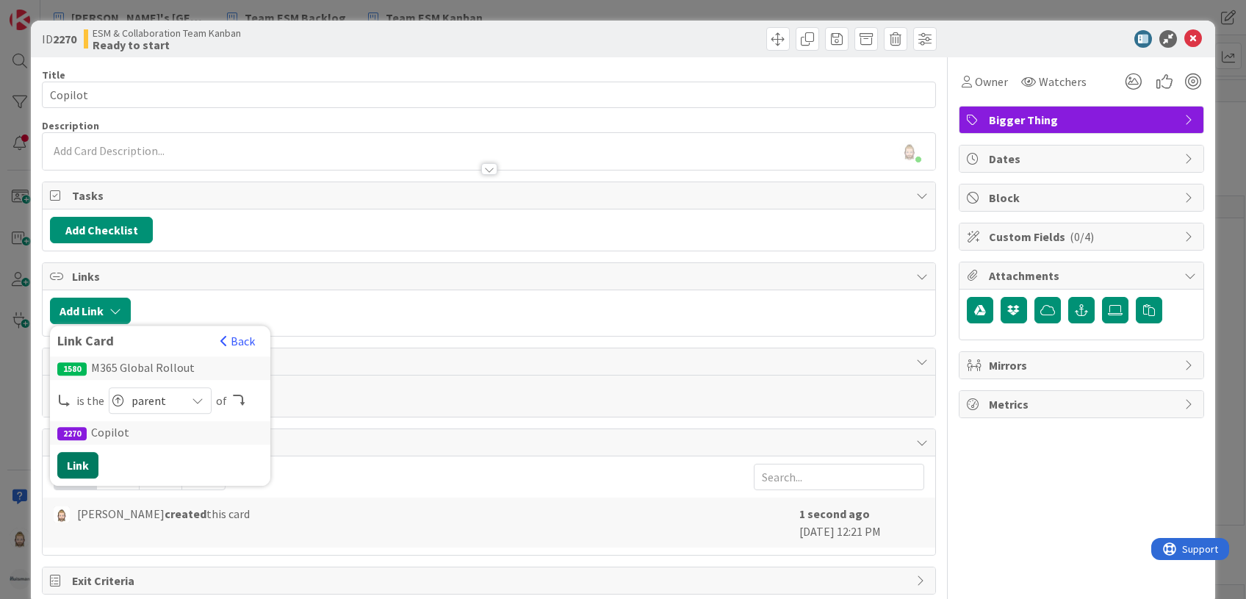
click at [72, 466] on button "Link" at bounding box center [77, 465] width 41 height 26
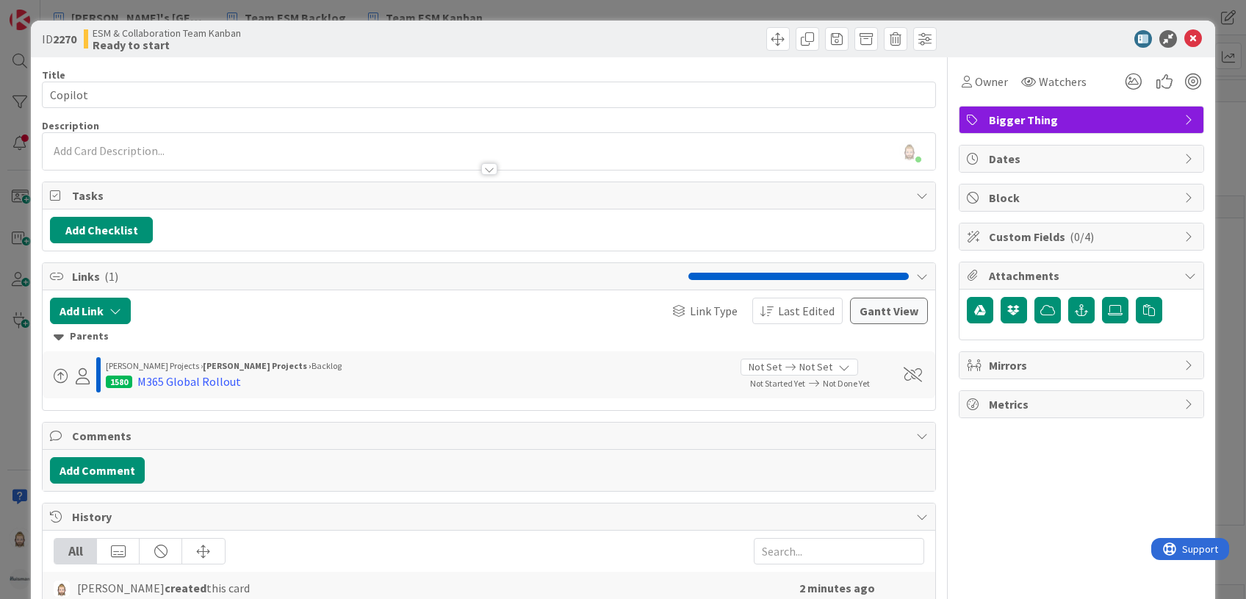
click at [1017, 231] on span "Custom Fields ( 0/4 )" at bounding box center [1083, 237] width 188 height 18
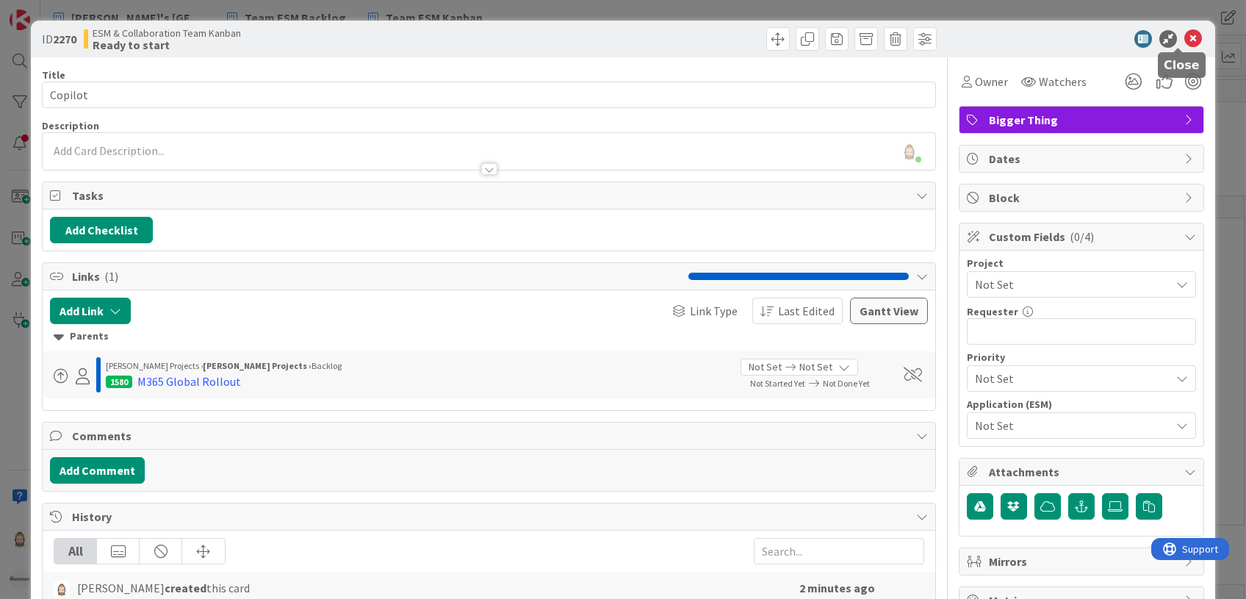
click at [1184, 37] on icon at bounding box center [1193, 39] width 18 height 18
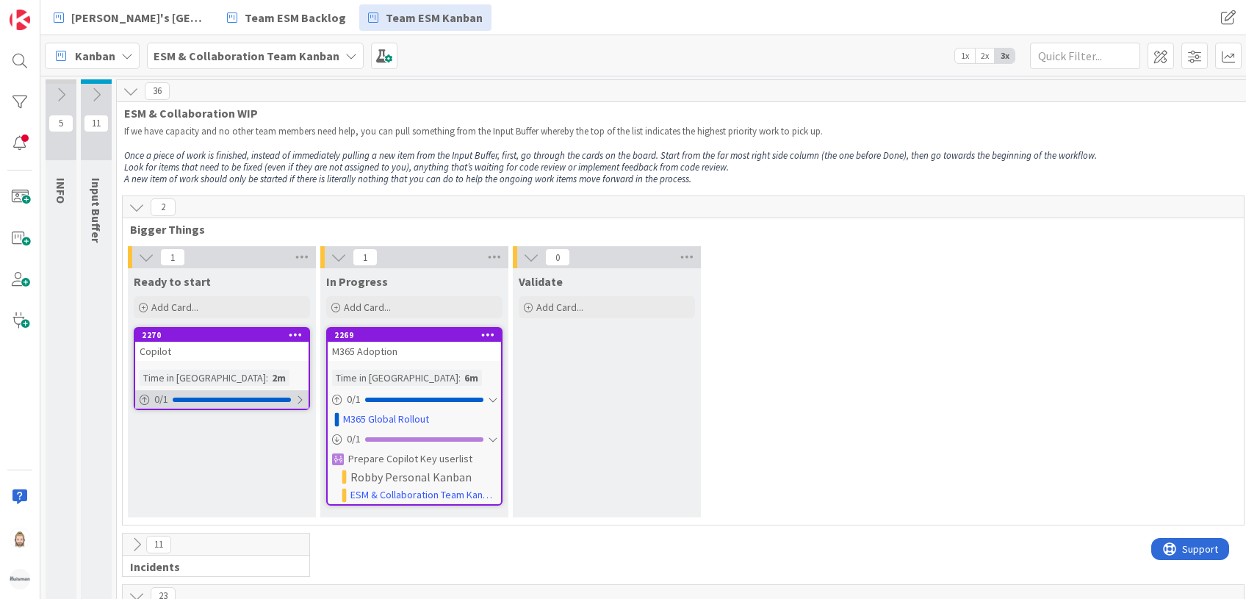
click at [297, 400] on div at bounding box center [299, 400] width 9 height 12
